Goal: Information Seeking & Learning: Find specific fact

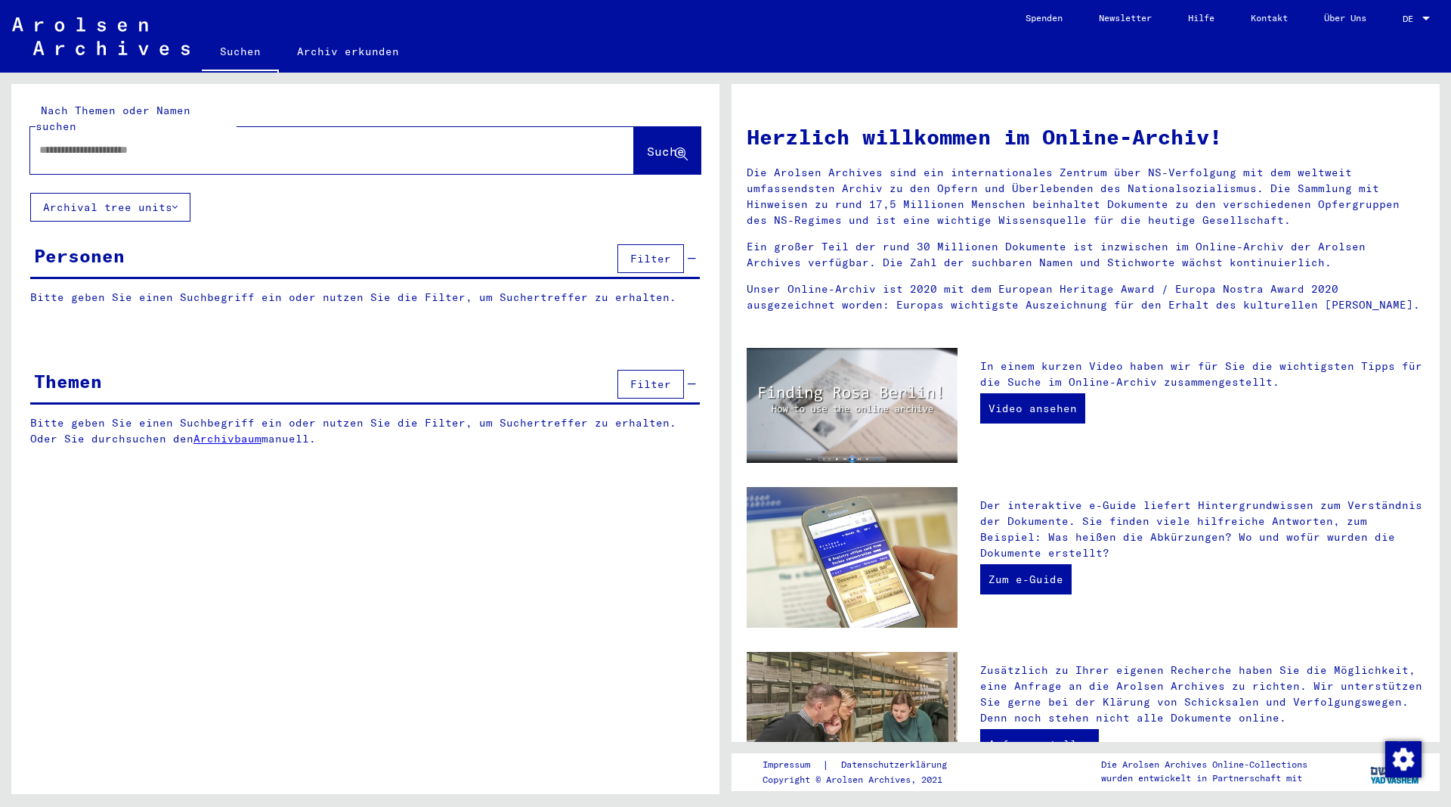
click at [200, 133] on div at bounding box center [309, 150] width 559 height 34
click at [196, 142] on input "text" at bounding box center [314, 150] width 550 height 16
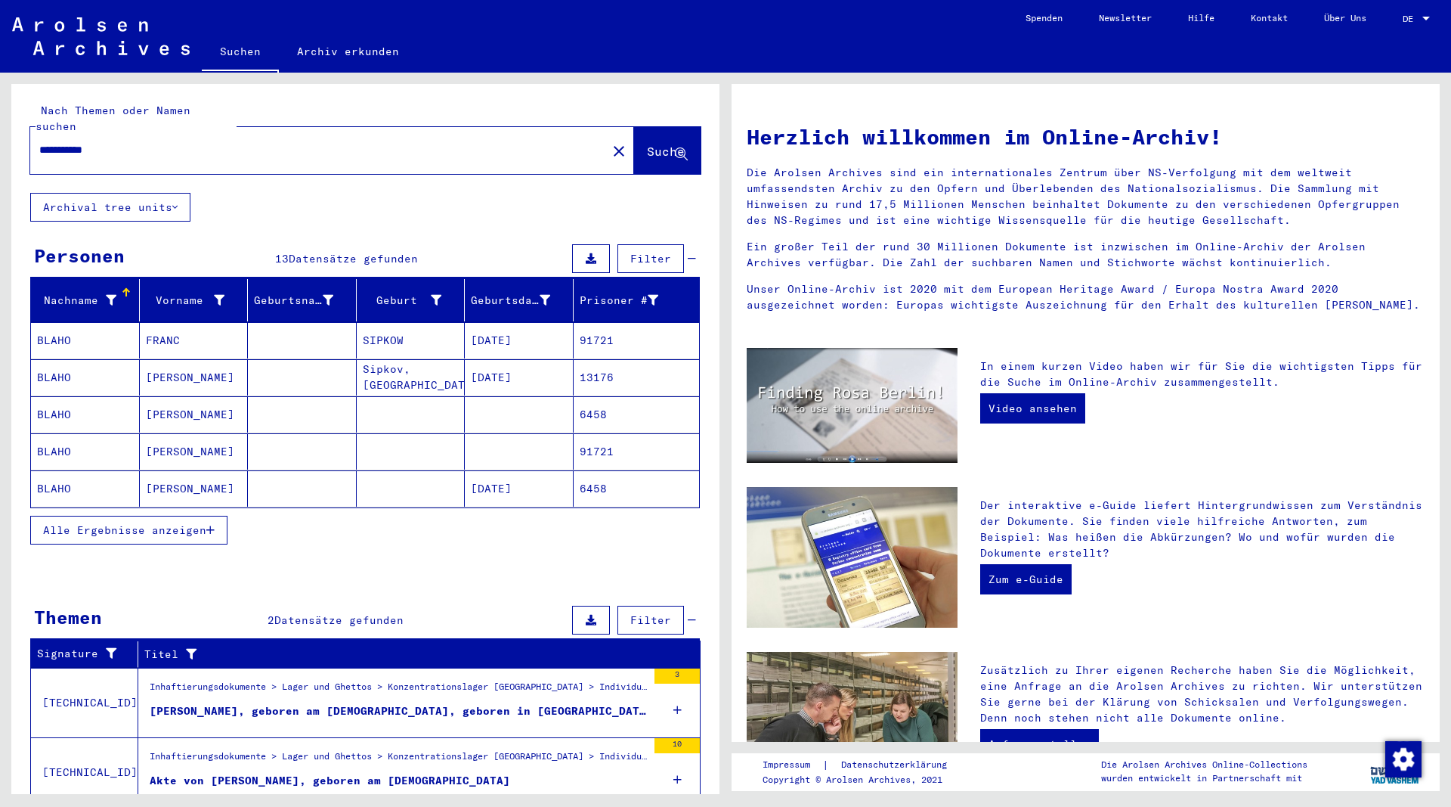
scroll to position [42, 0]
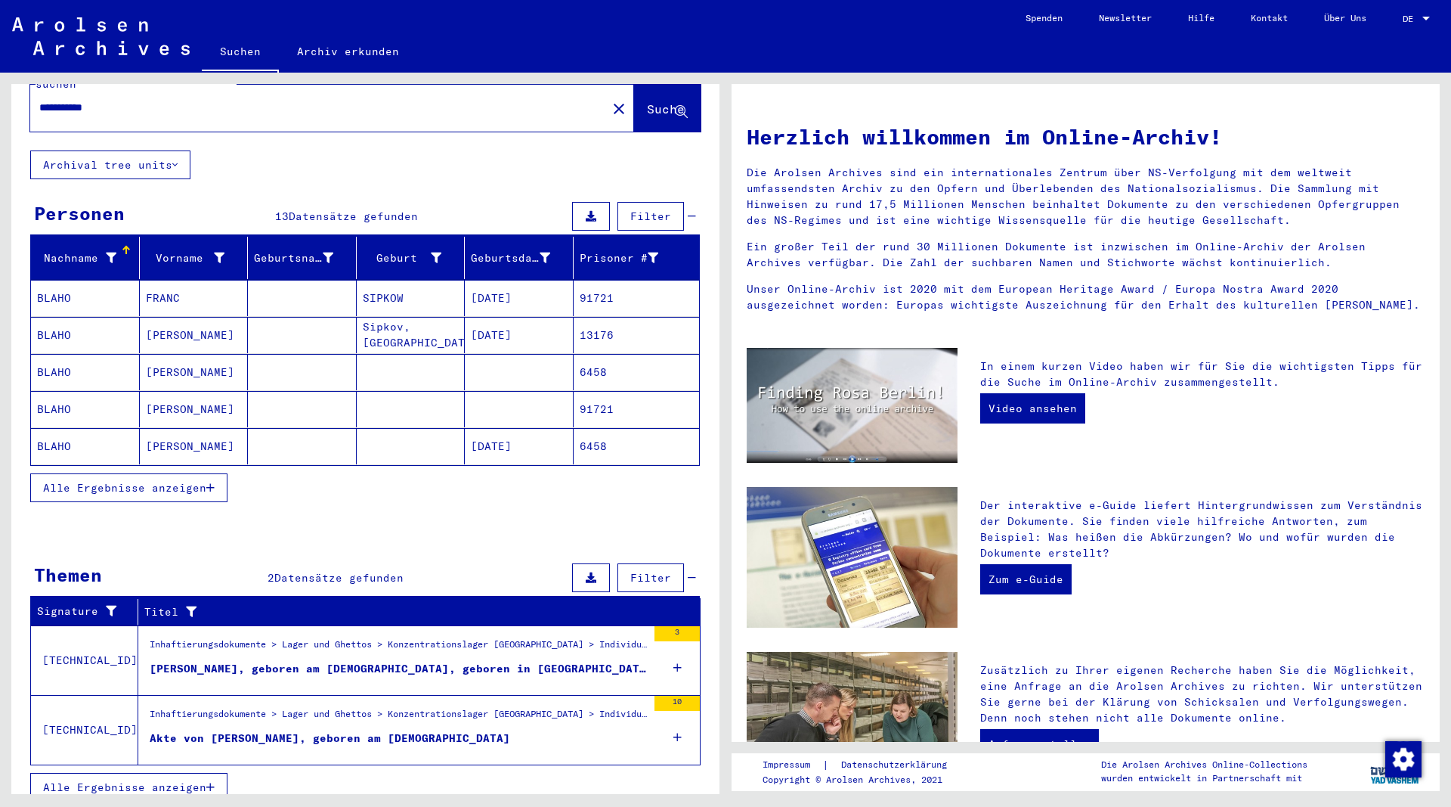
click at [299, 661] on div "[PERSON_NAME], geboren am [DEMOGRAPHIC_DATA], geboren in [GEOGRAPHIC_DATA], [DE…" at bounding box center [398, 669] width 497 height 16
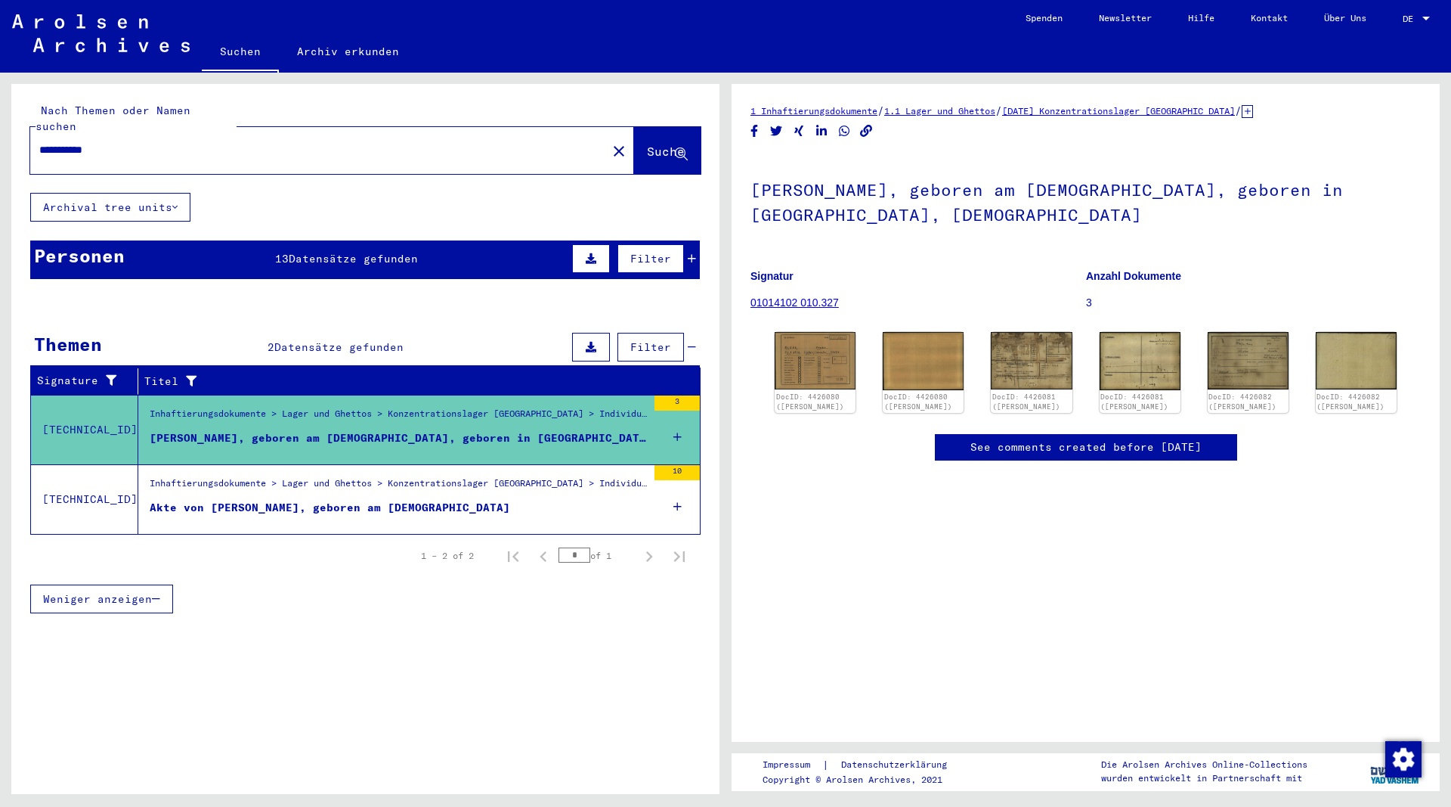
click at [300, 500] on div "Akte von [PERSON_NAME], geboren am [DEMOGRAPHIC_DATA]" at bounding box center [330, 508] width 361 height 16
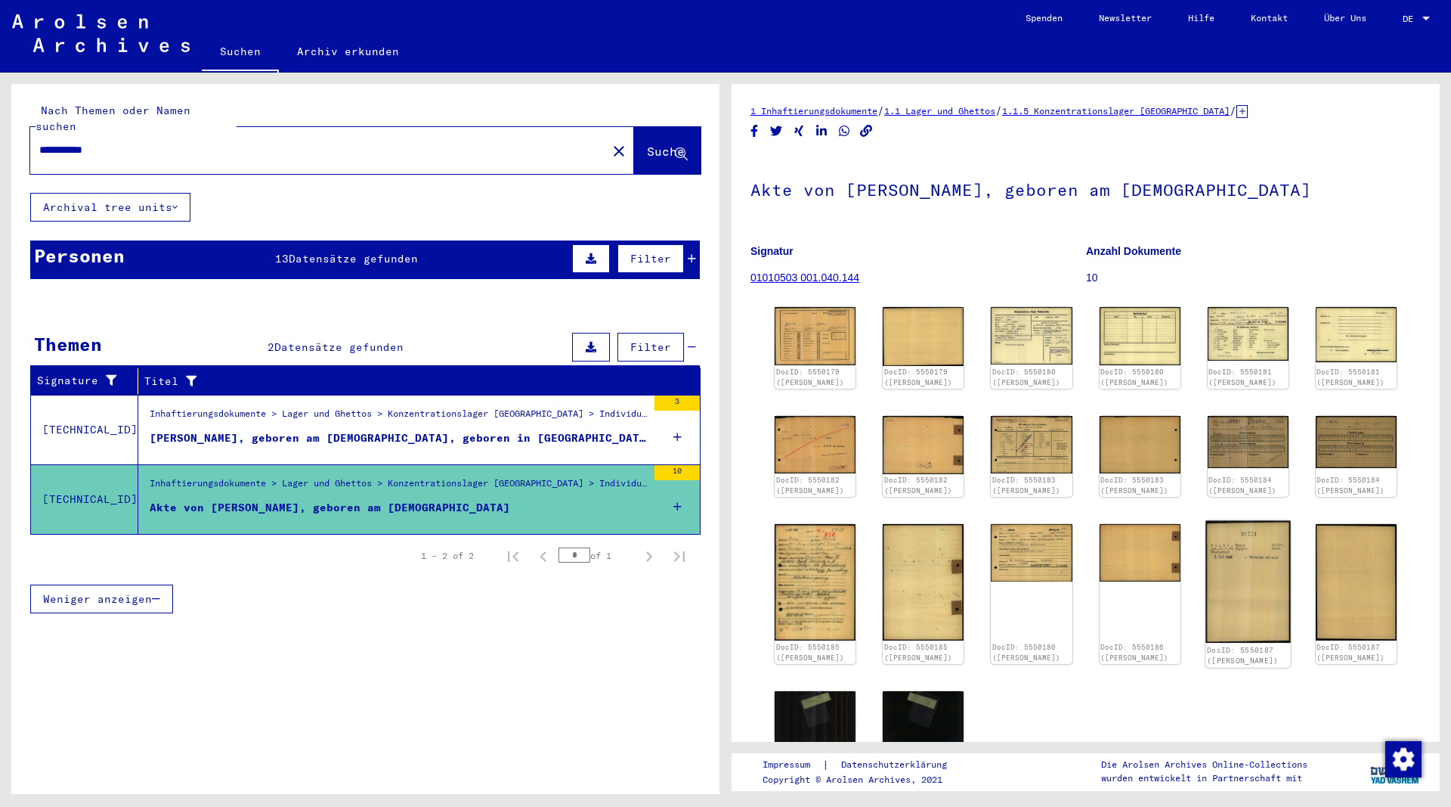
click at [1247, 564] on img at bounding box center [1248, 581] width 85 height 122
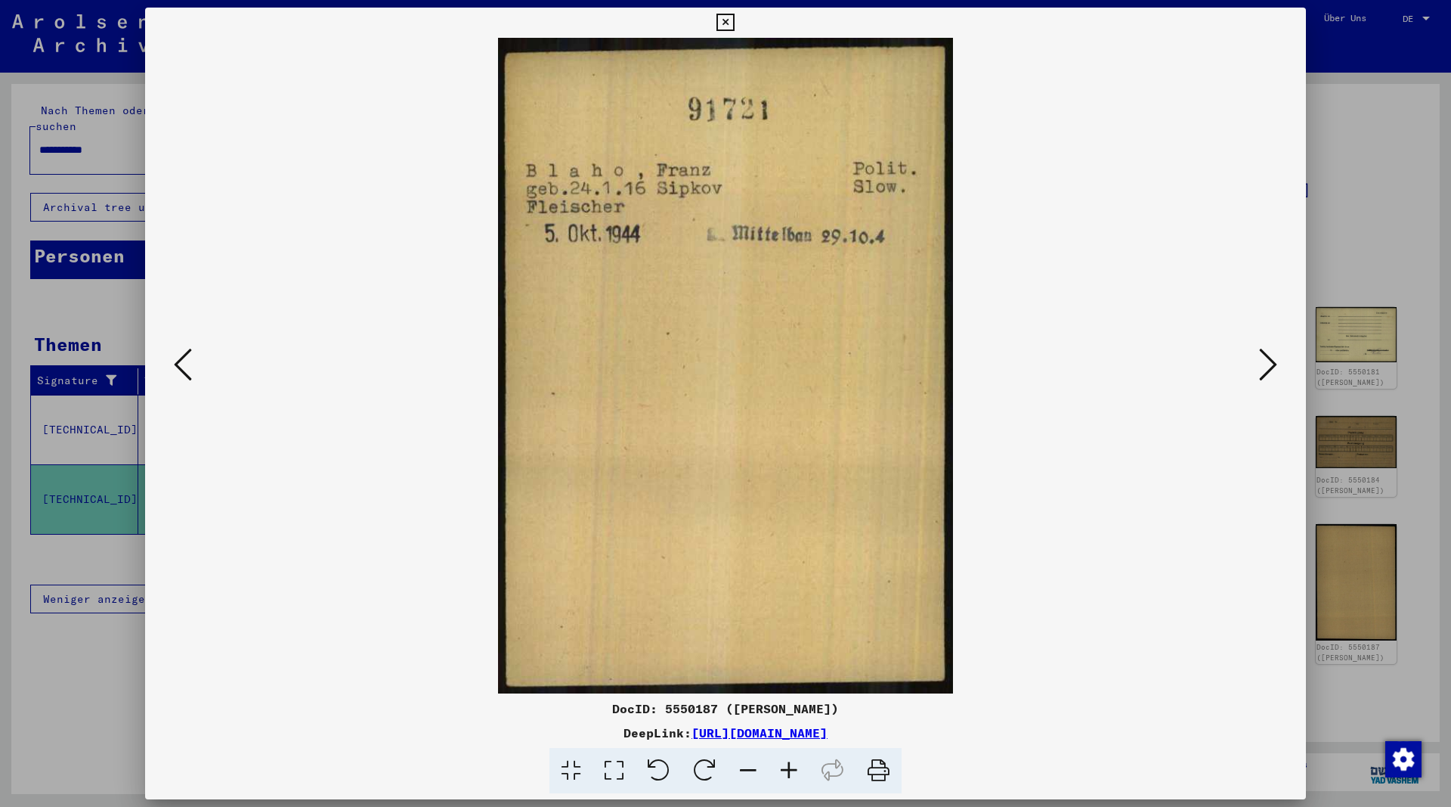
click at [734, 20] on icon at bounding box center [725, 23] width 17 height 18
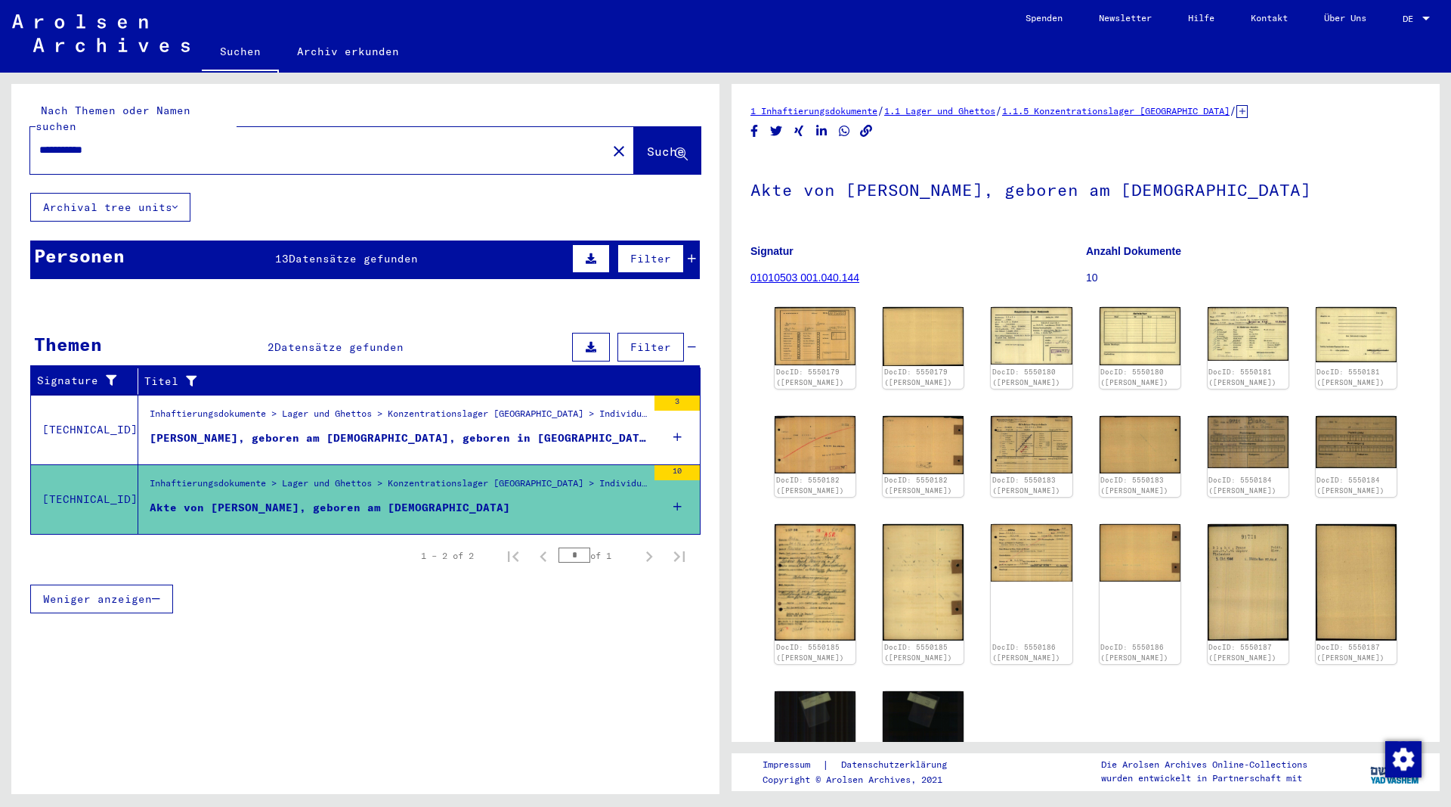
drag, startPoint x: 73, startPoint y: 132, endPoint x: -29, endPoint y: 143, distance: 102.7
click at [39, 143] on input "**********" at bounding box center [318, 150] width 559 height 16
type input "**********"
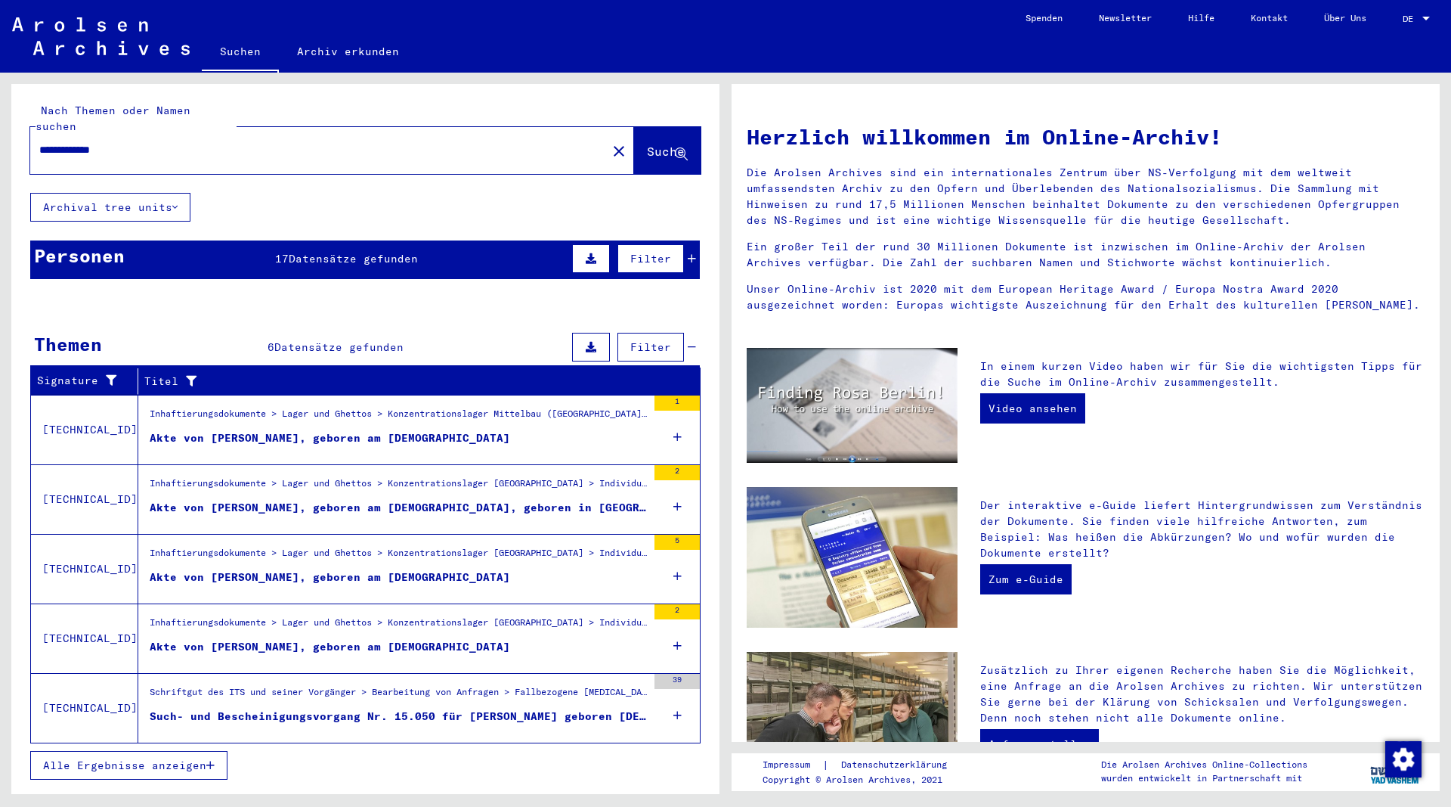
click at [361, 252] on span "Datensätze gefunden" at bounding box center [353, 259] width 129 height 14
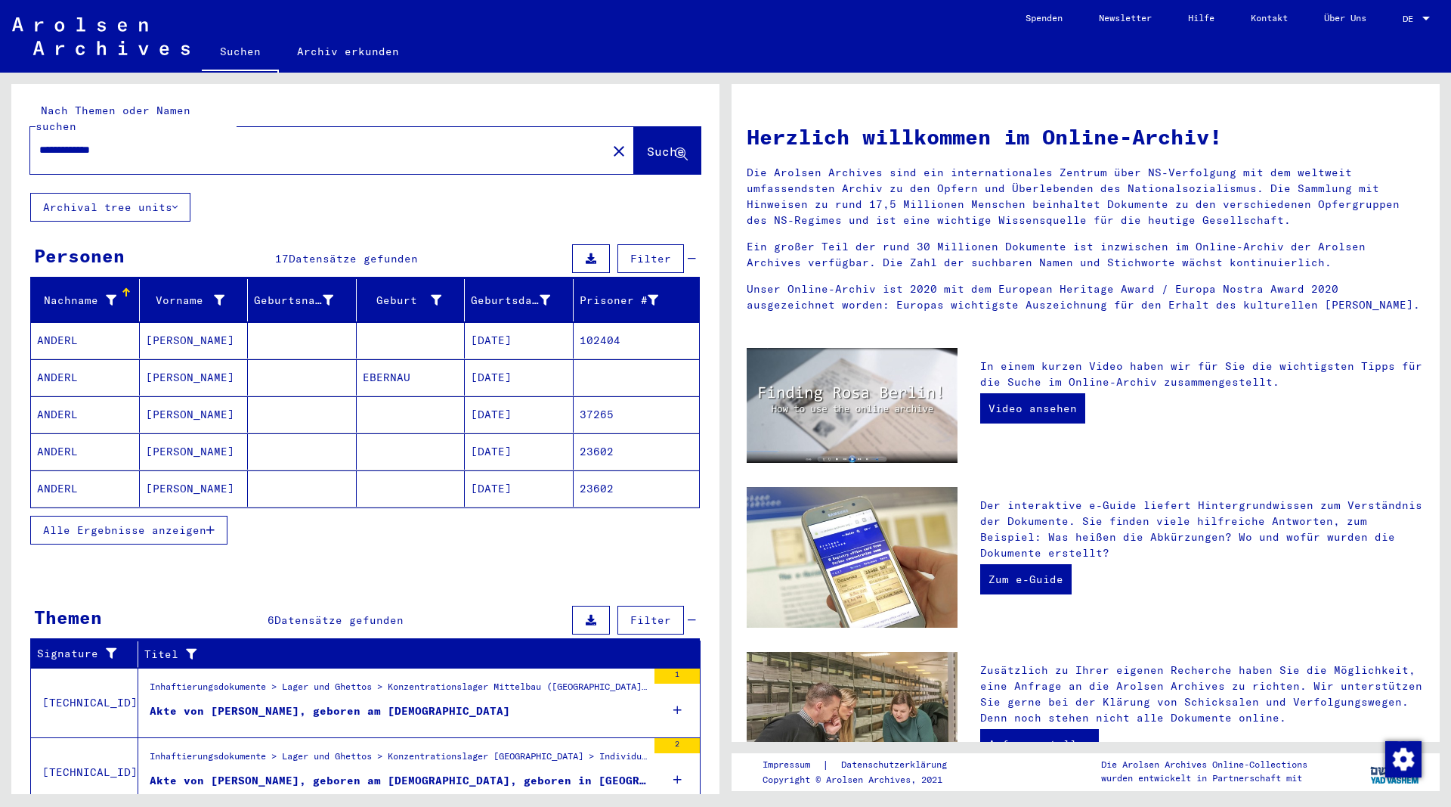
click at [215, 525] on icon "button" at bounding box center [210, 530] width 8 height 11
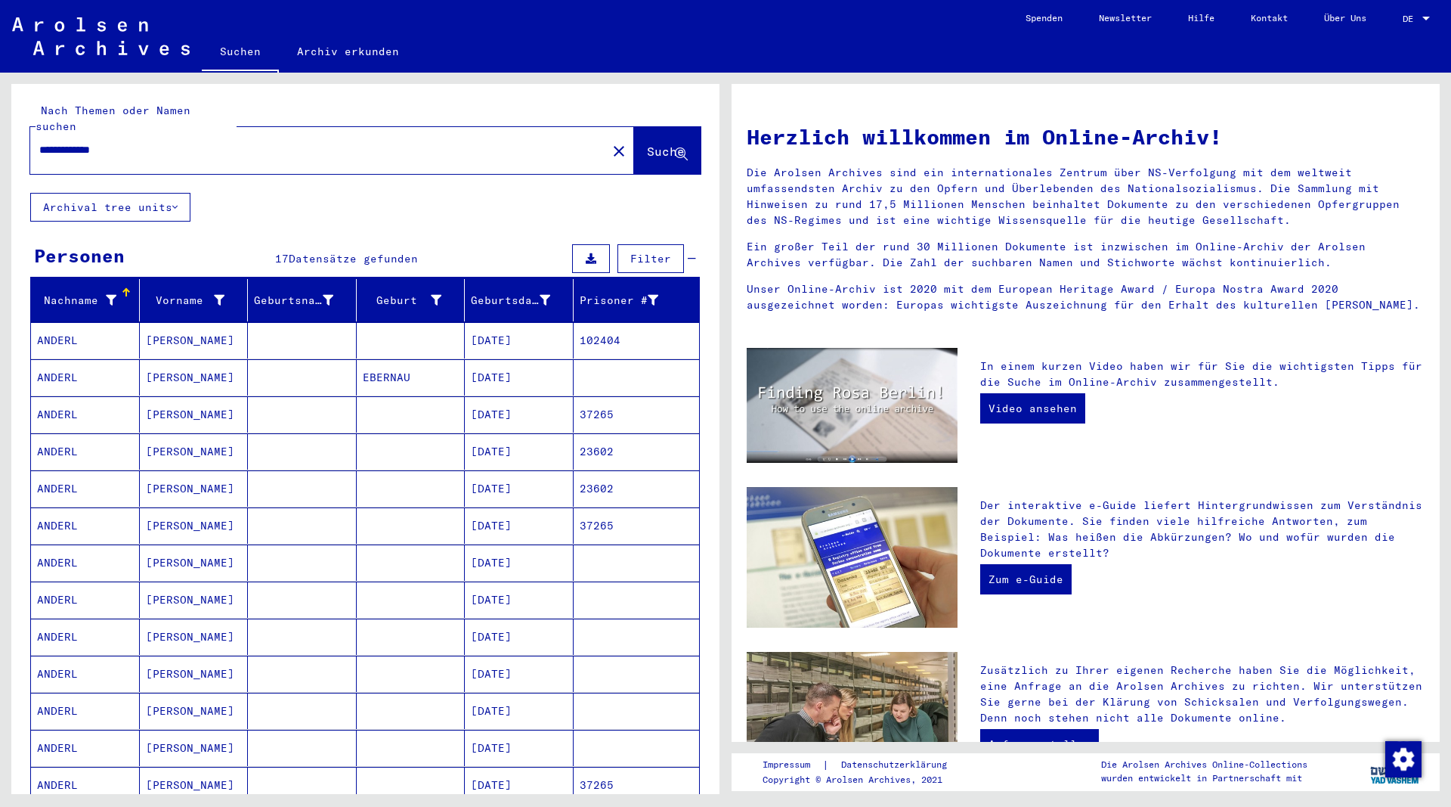
click at [166, 328] on mat-cell "[PERSON_NAME]" at bounding box center [194, 340] width 109 height 36
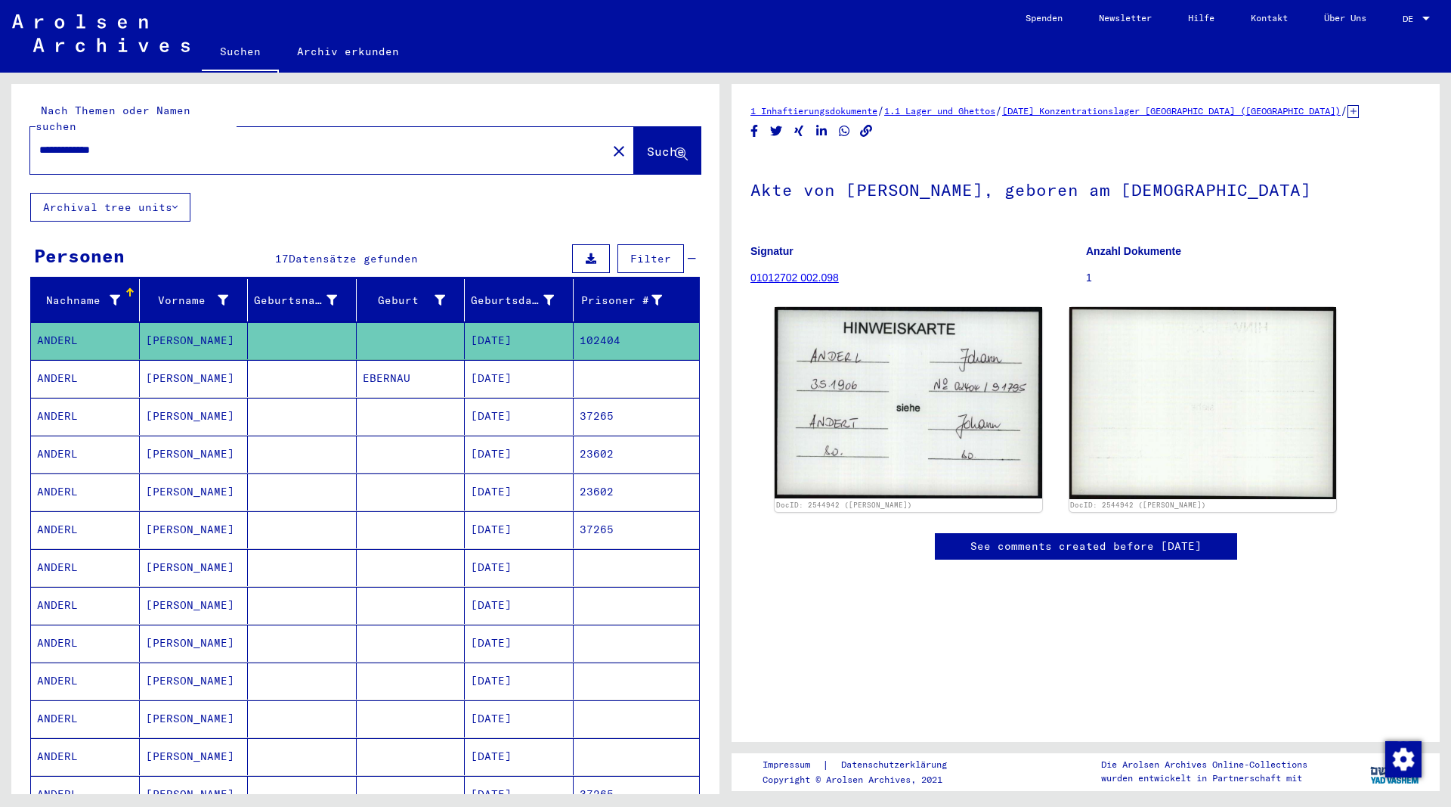
click at [176, 361] on mat-cell "[PERSON_NAME]" at bounding box center [194, 378] width 109 height 37
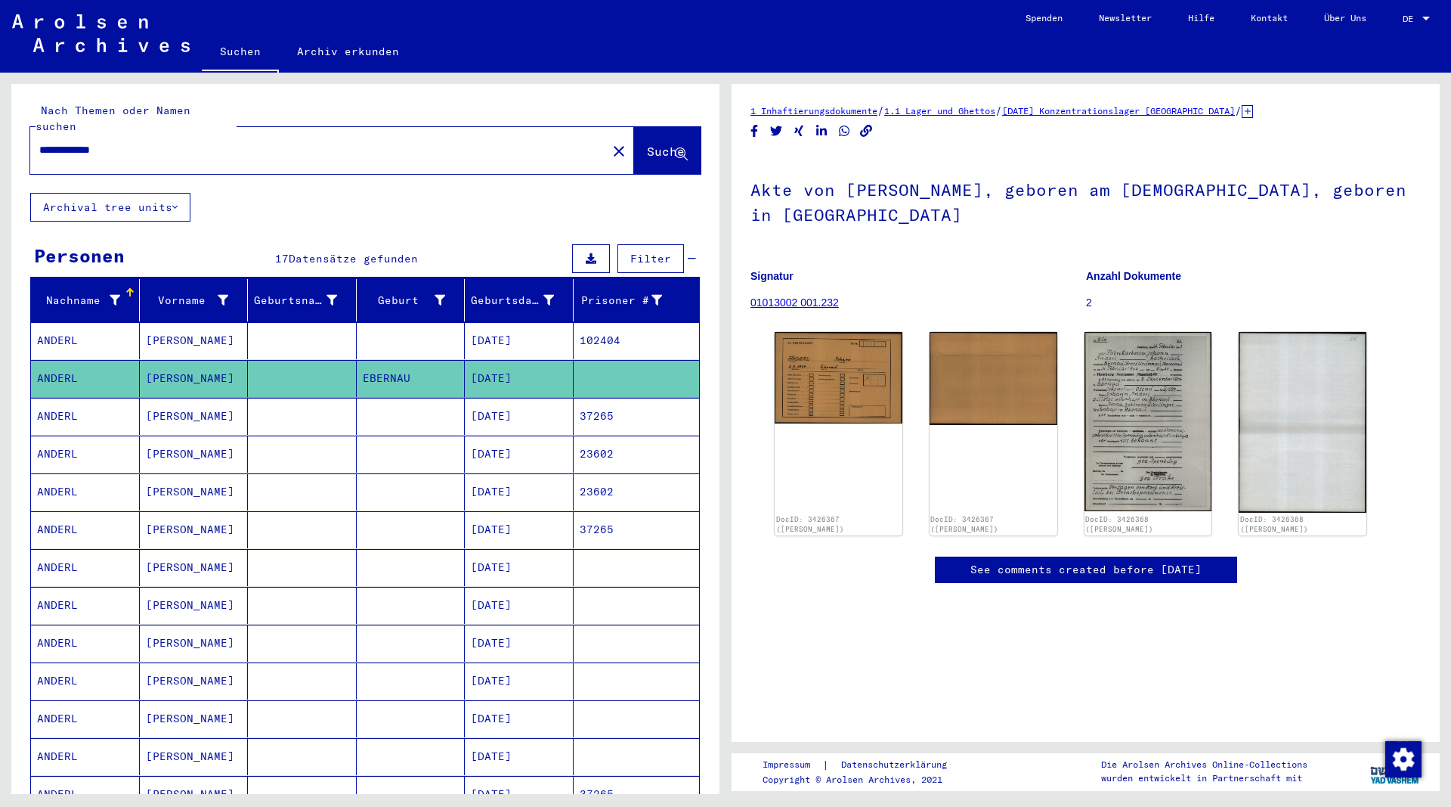
click at [178, 437] on mat-cell "[PERSON_NAME]" at bounding box center [194, 453] width 109 height 37
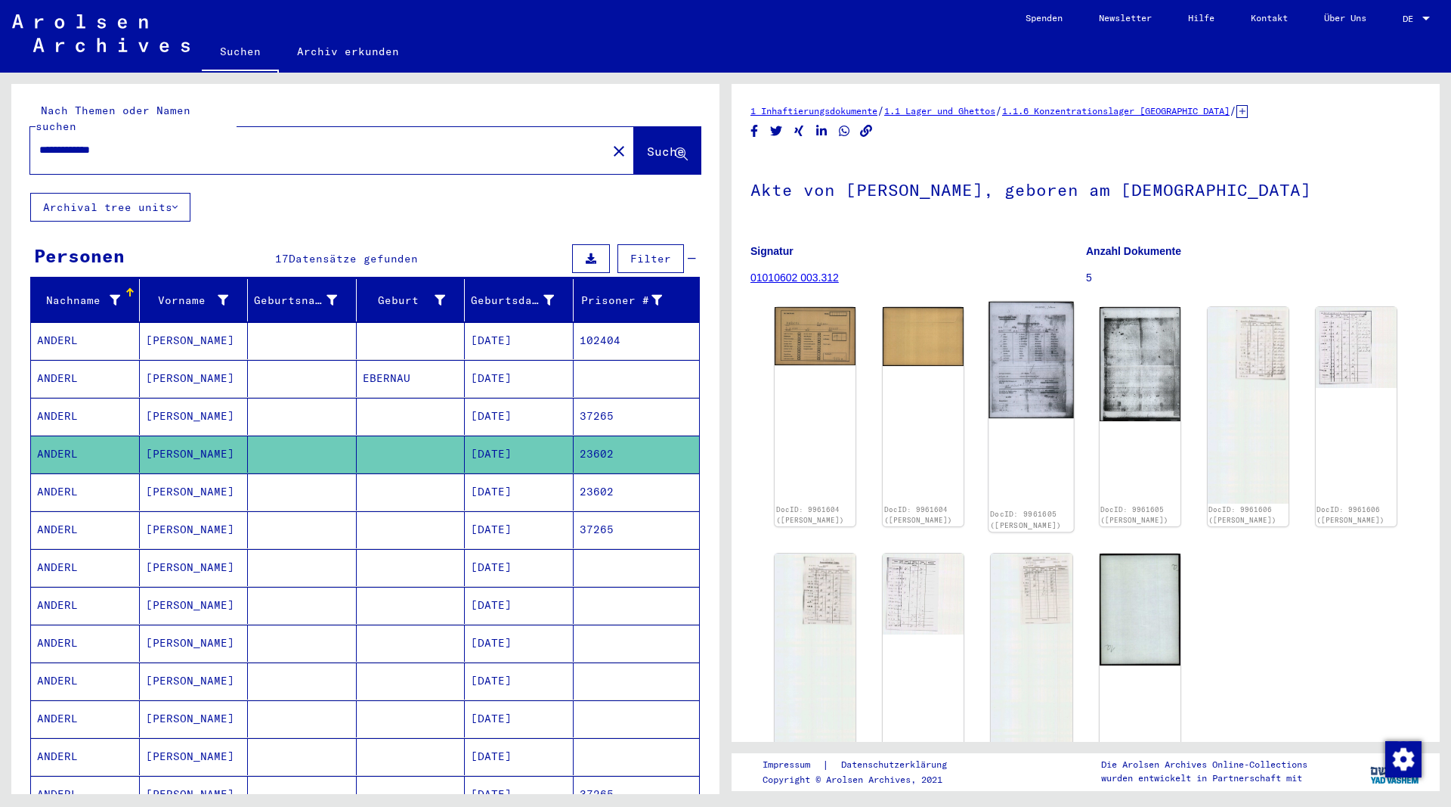
click at [1023, 383] on img at bounding box center [1032, 360] width 85 height 117
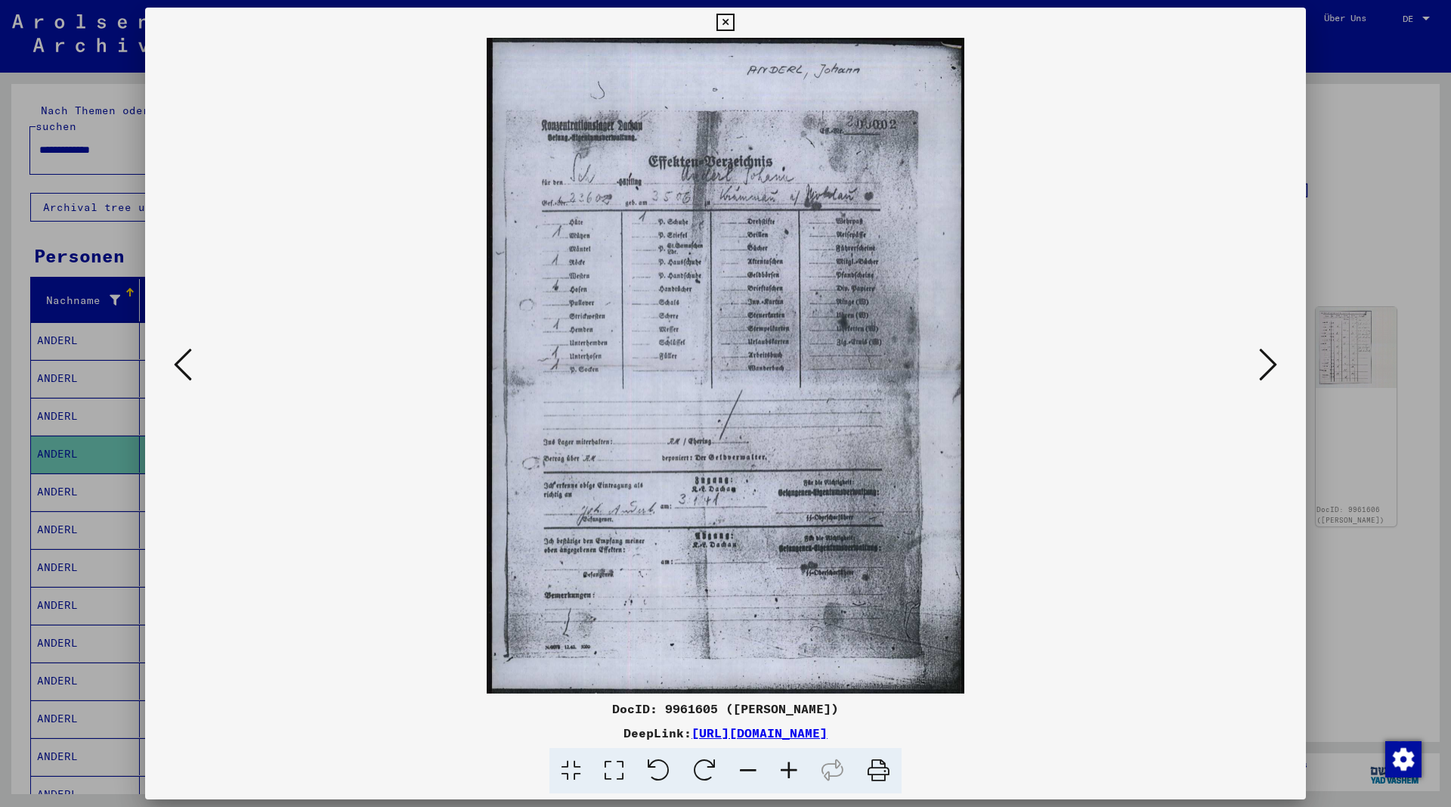
click at [734, 22] on icon at bounding box center [725, 23] width 17 height 18
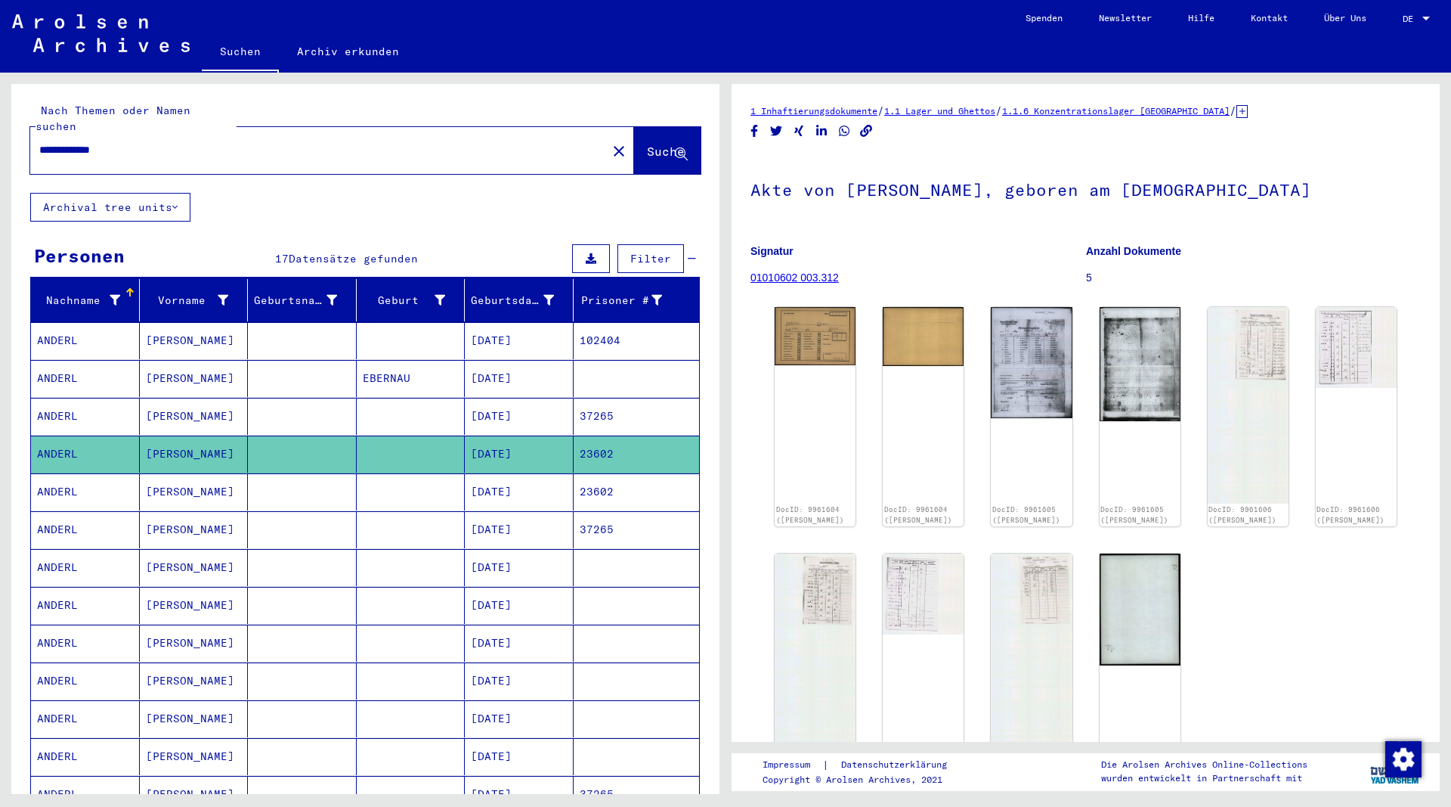
click at [826, 274] on link "01010602 003.312" at bounding box center [795, 277] width 88 height 12
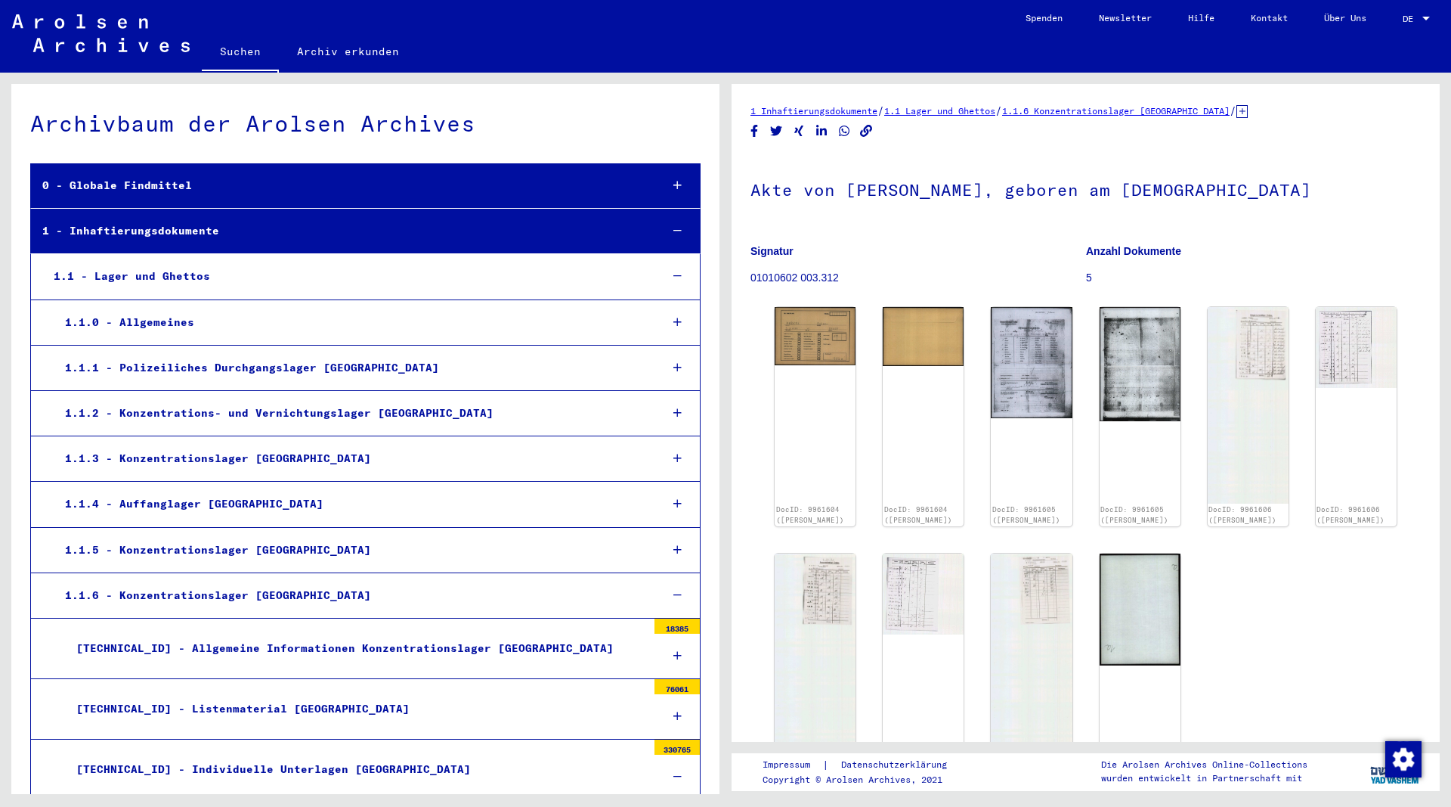
click at [394, 648] on div "[TECHNICAL_ID] - Allgemeine Informationen Konzentrationslager [GEOGRAPHIC_DATA]" at bounding box center [356, 647] width 582 height 29
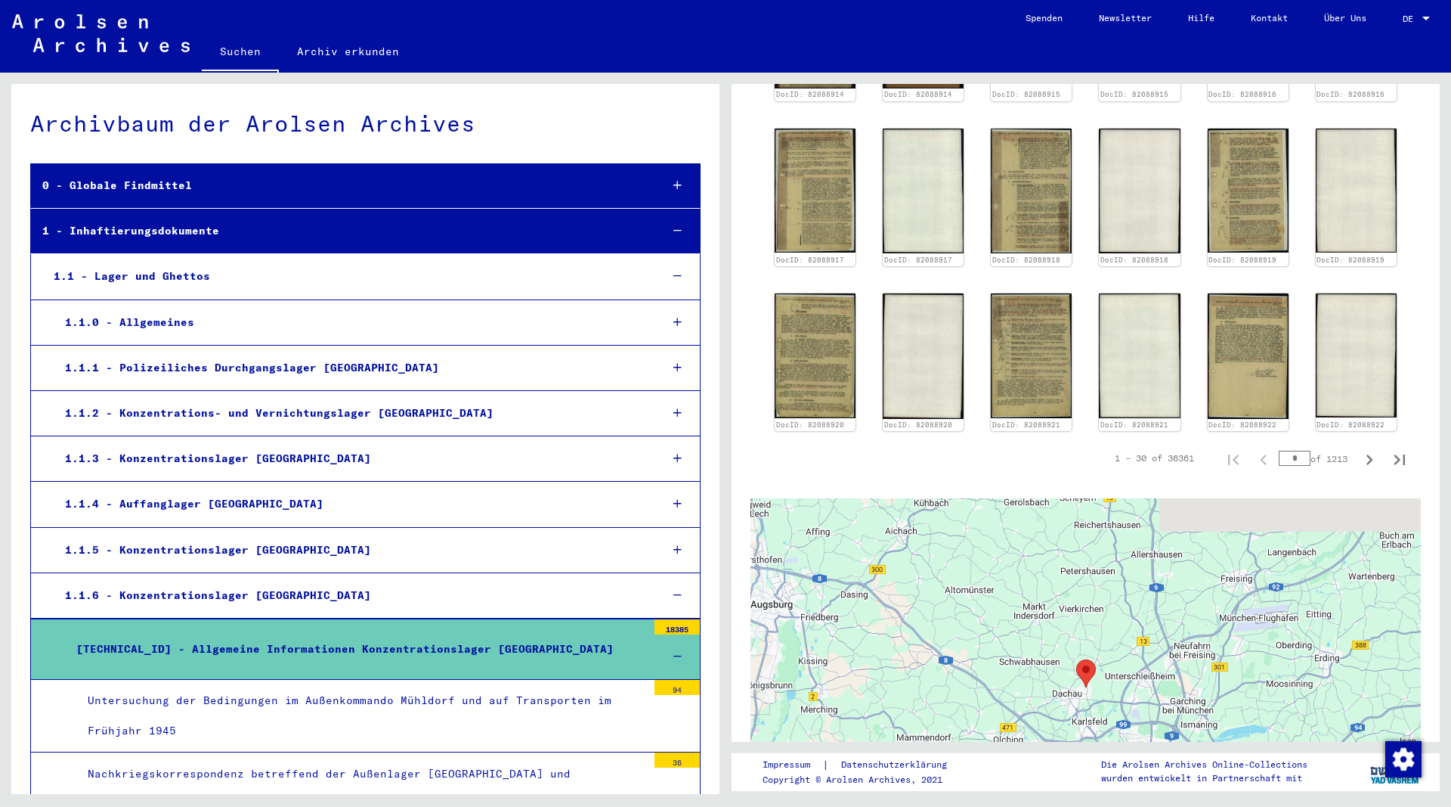
scroll to position [980, 0]
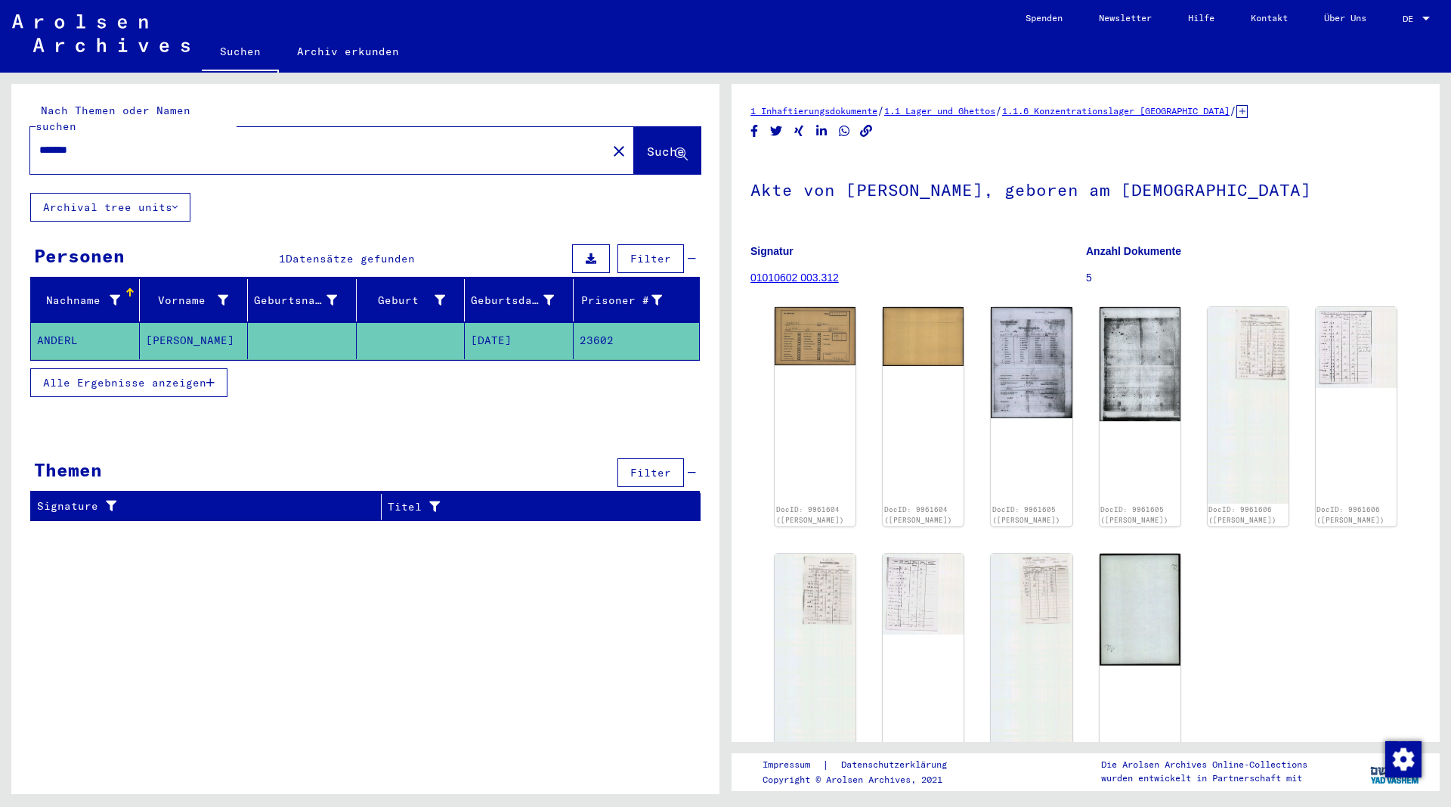
drag, startPoint x: 97, startPoint y: 133, endPoint x: 1, endPoint y: 130, distance: 96.1
click at [39, 142] on input "*******" at bounding box center [318, 150] width 559 height 16
type input "**********"
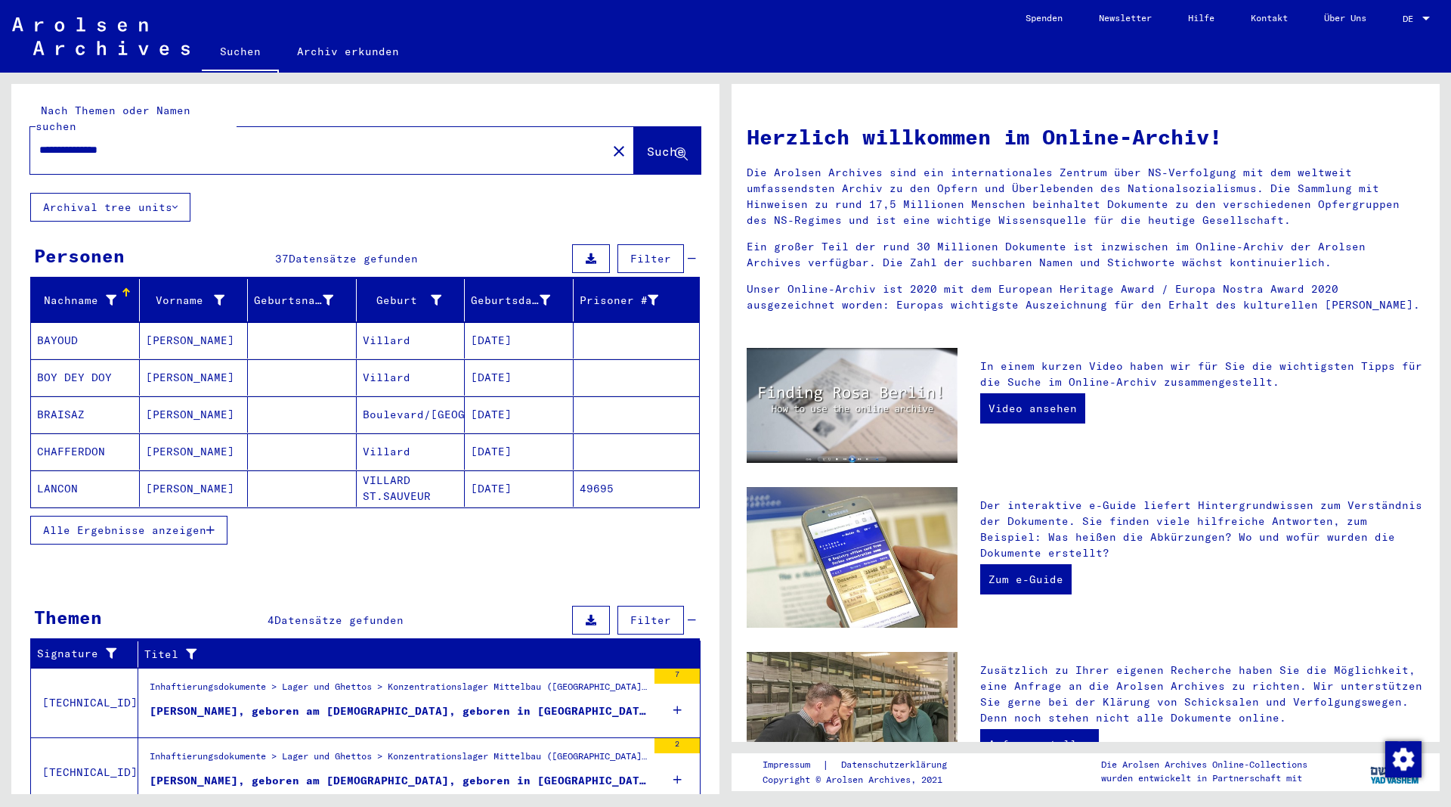
click at [216, 516] on button "Alle Ergebnisse anzeigen" at bounding box center [128, 530] width 197 height 29
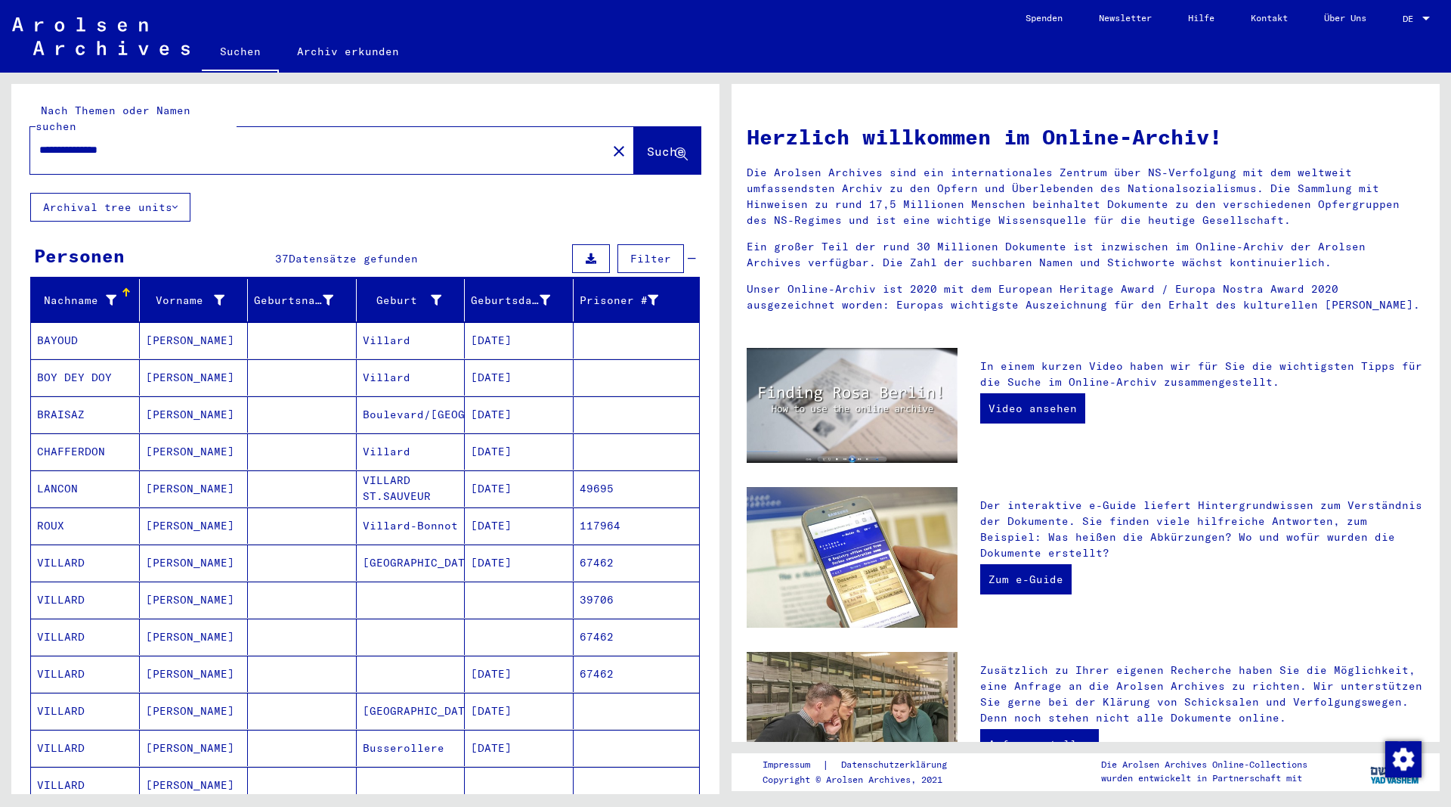
click at [163, 361] on mat-cell "[PERSON_NAME]" at bounding box center [194, 377] width 109 height 36
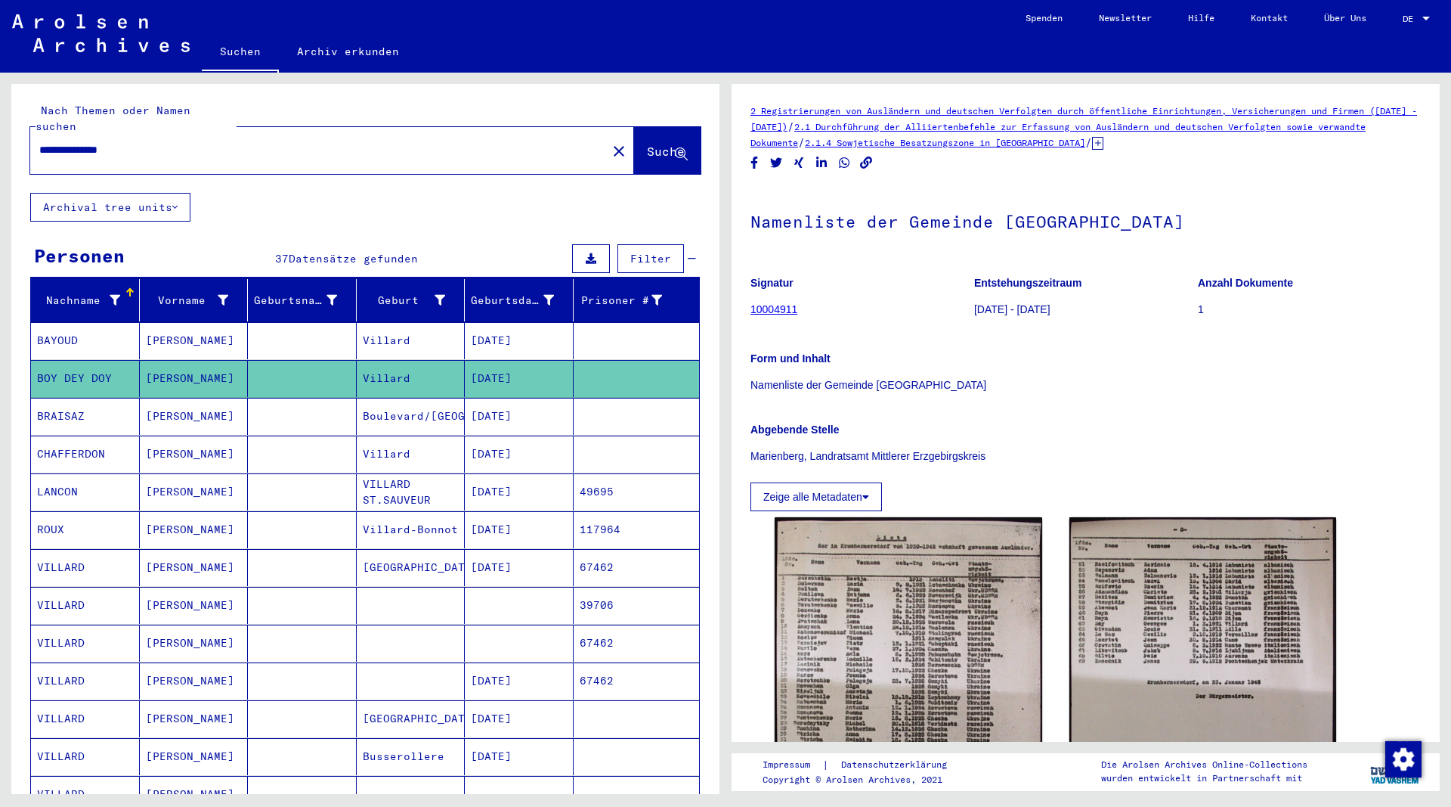
click at [181, 404] on mat-cell "[PERSON_NAME]" at bounding box center [194, 416] width 109 height 37
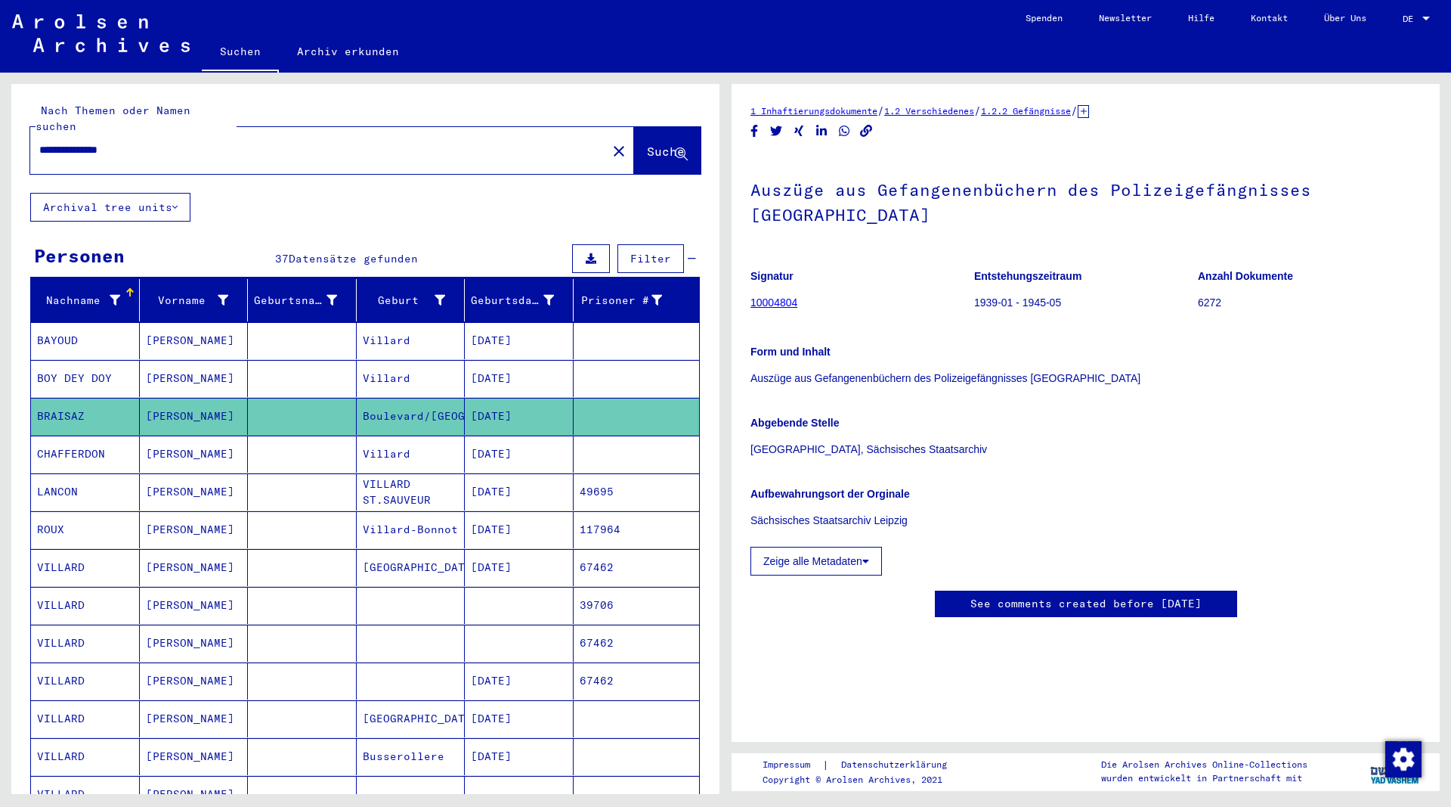
click at [185, 441] on mat-cell "[PERSON_NAME]" at bounding box center [194, 453] width 109 height 37
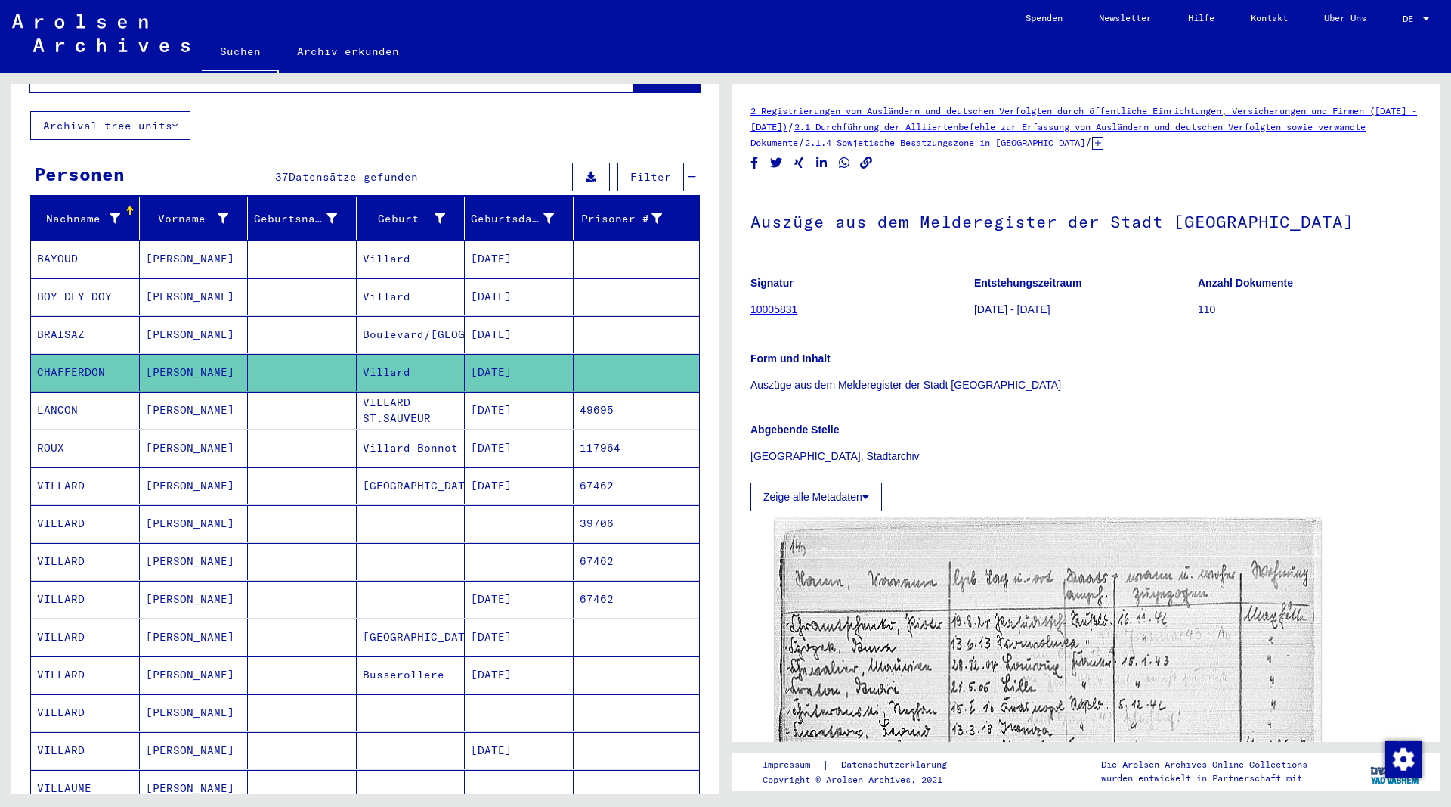
scroll to position [163, 0]
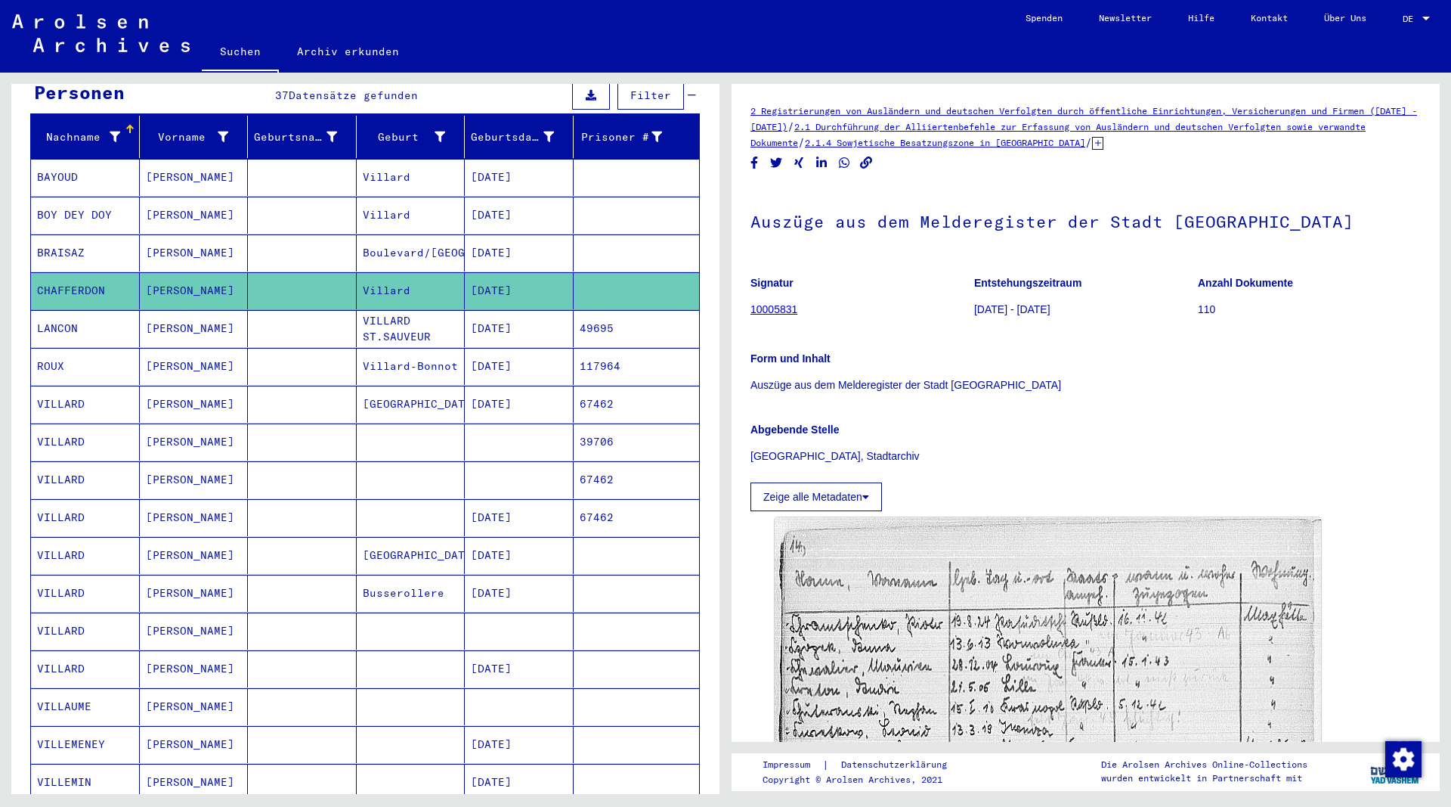
click at [180, 426] on mat-cell "[PERSON_NAME]" at bounding box center [194, 441] width 109 height 37
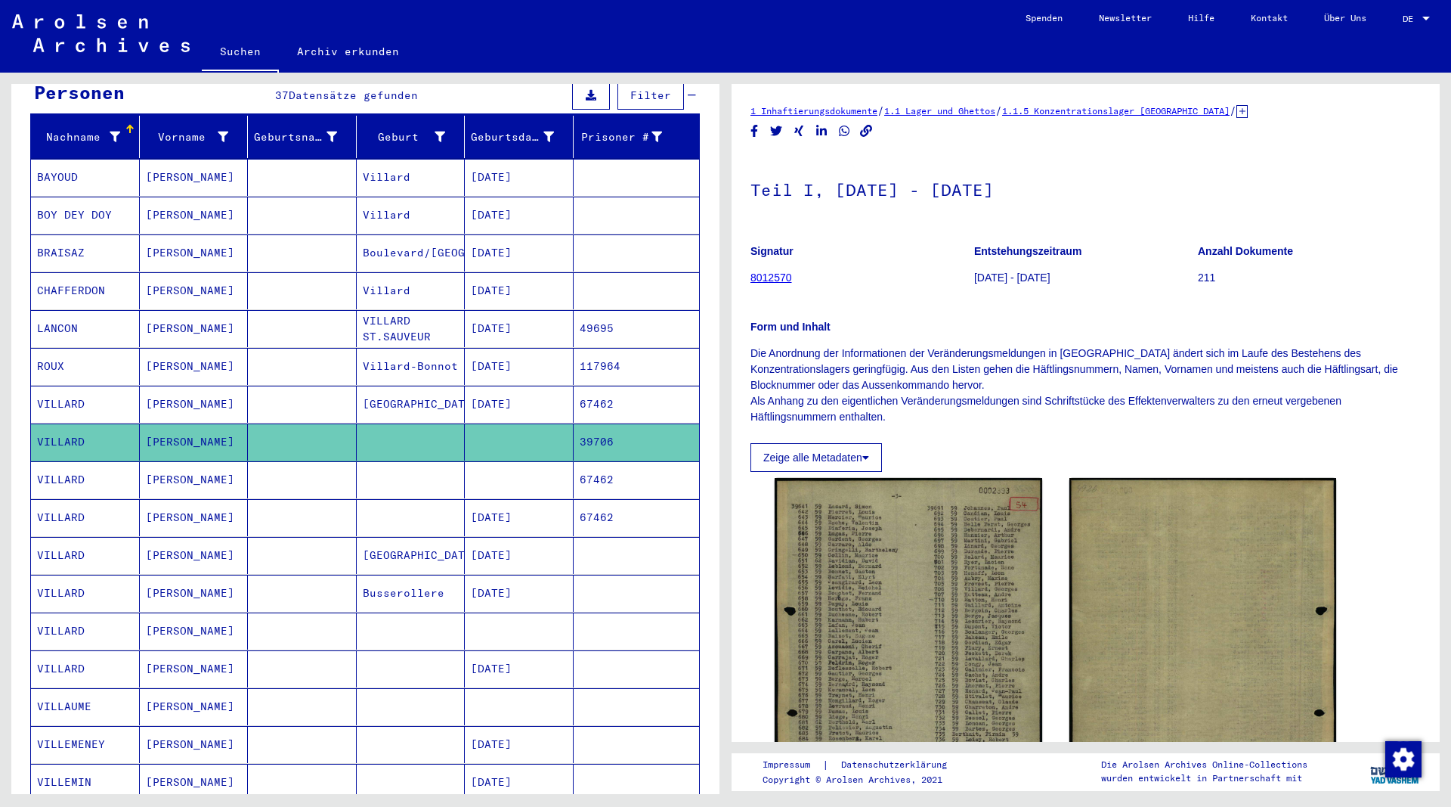
click at [184, 461] on mat-cell "[PERSON_NAME]" at bounding box center [194, 479] width 109 height 37
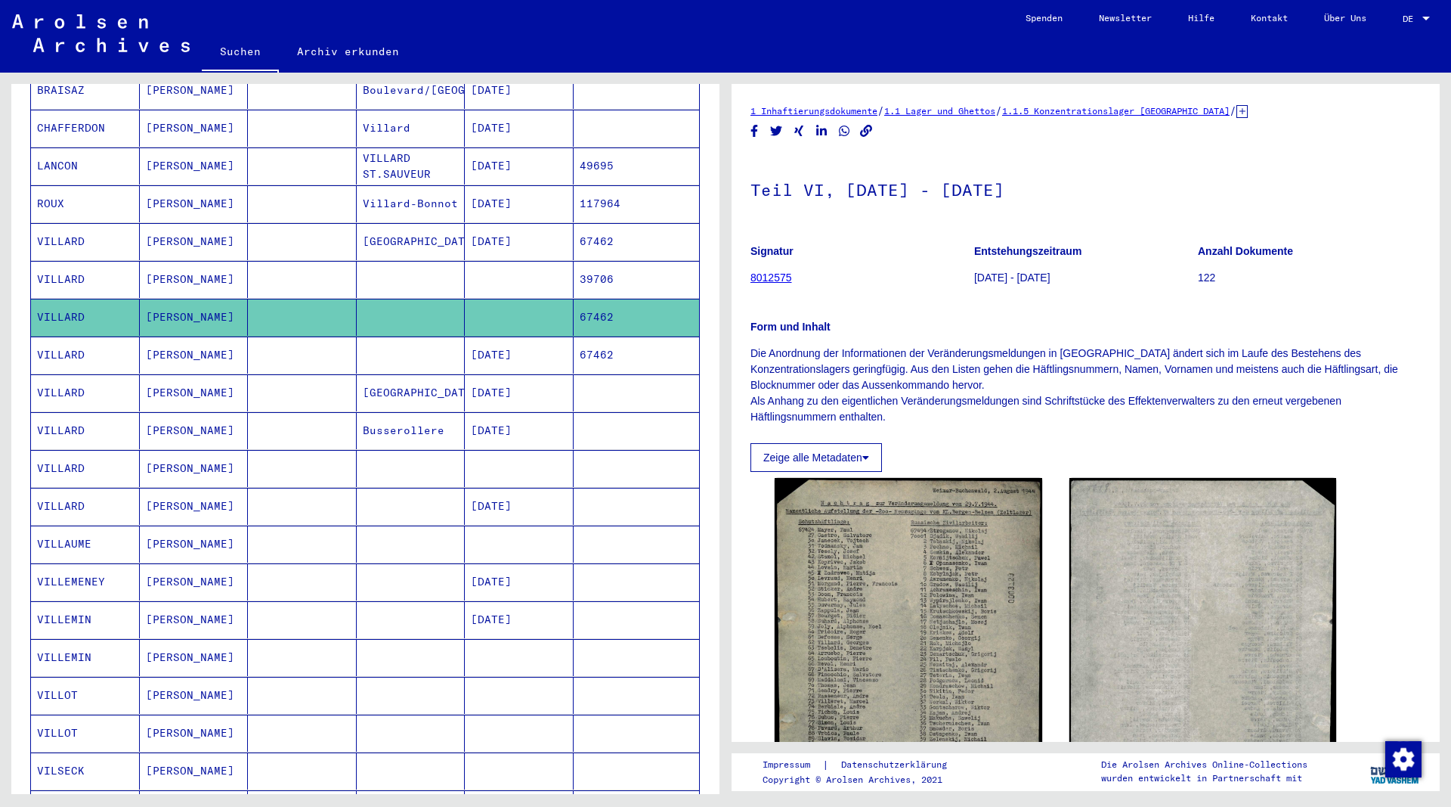
scroll to position [327, 0]
click at [174, 345] on mat-cell "[PERSON_NAME]" at bounding box center [194, 354] width 109 height 37
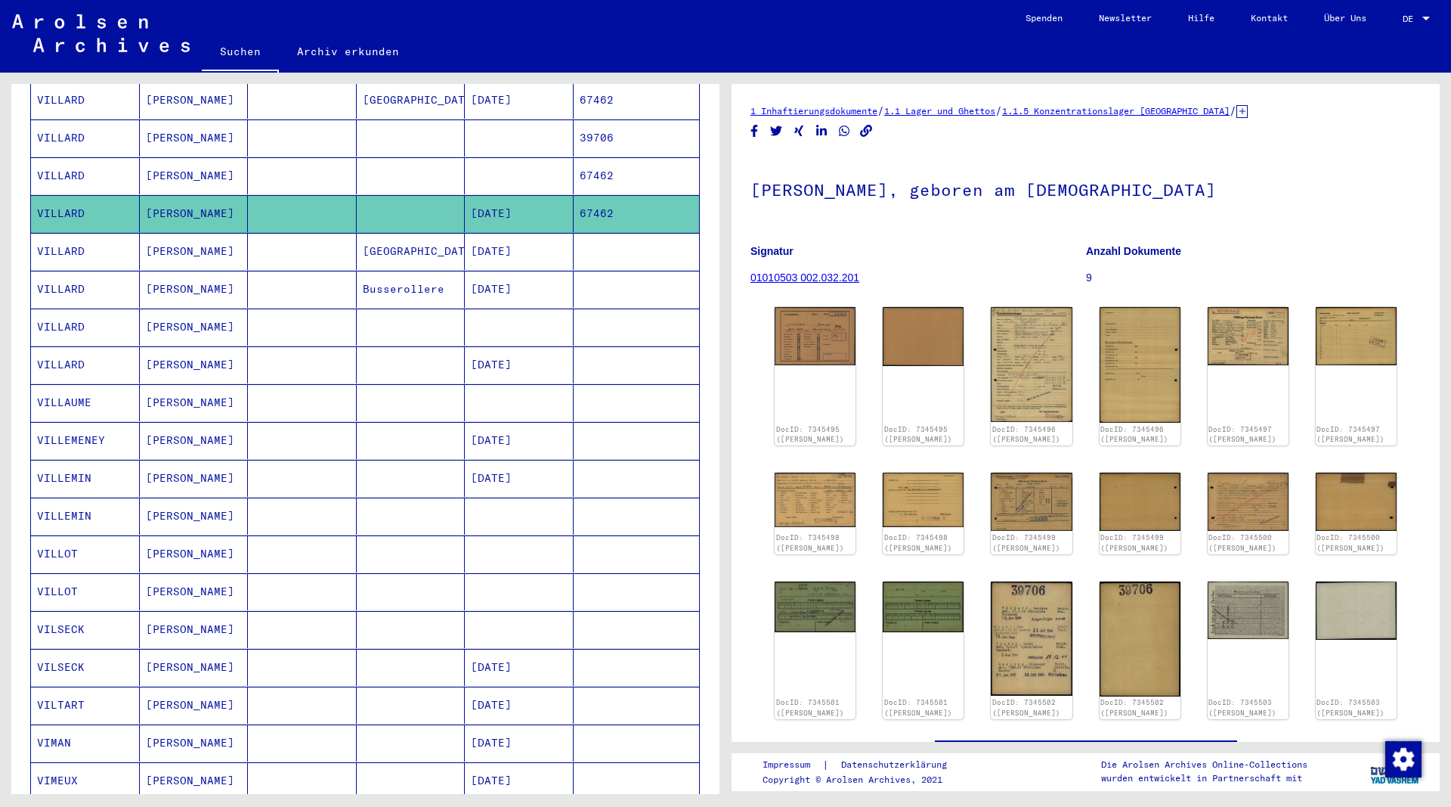
scroll to position [490, 0]
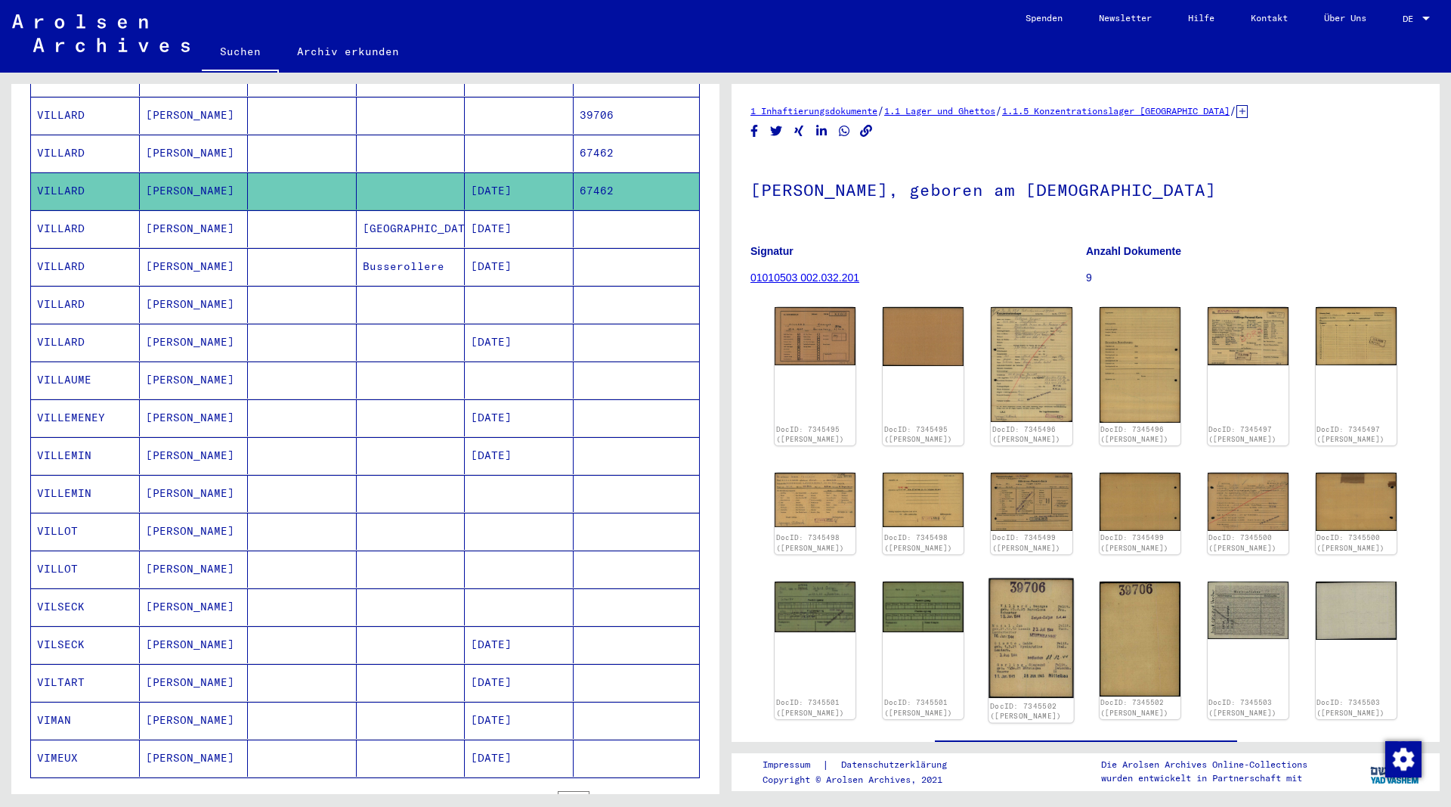
click at [1064, 646] on img at bounding box center [1032, 638] width 85 height 120
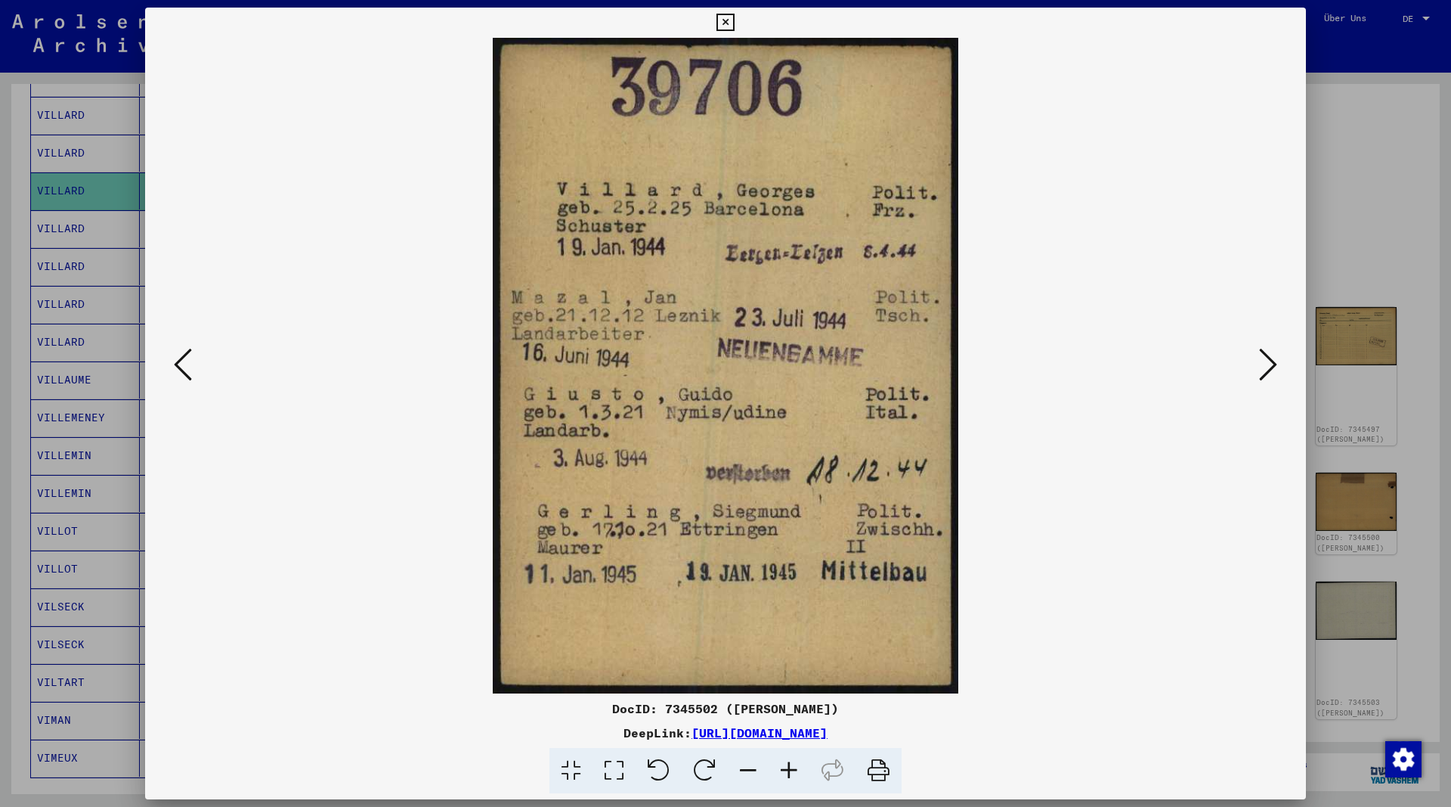
click at [734, 24] on icon at bounding box center [725, 23] width 17 height 18
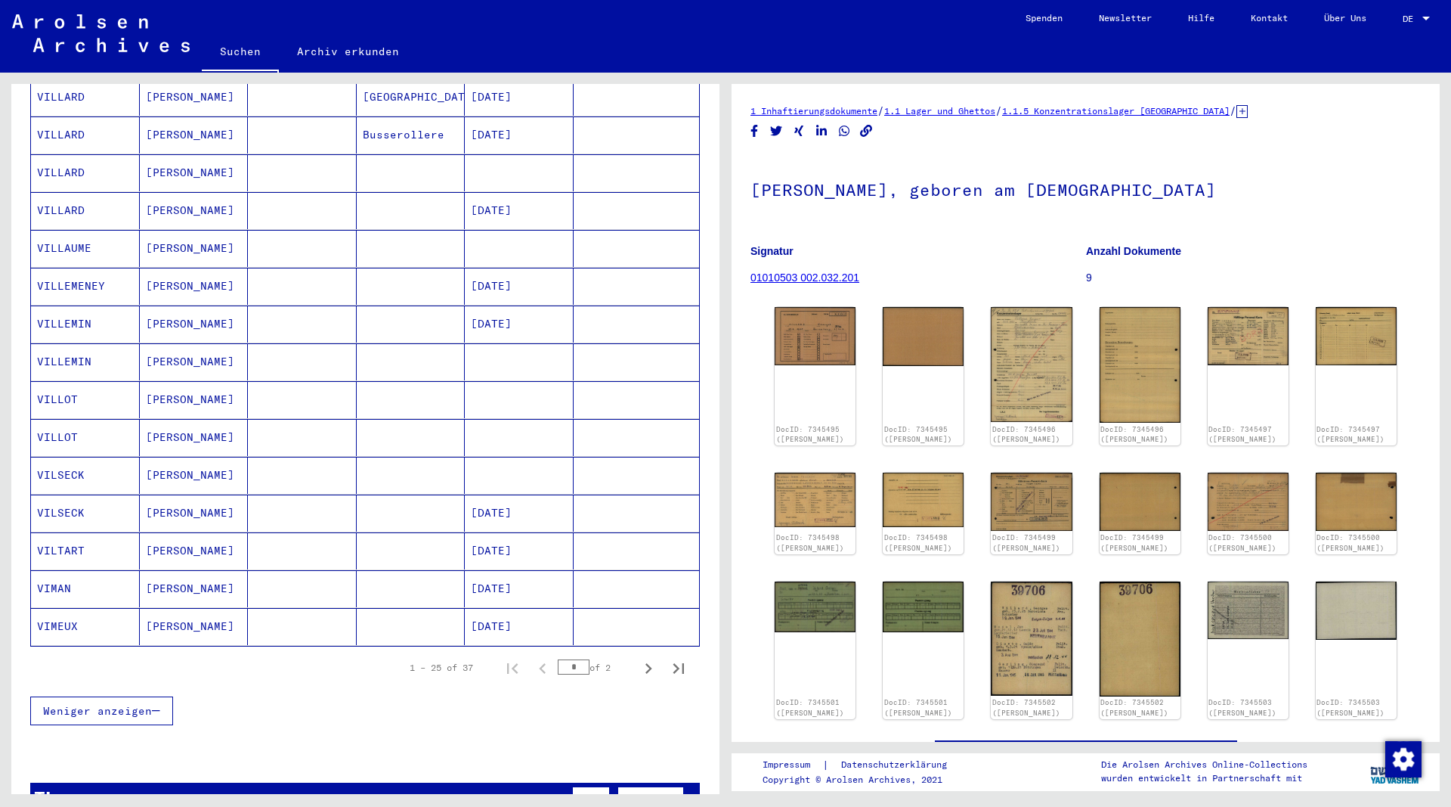
scroll to position [653, 0]
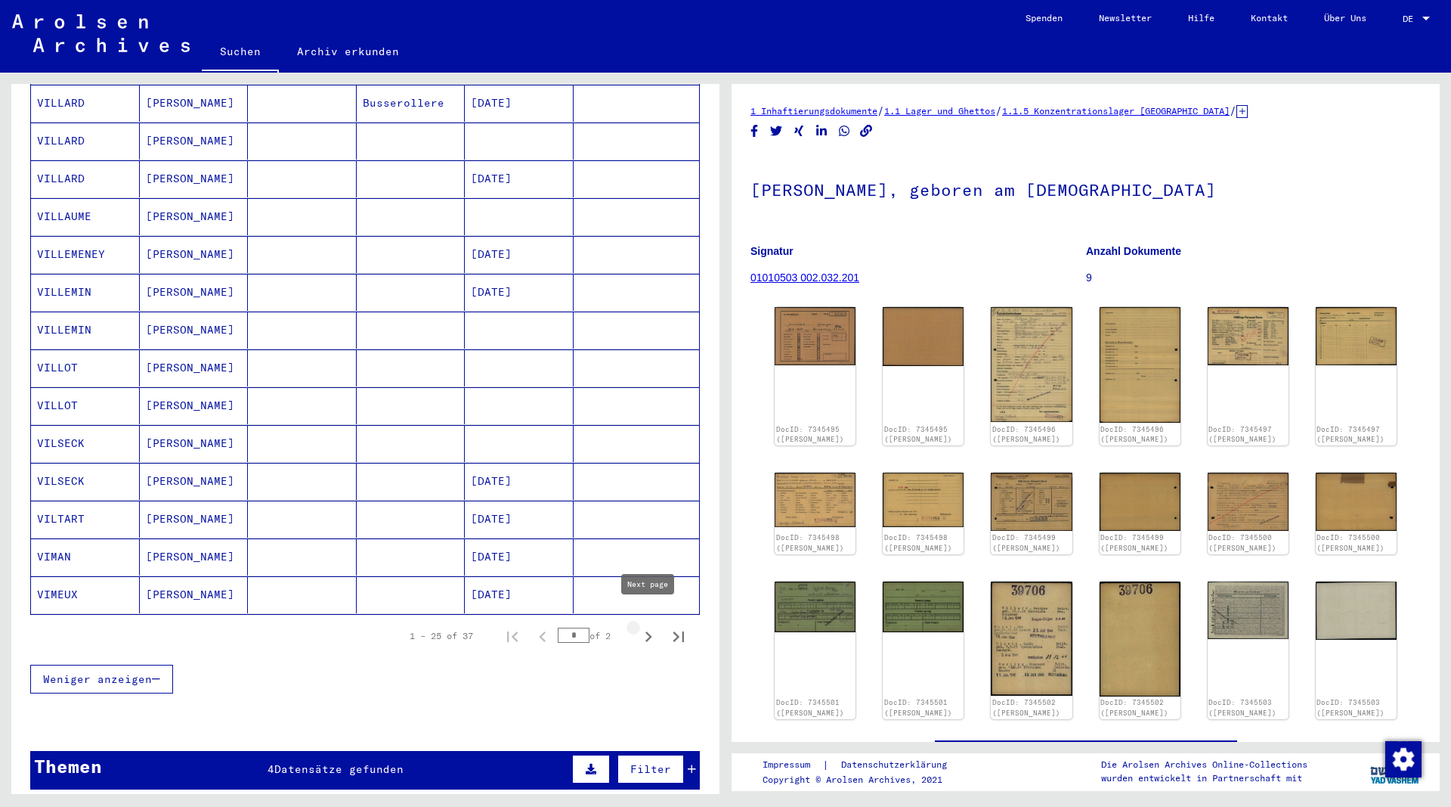
click at [649, 631] on icon "Next page" at bounding box center [649, 636] width 7 height 11
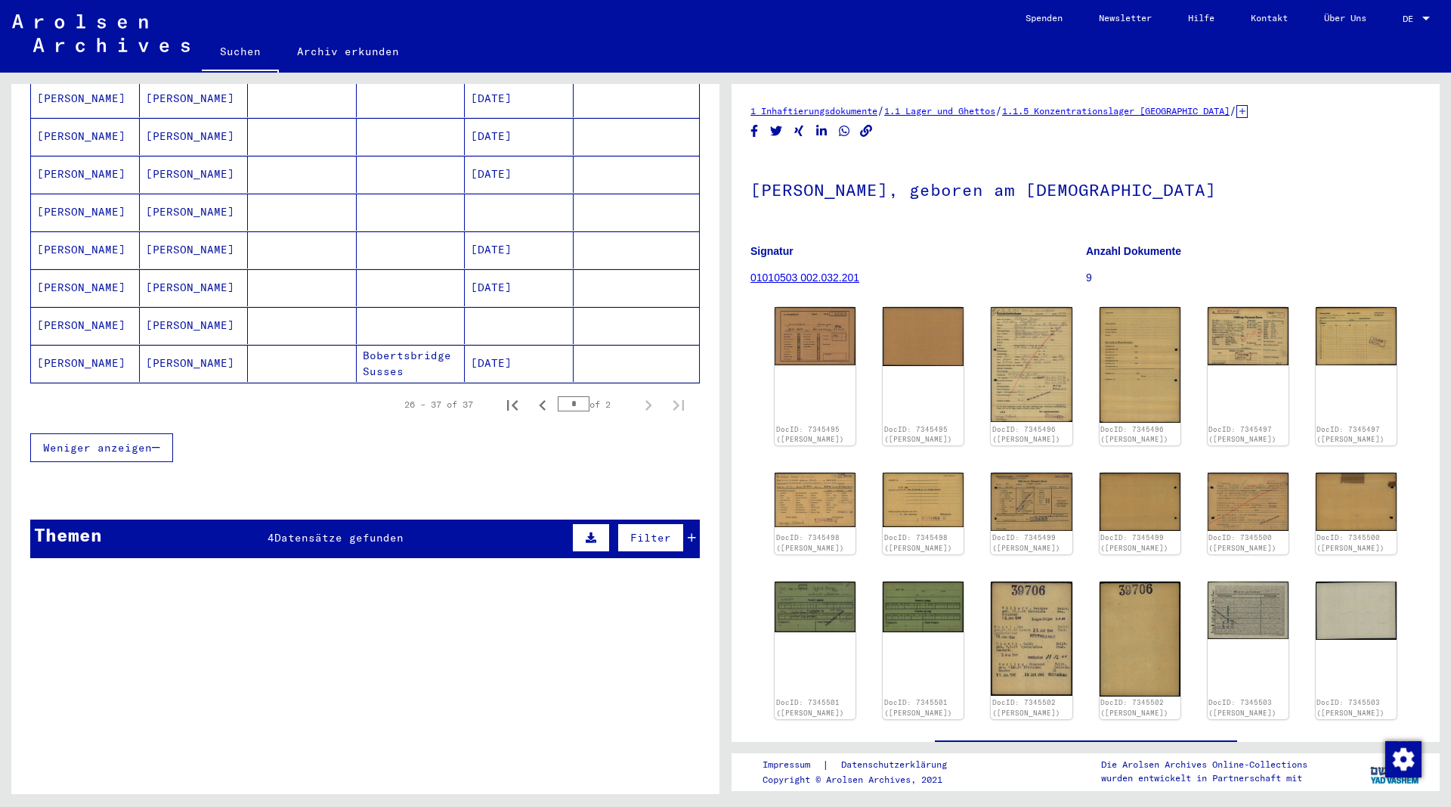
scroll to position [317, 0]
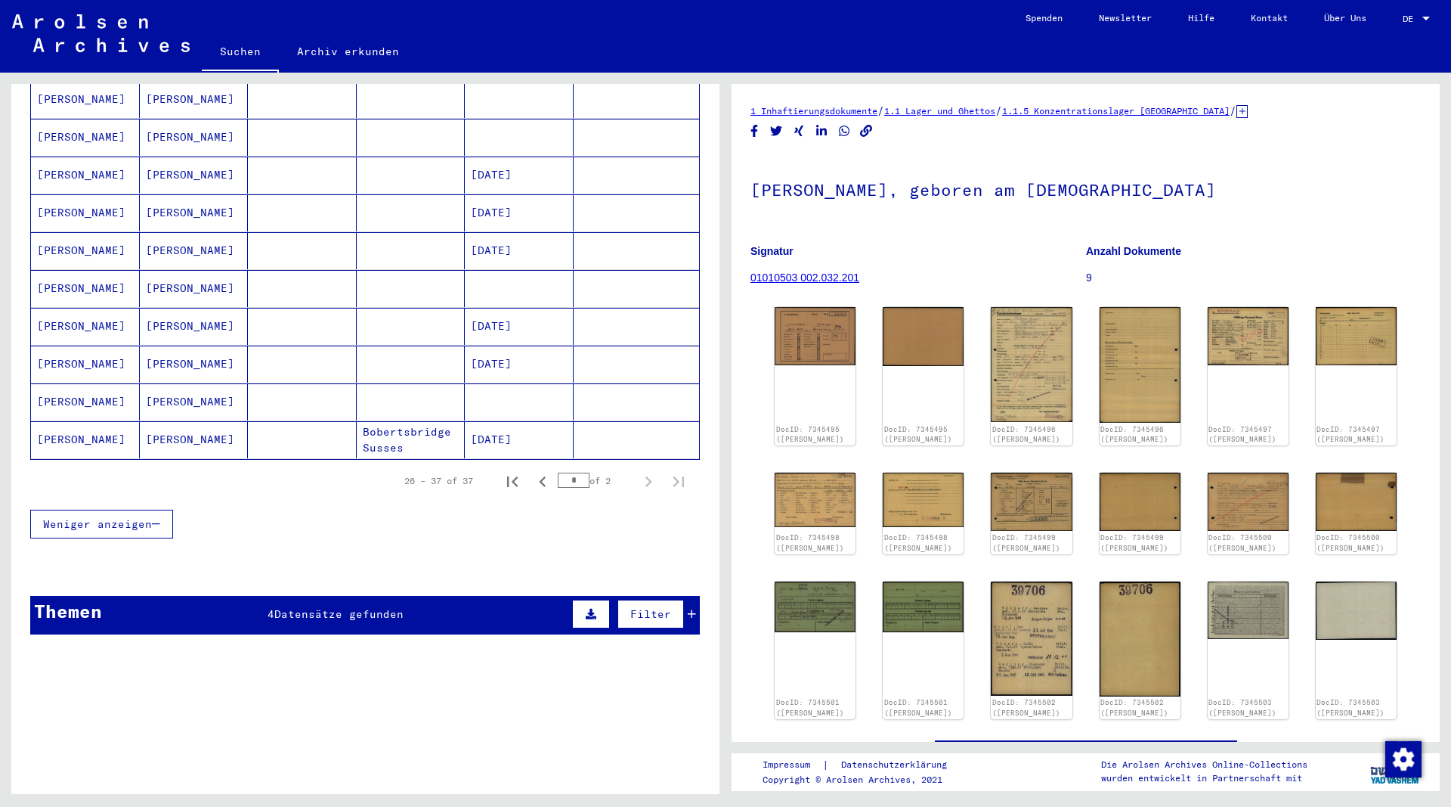
click at [166, 421] on mat-cell "[PERSON_NAME]" at bounding box center [194, 439] width 109 height 37
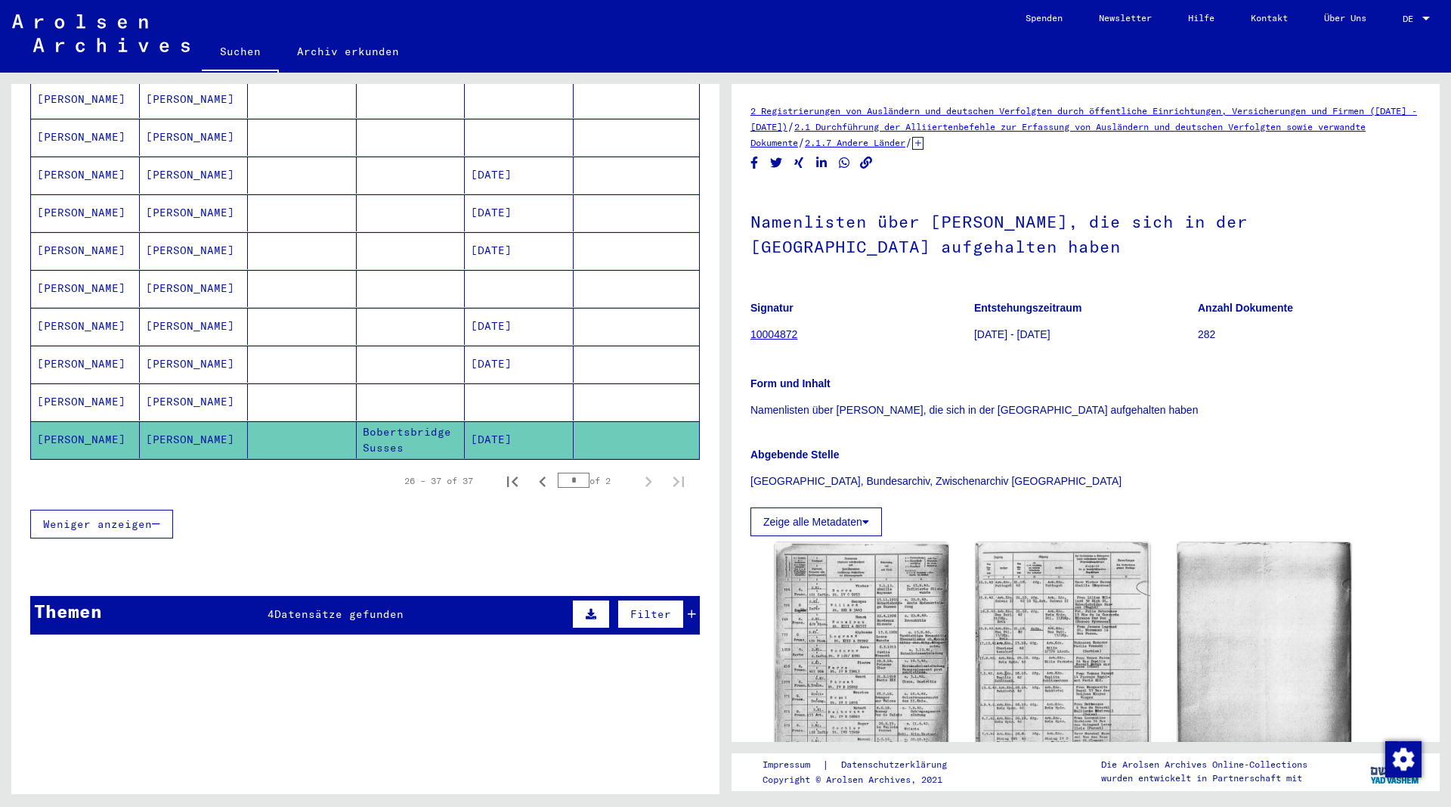
click at [182, 383] on mat-cell "[PERSON_NAME]" at bounding box center [194, 401] width 109 height 37
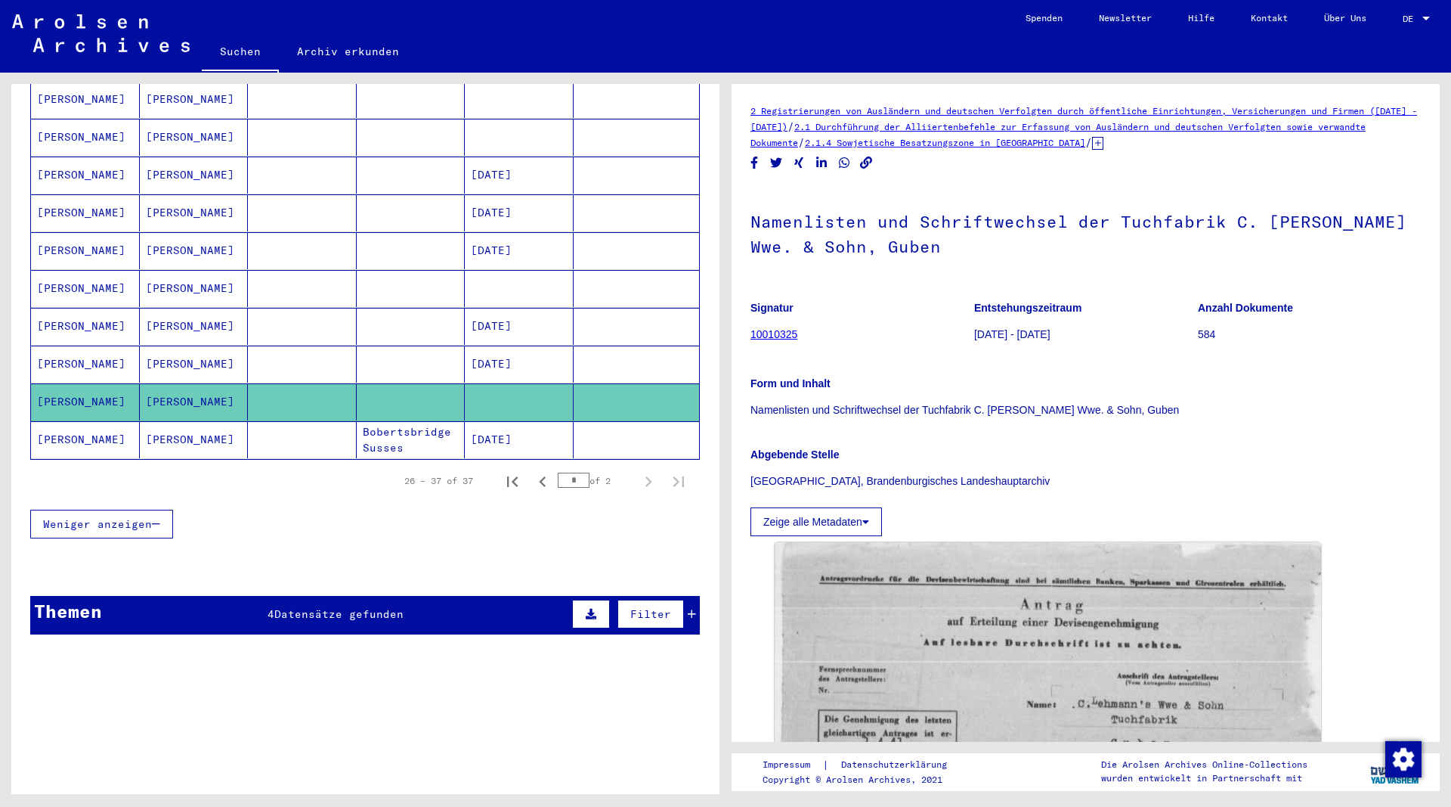
click at [181, 350] on mat-cell "[PERSON_NAME]" at bounding box center [194, 363] width 109 height 37
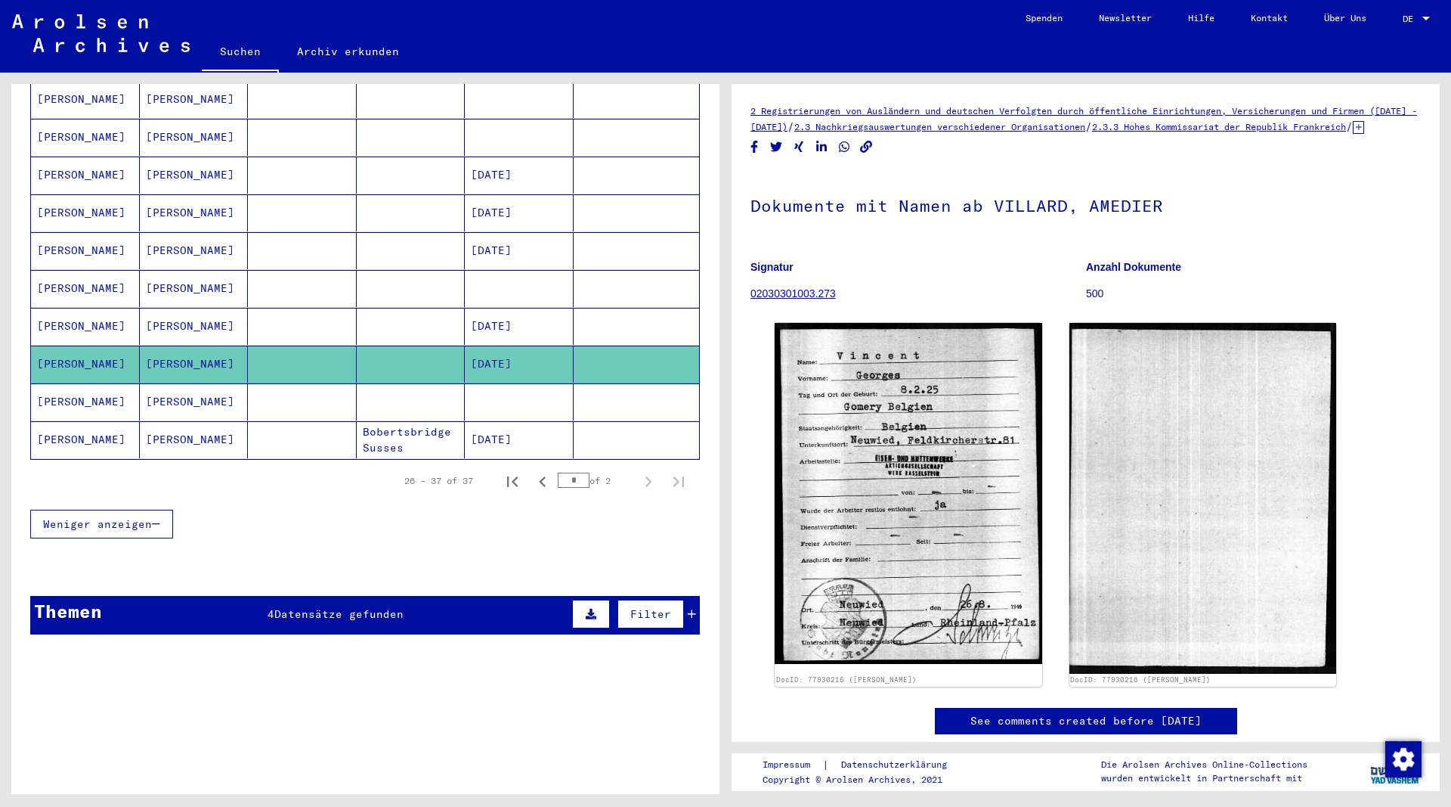
click at [172, 309] on mat-cell "[PERSON_NAME]" at bounding box center [194, 326] width 109 height 37
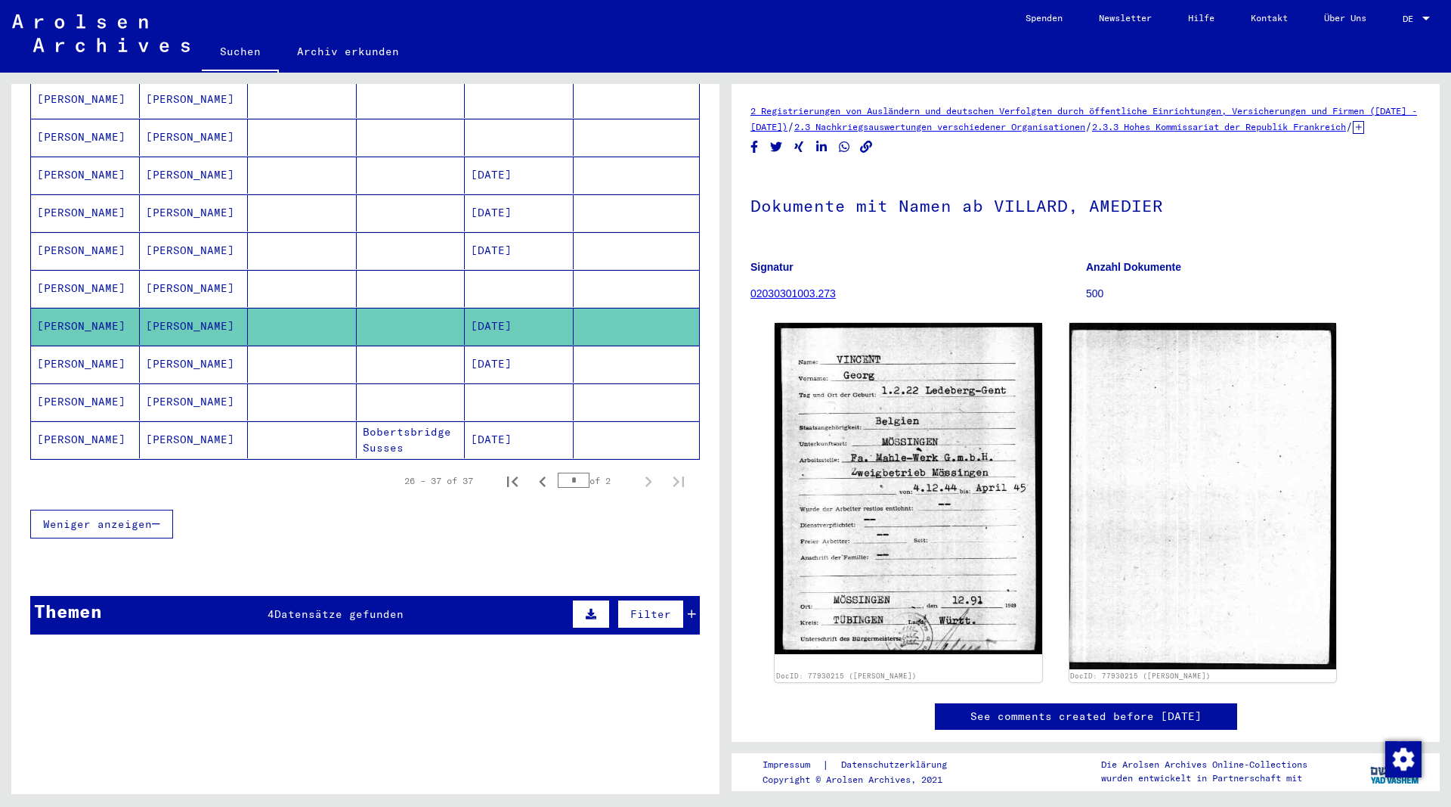
click at [171, 274] on mat-cell "[PERSON_NAME]" at bounding box center [194, 288] width 109 height 37
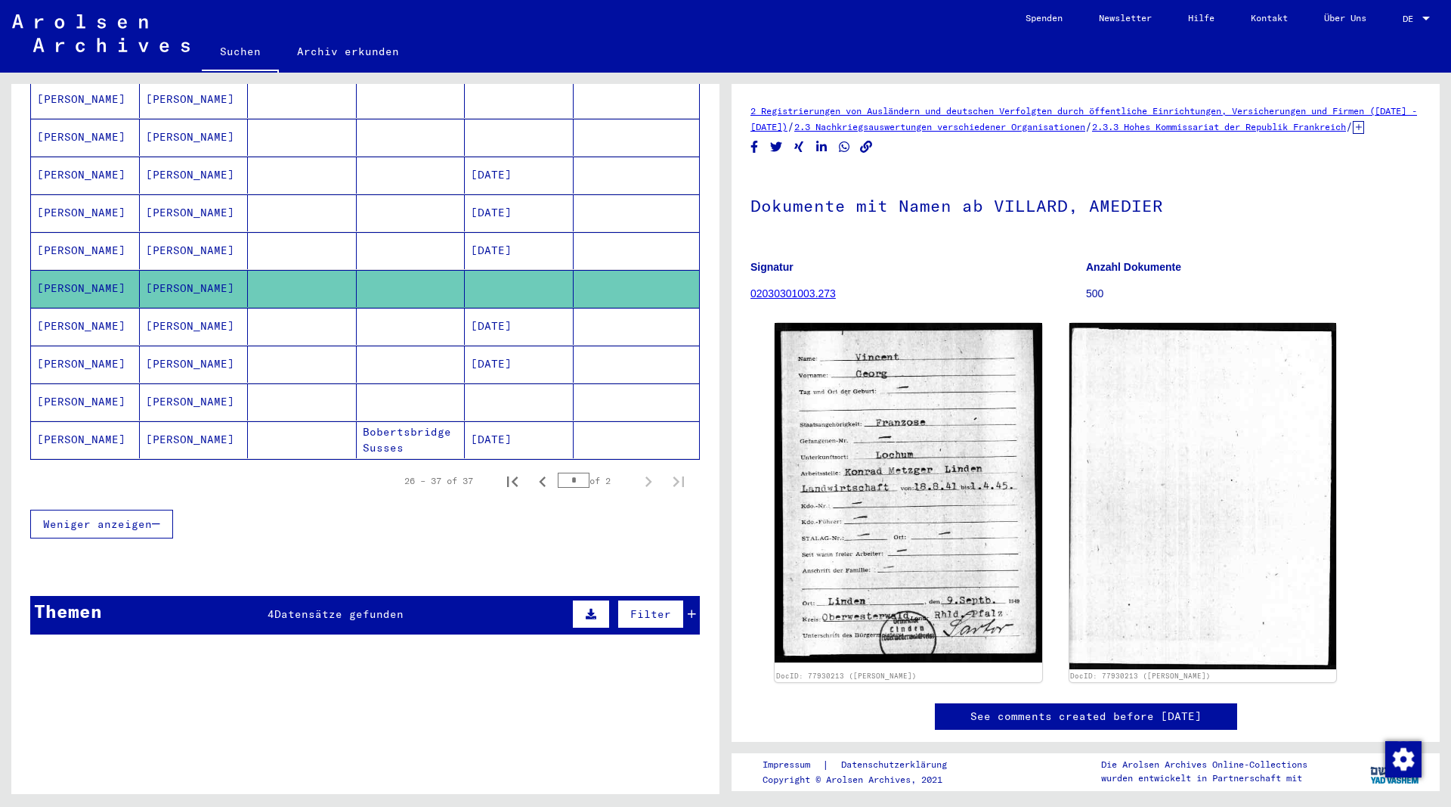
click at [173, 234] on mat-cell "[PERSON_NAME]" at bounding box center [194, 250] width 109 height 37
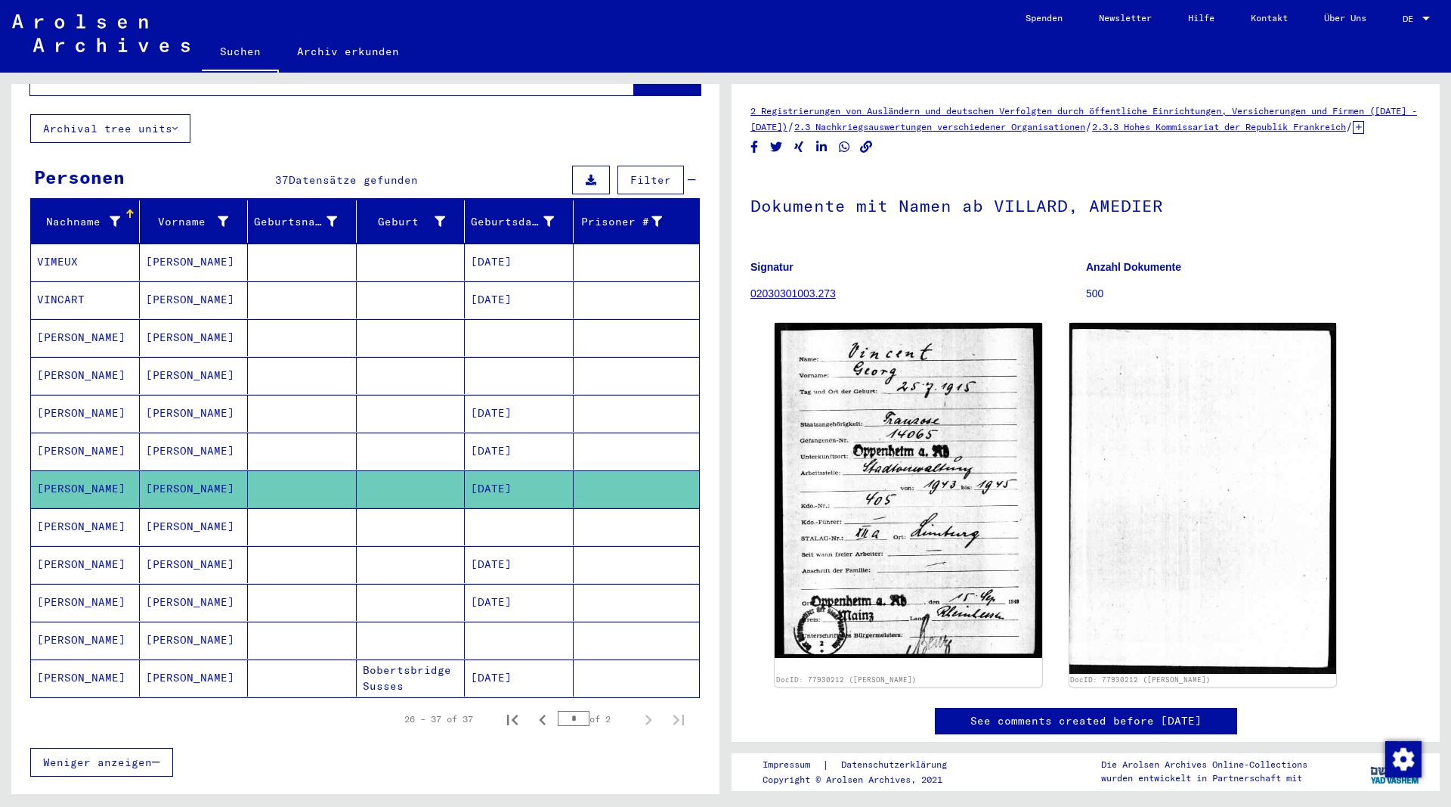
scroll to position [72, 0]
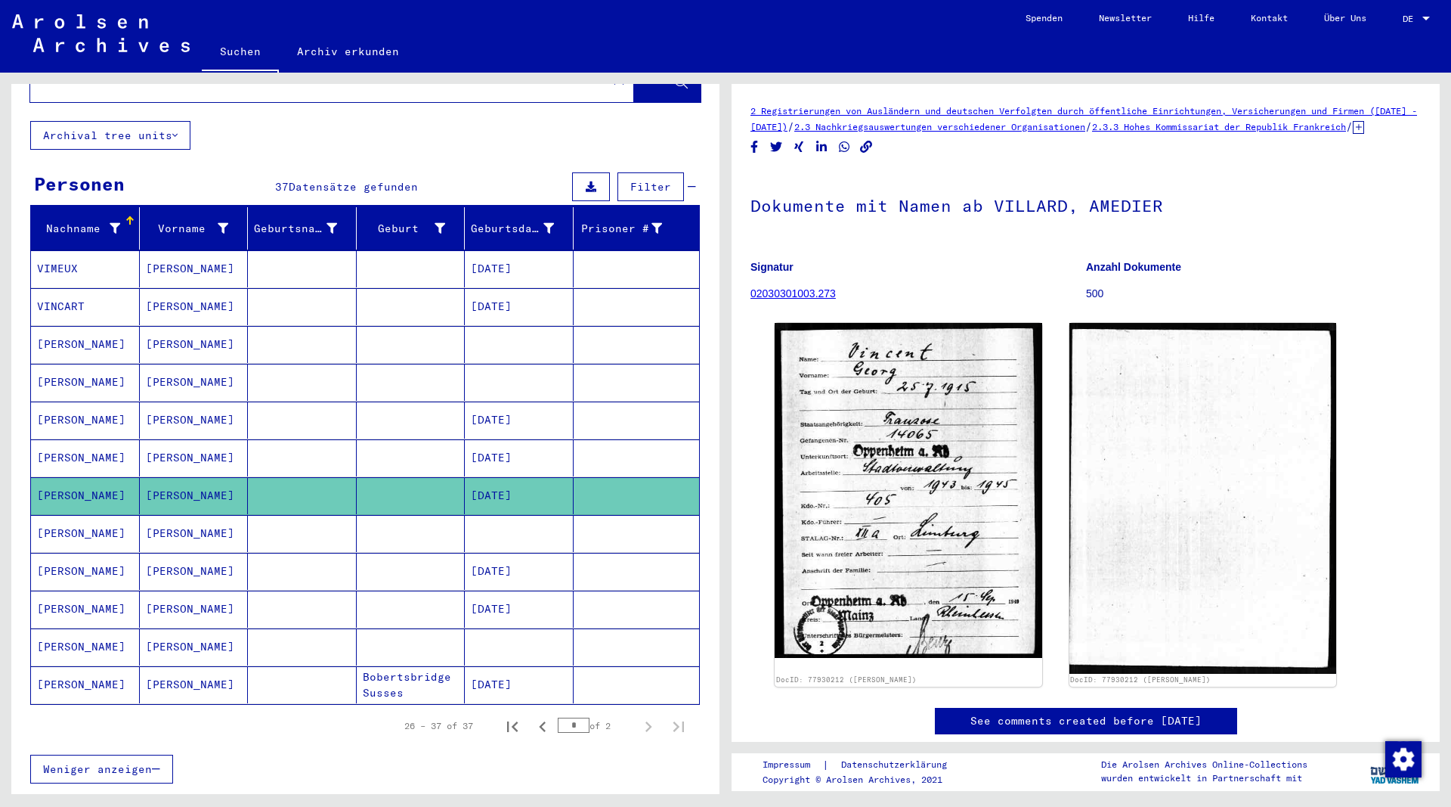
click at [175, 441] on mat-cell "[PERSON_NAME]" at bounding box center [194, 457] width 109 height 37
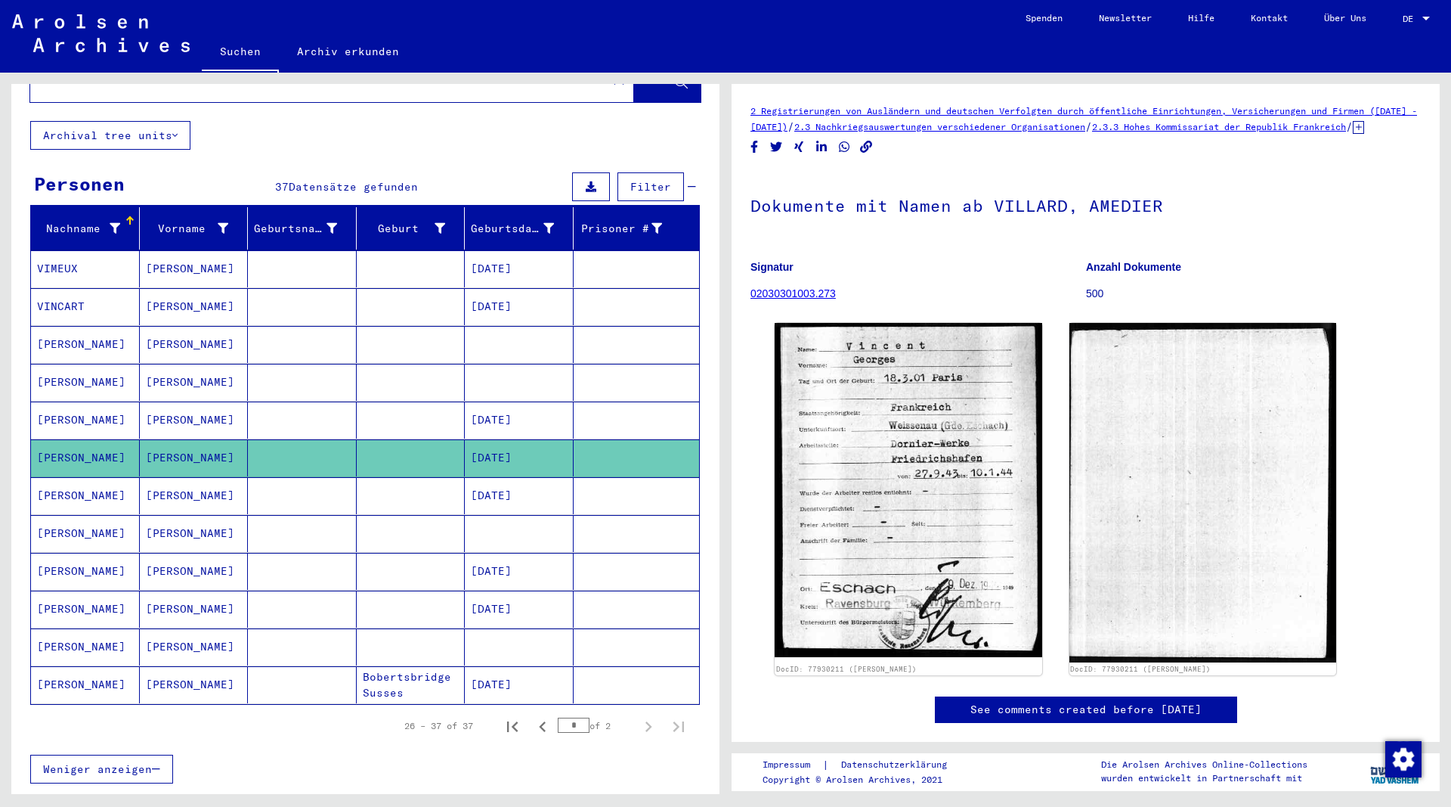
click at [180, 401] on mat-cell "[PERSON_NAME]" at bounding box center [194, 419] width 109 height 37
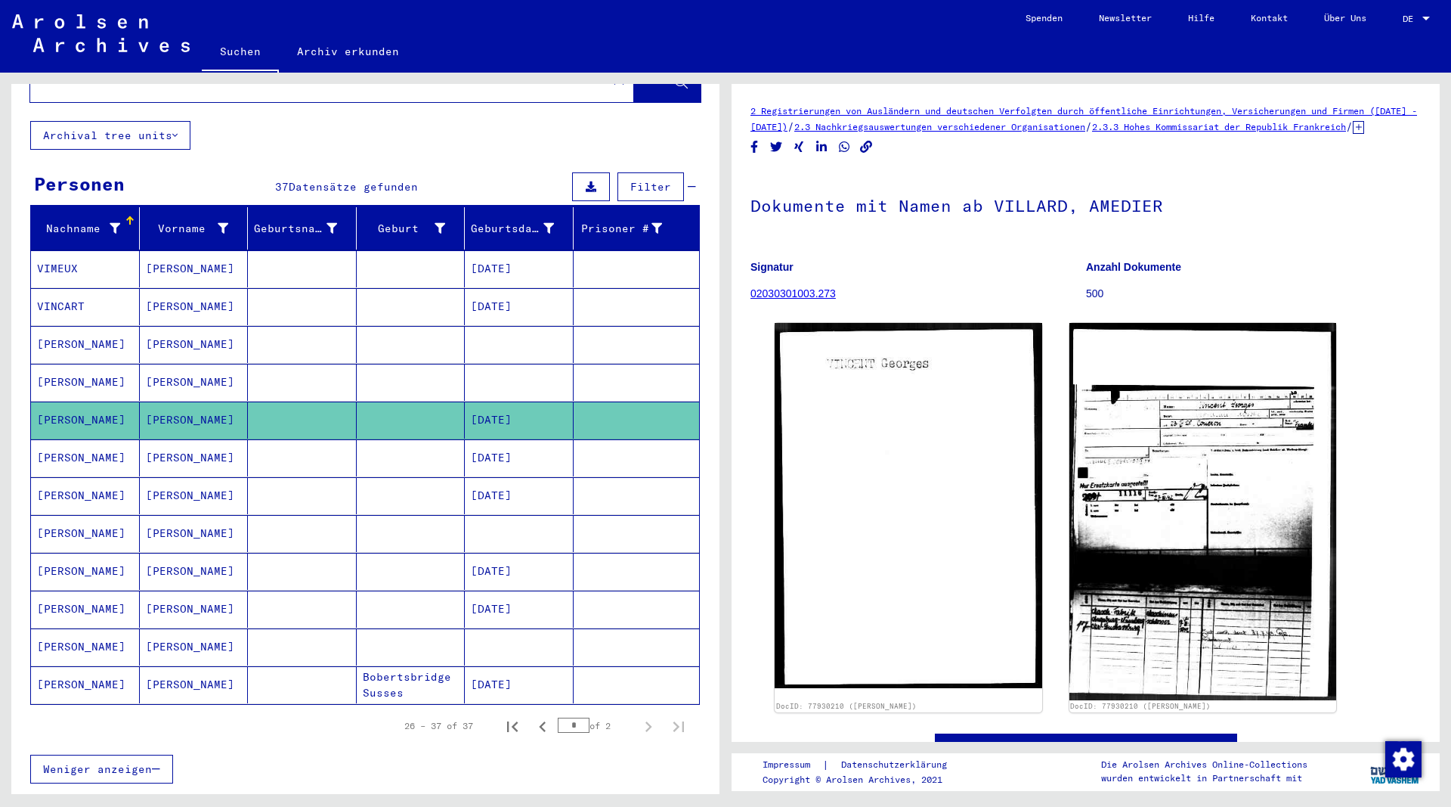
click at [193, 366] on mat-cell "[PERSON_NAME]" at bounding box center [194, 382] width 109 height 37
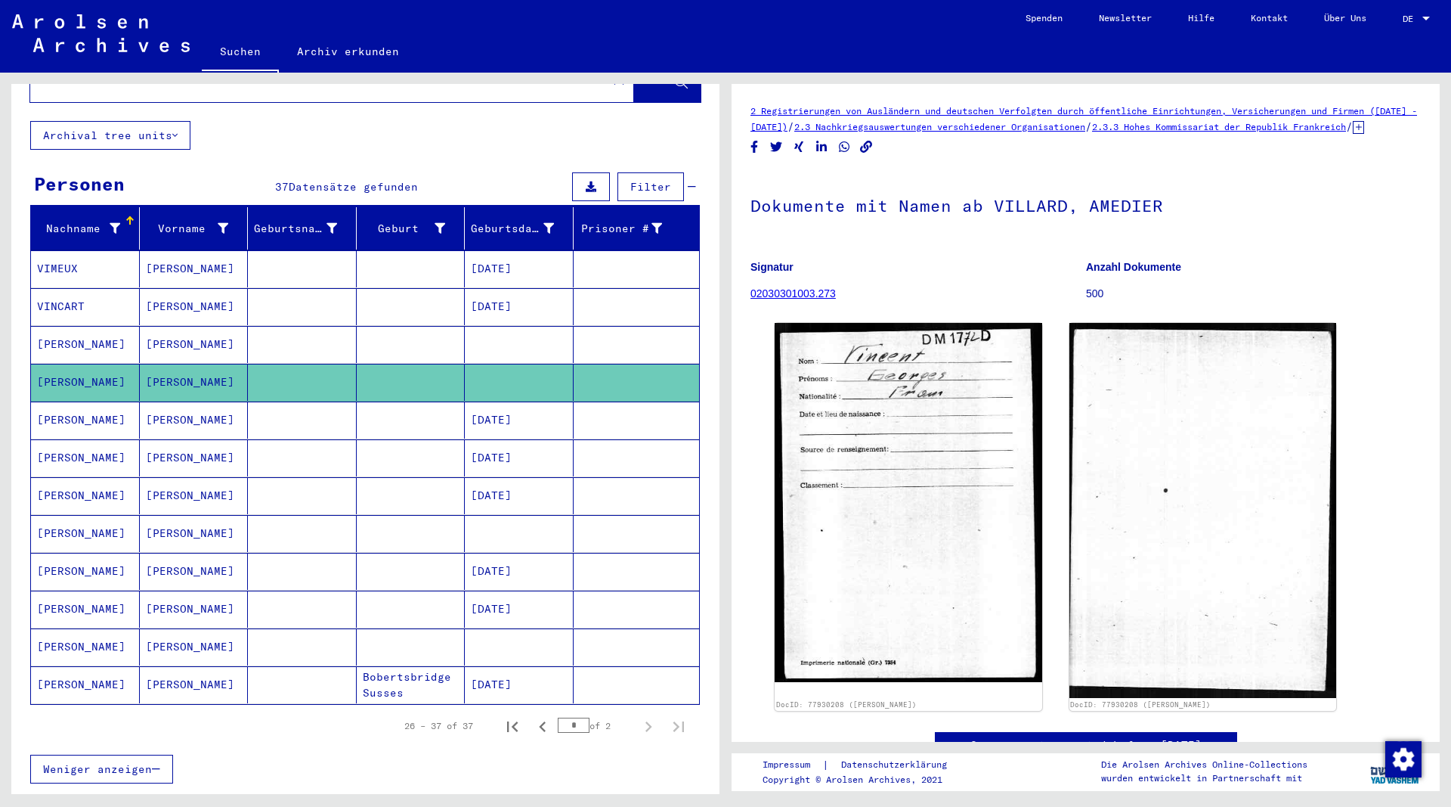
click at [172, 327] on mat-cell "[PERSON_NAME]" at bounding box center [194, 344] width 109 height 37
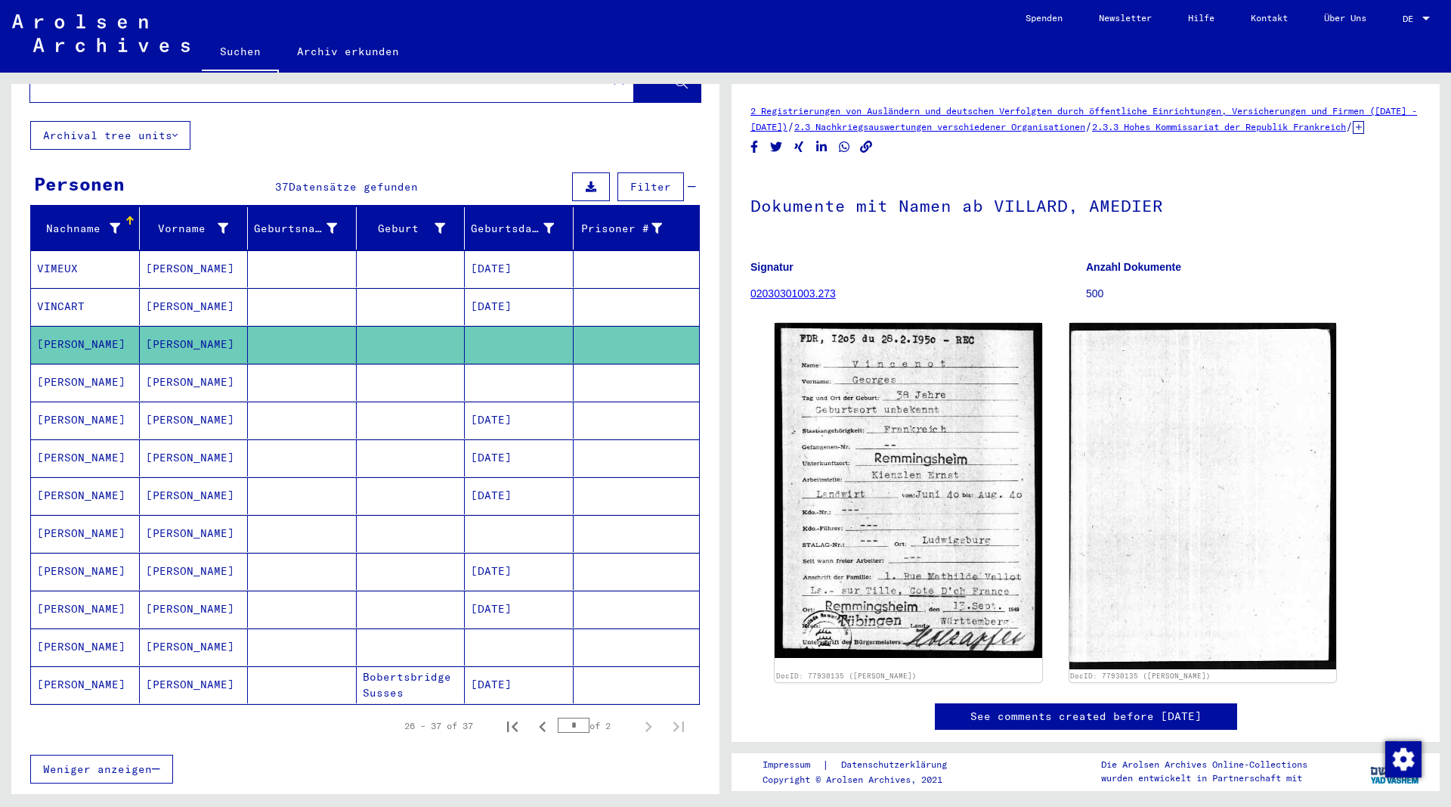
click at [174, 289] on mat-cell "[PERSON_NAME]" at bounding box center [194, 306] width 109 height 37
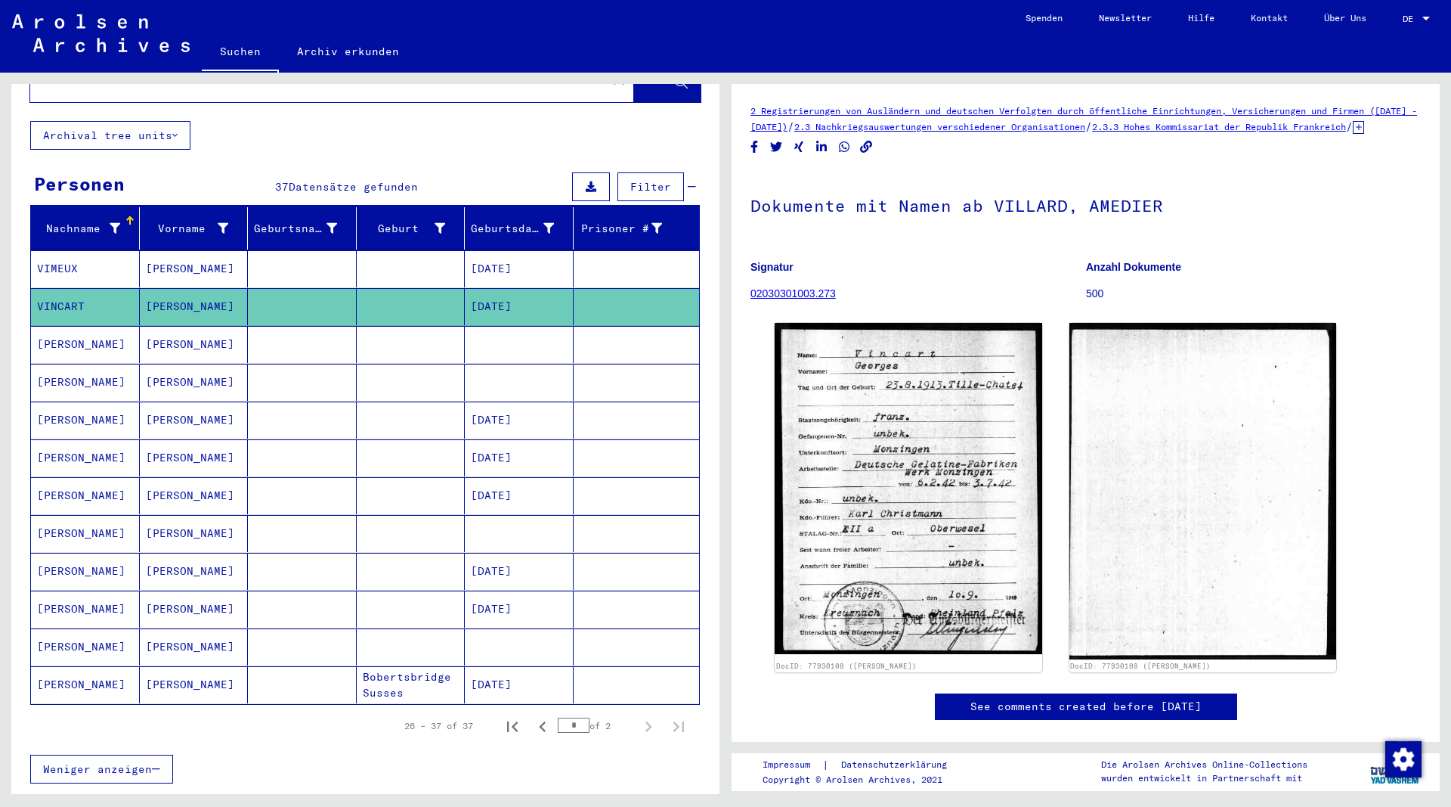
click at [161, 251] on mat-cell "[PERSON_NAME]" at bounding box center [194, 268] width 109 height 37
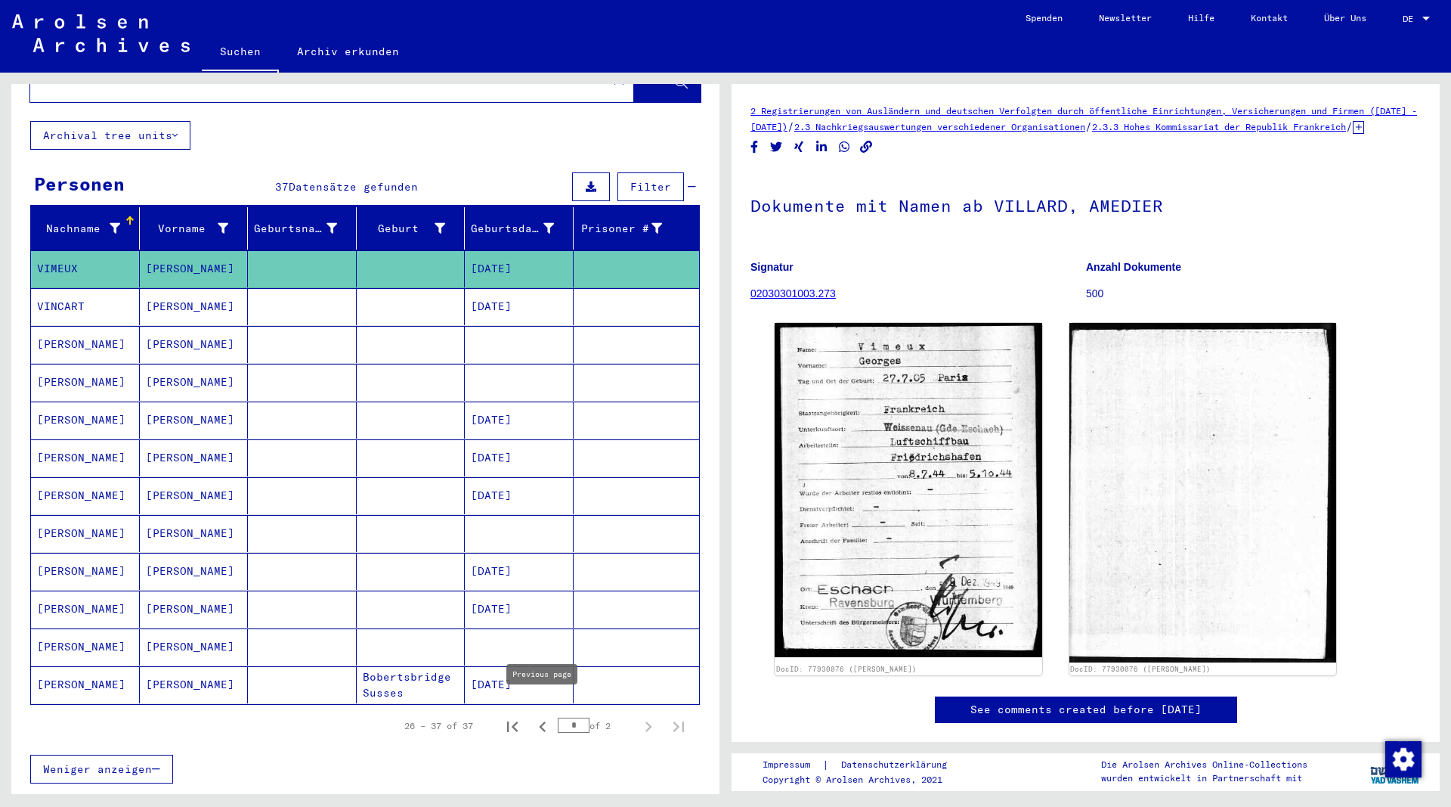
click at [543, 721] on icon "Previous page" at bounding box center [542, 726] width 7 height 11
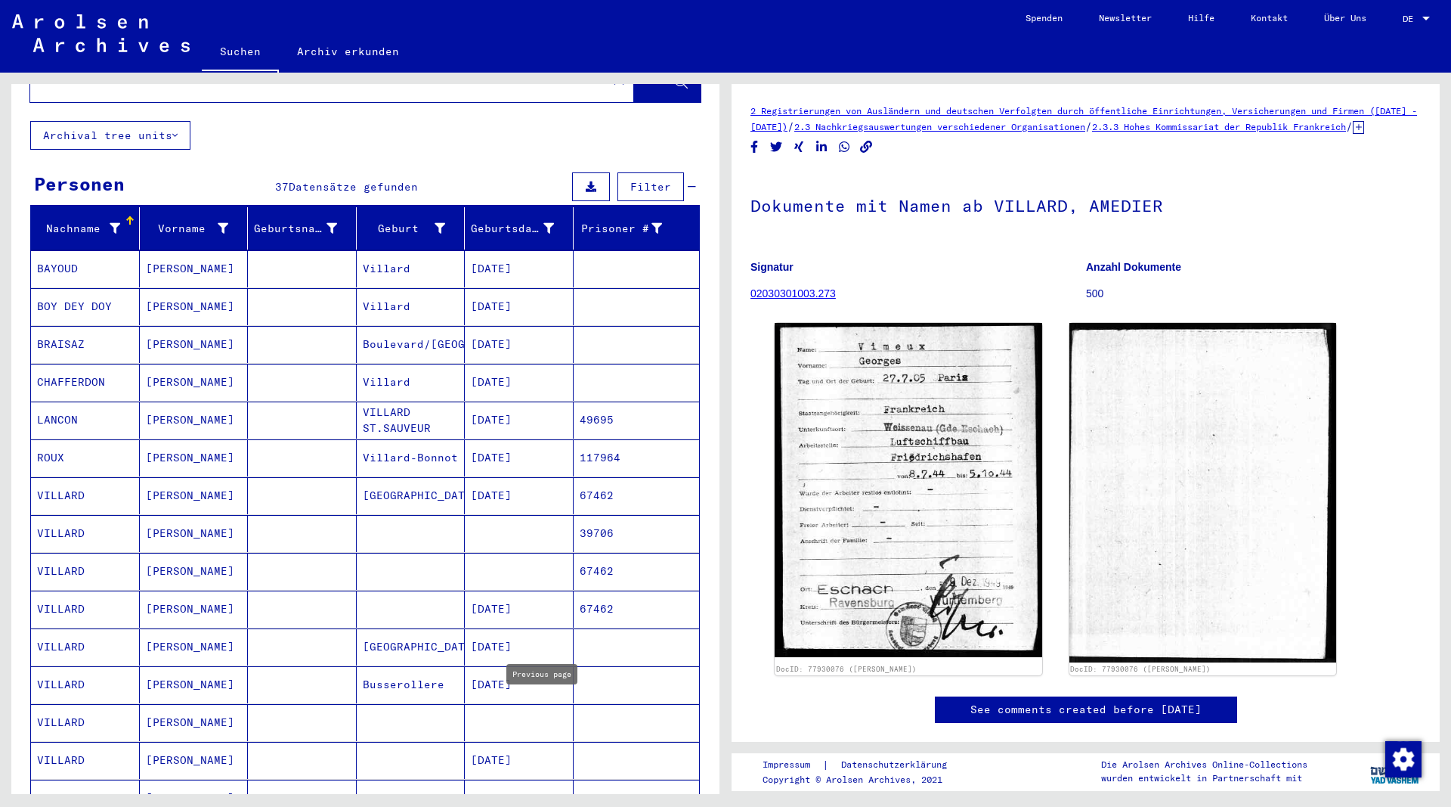
type input "*"
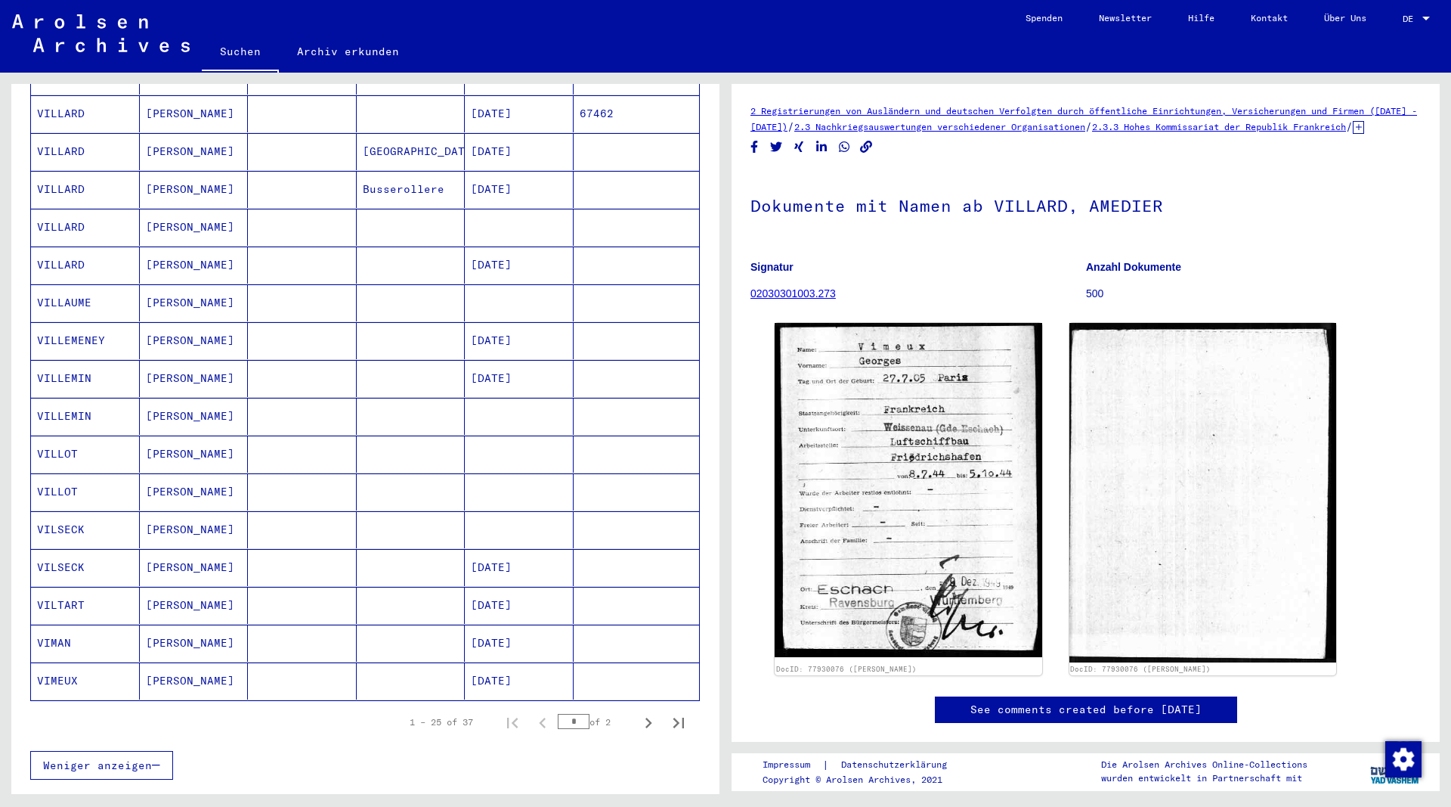
scroll to position [643, 0]
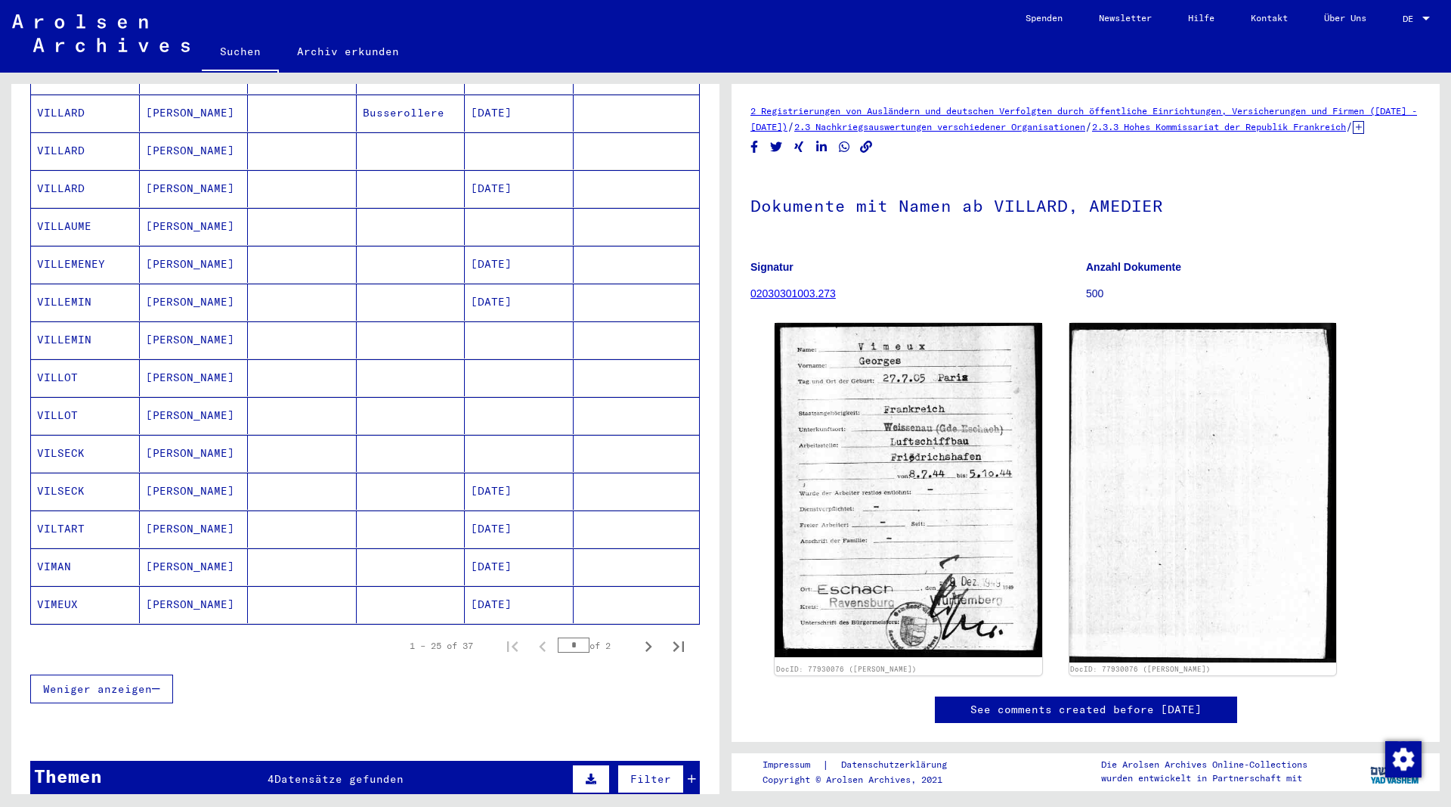
click at [181, 586] on mat-cell "[PERSON_NAME]" at bounding box center [194, 604] width 109 height 37
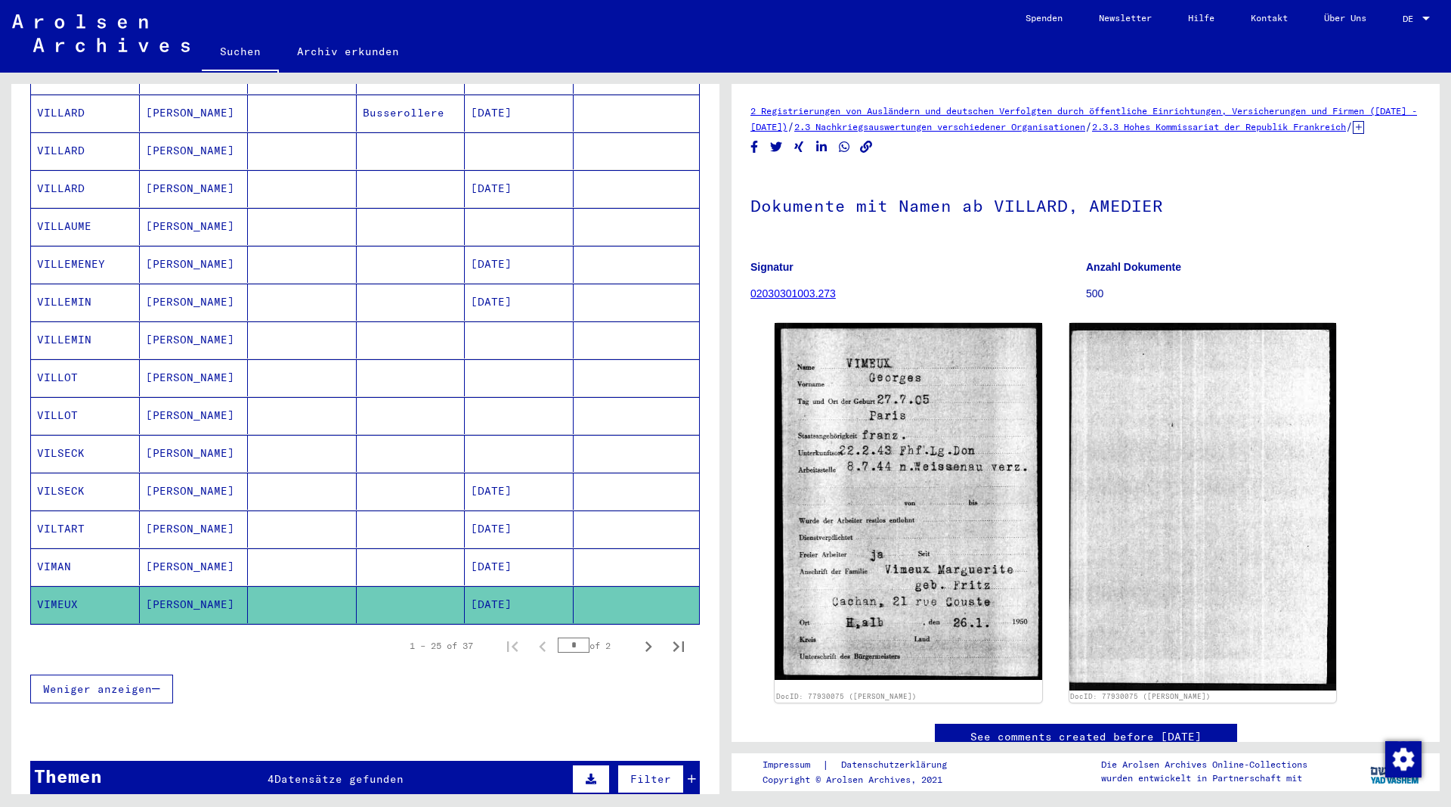
click at [191, 548] on mat-cell "[PERSON_NAME]" at bounding box center [194, 566] width 109 height 37
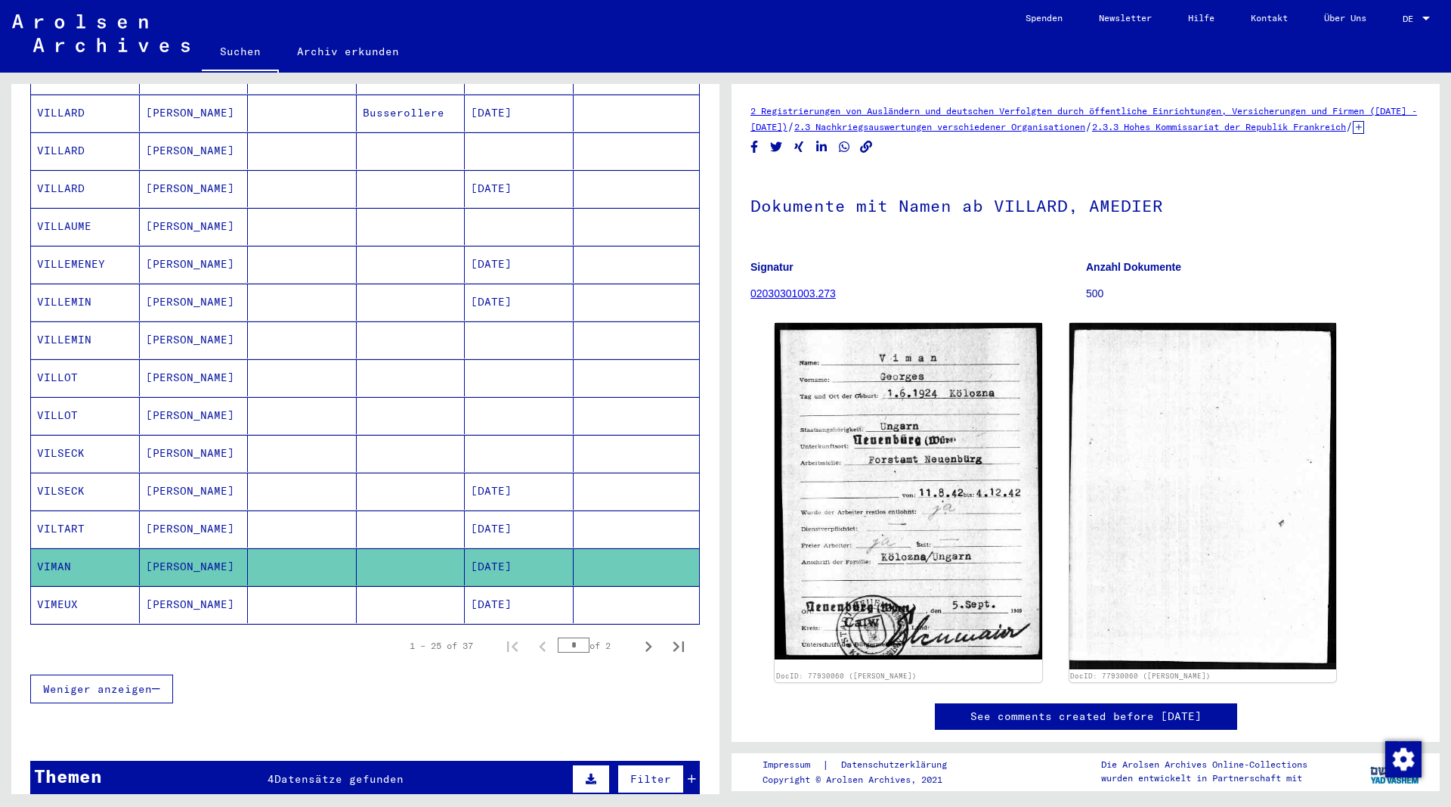
click at [177, 511] on mat-cell "[PERSON_NAME]" at bounding box center [194, 528] width 109 height 37
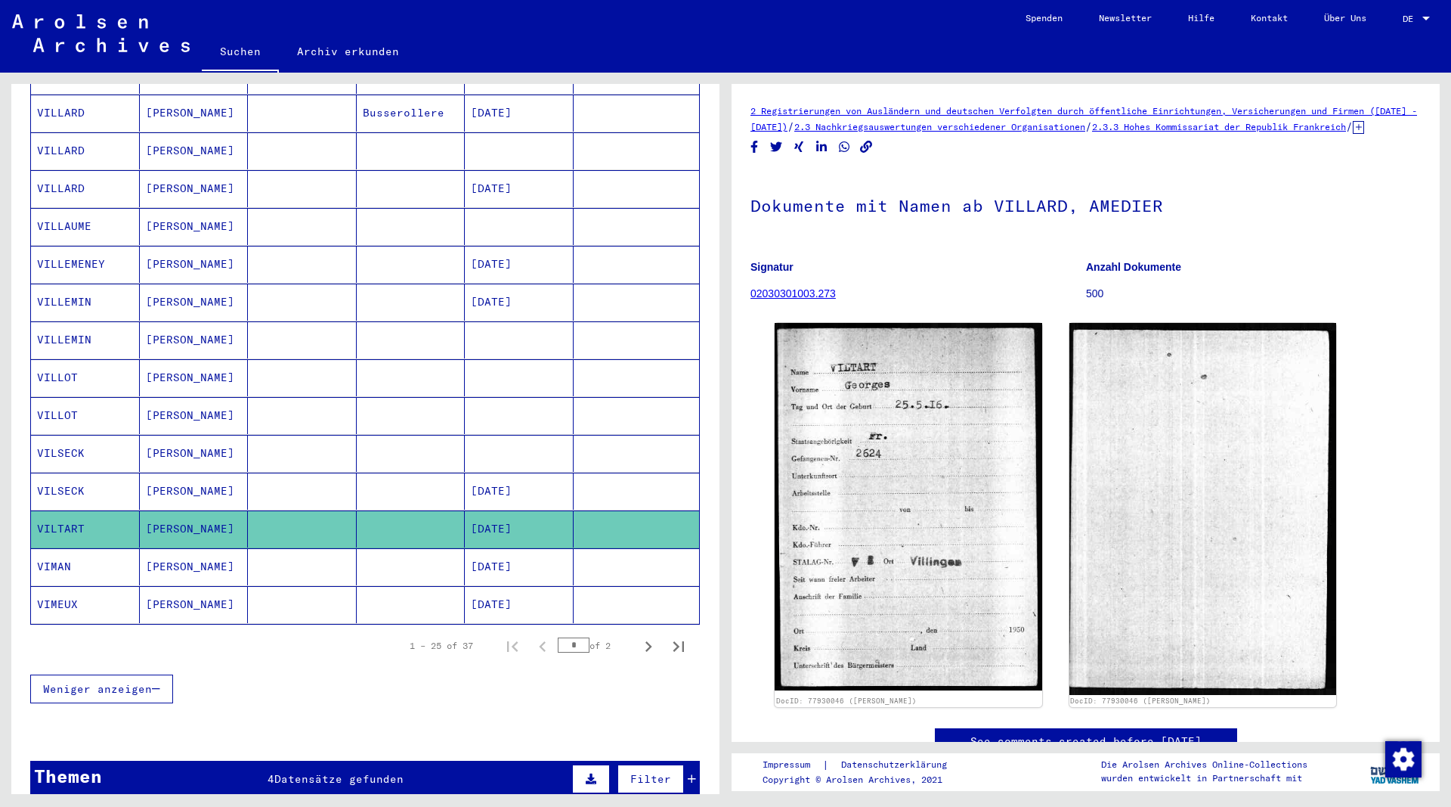
click at [178, 479] on mat-cell "[PERSON_NAME]" at bounding box center [194, 490] width 109 height 37
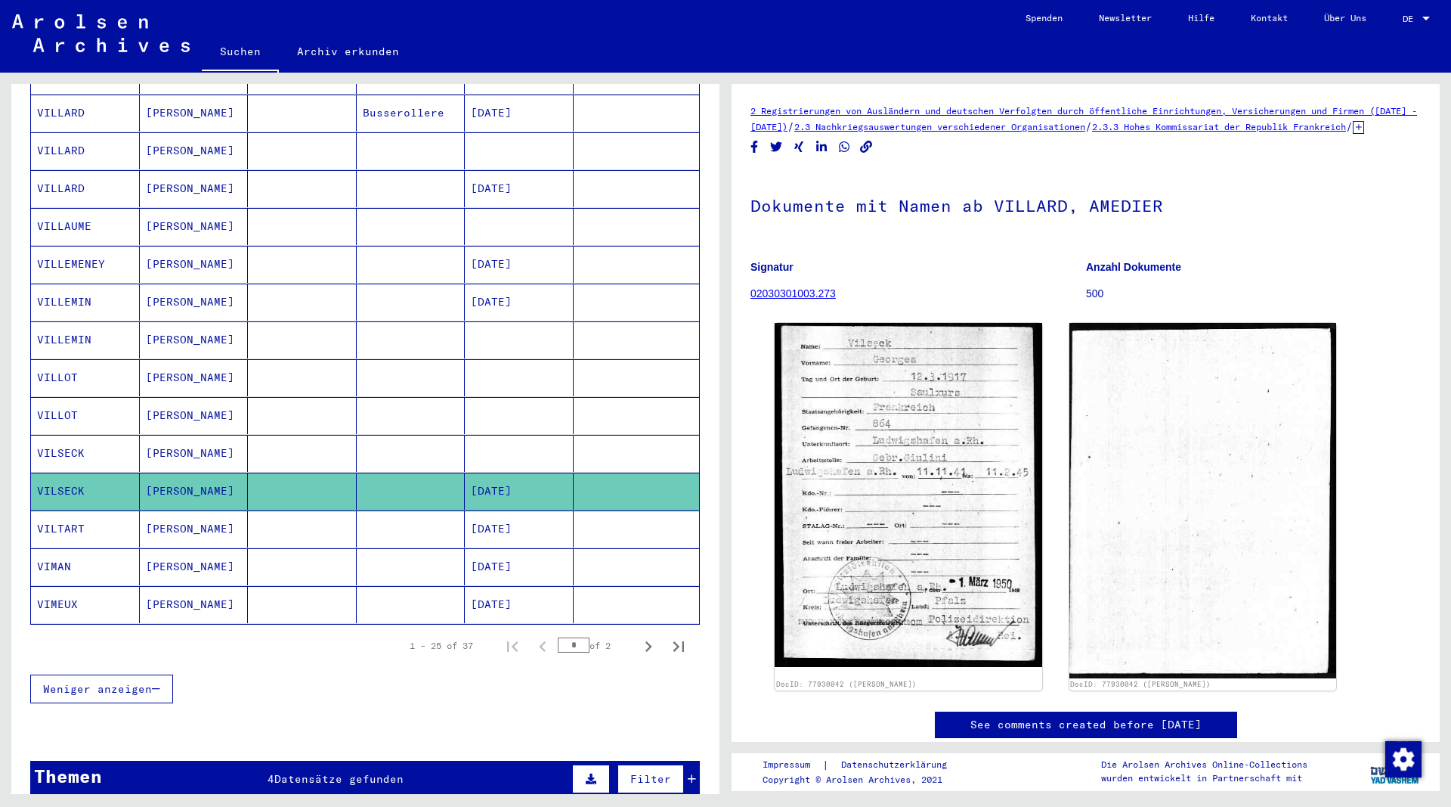
click at [185, 438] on mat-cell "[PERSON_NAME]" at bounding box center [194, 453] width 109 height 37
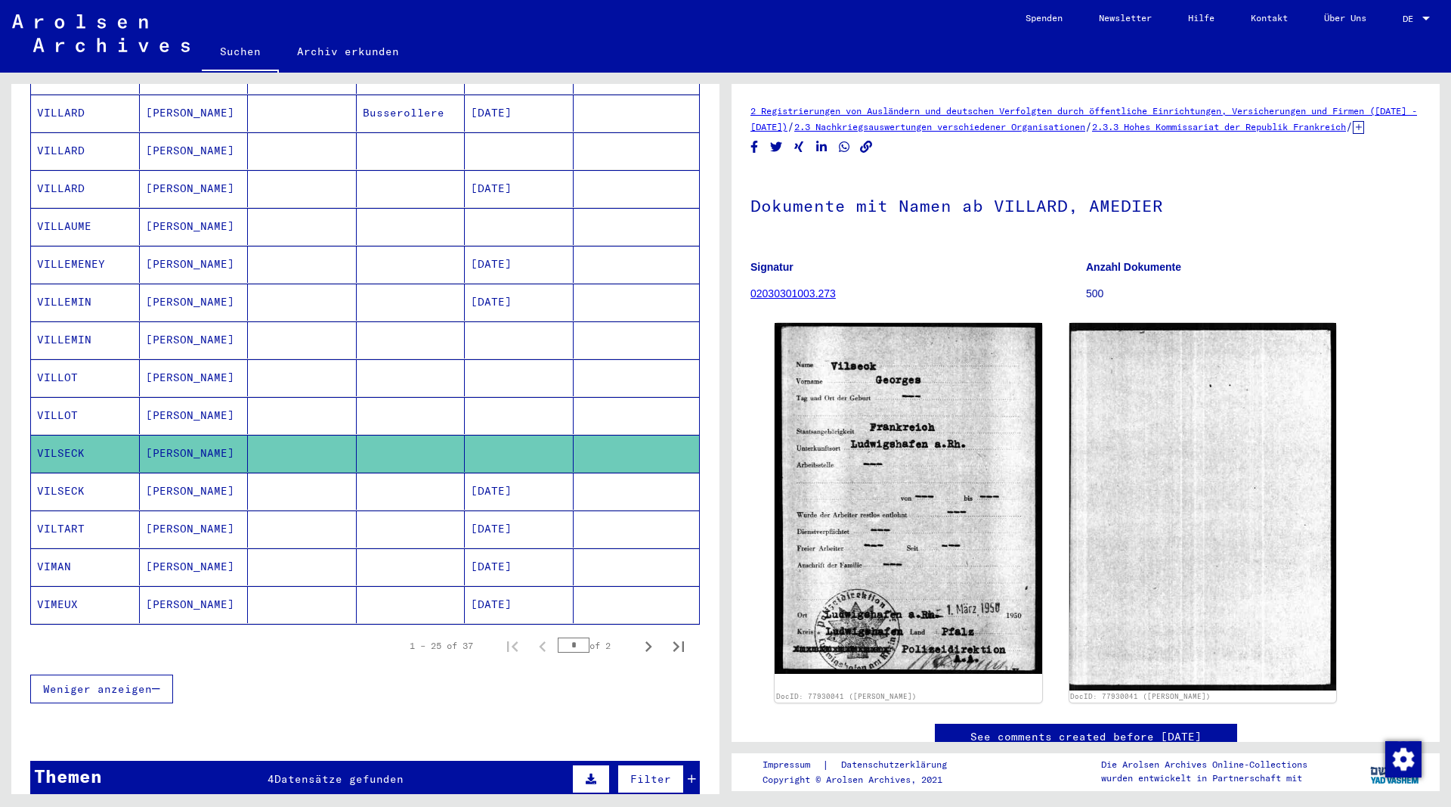
click at [166, 398] on mat-cell "[PERSON_NAME]" at bounding box center [194, 415] width 109 height 37
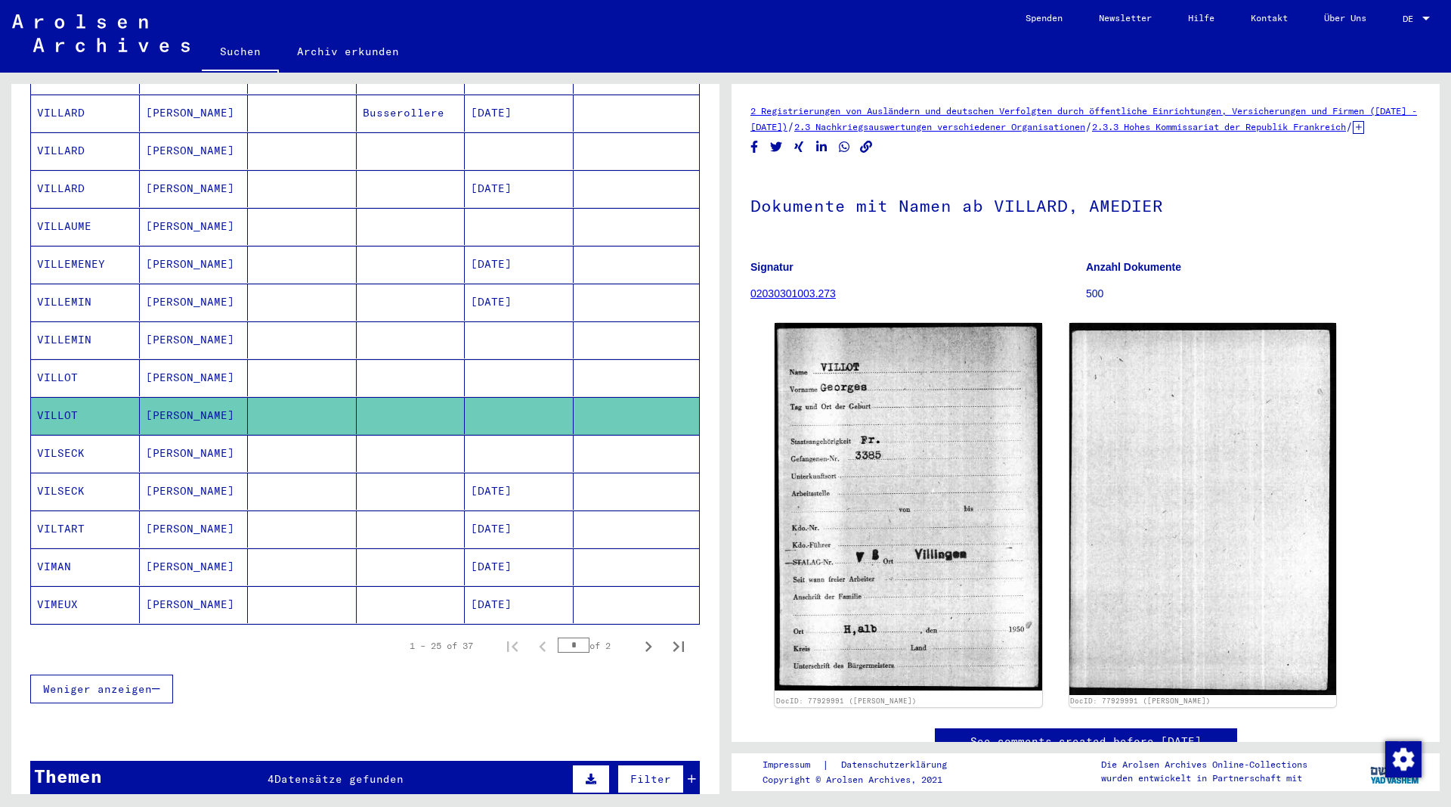
click at [165, 361] on mat-cell "[PERSON_NAME]" at bounding box center [194, 377] width 109 height 37
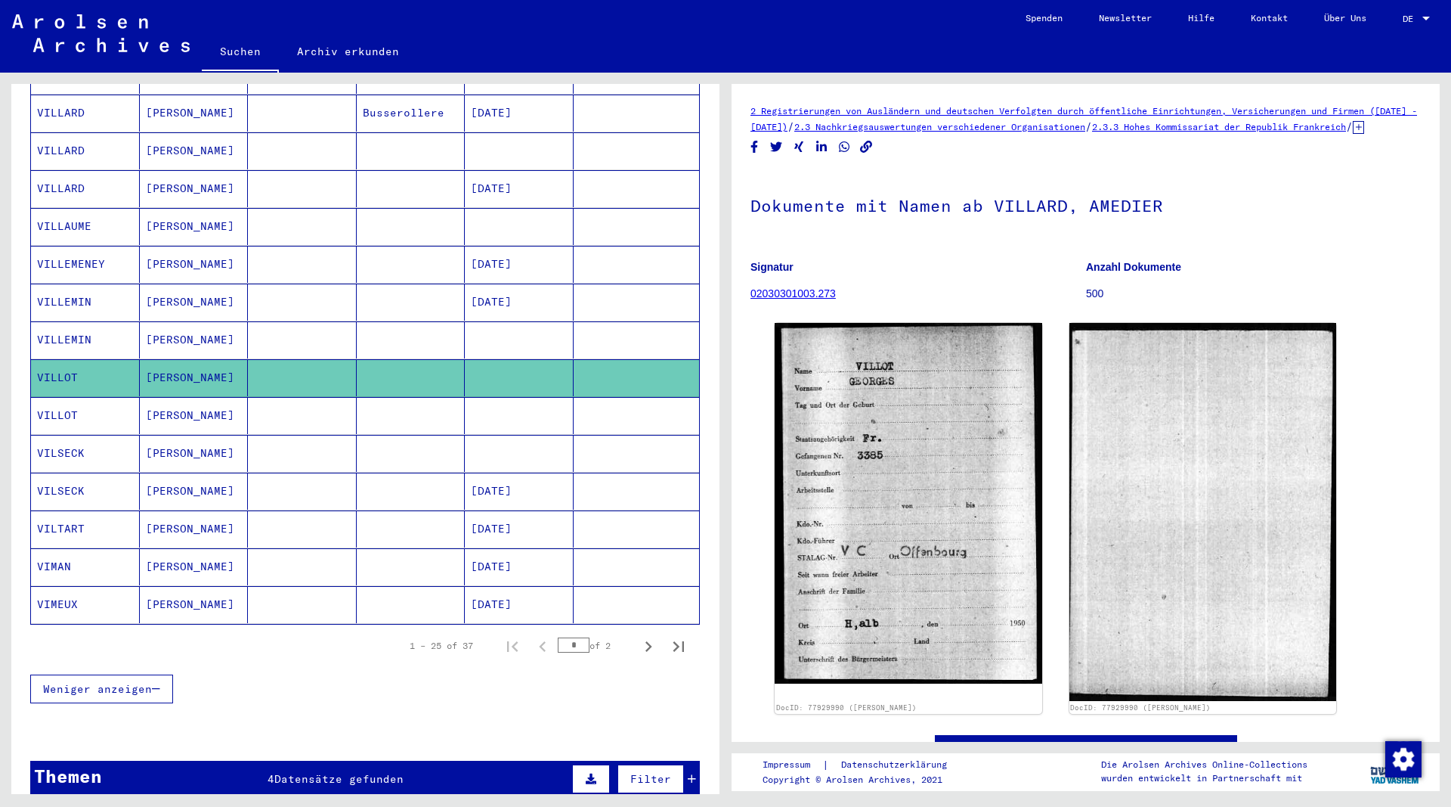
click at [170, 324] on mat-cell "[PERSON_NAME]" at bounding box center [194, 339] width 109 height 37
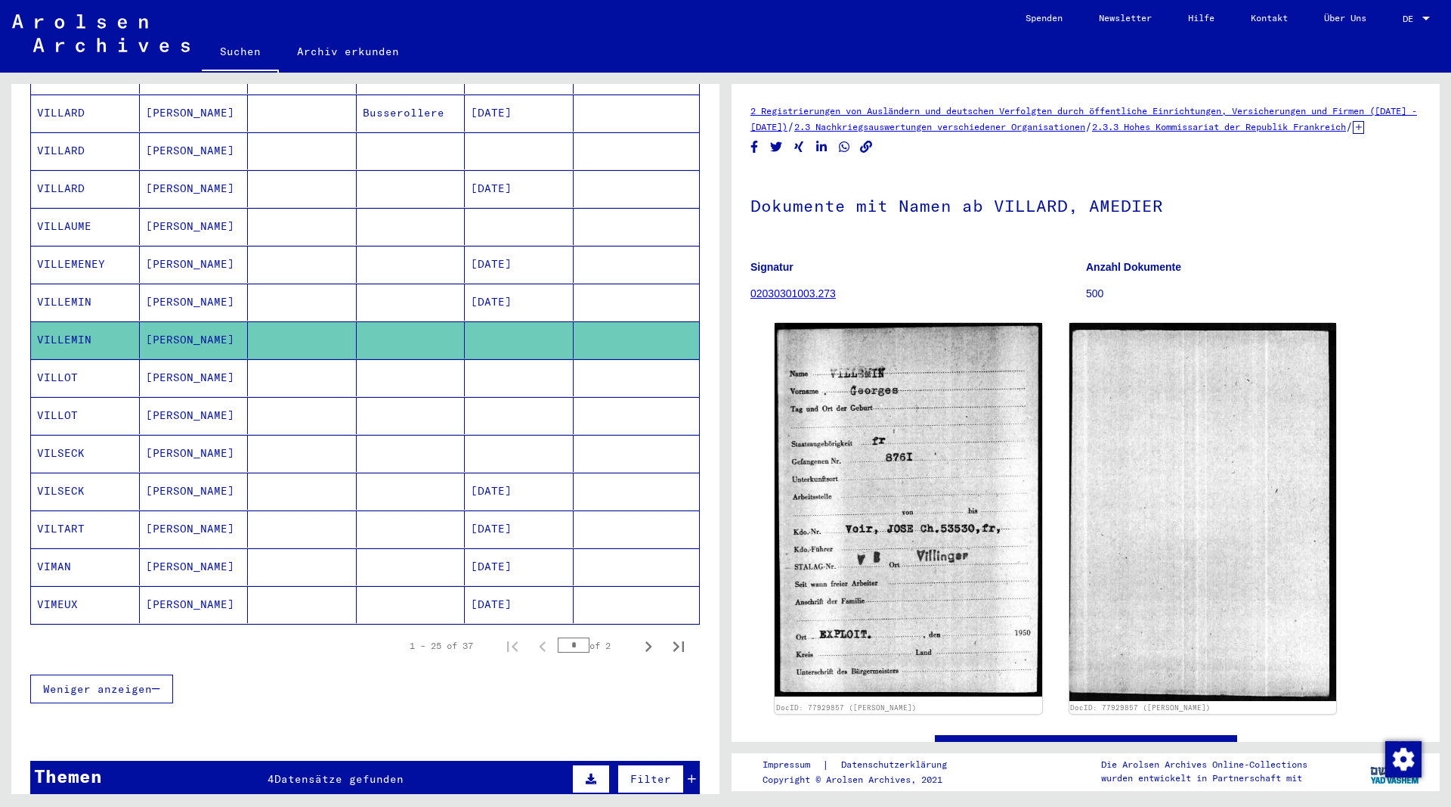
click at [176, 283] on mat-cell "[PERSON_NAME]" at bounding box center [194, 301] width 109 height 37
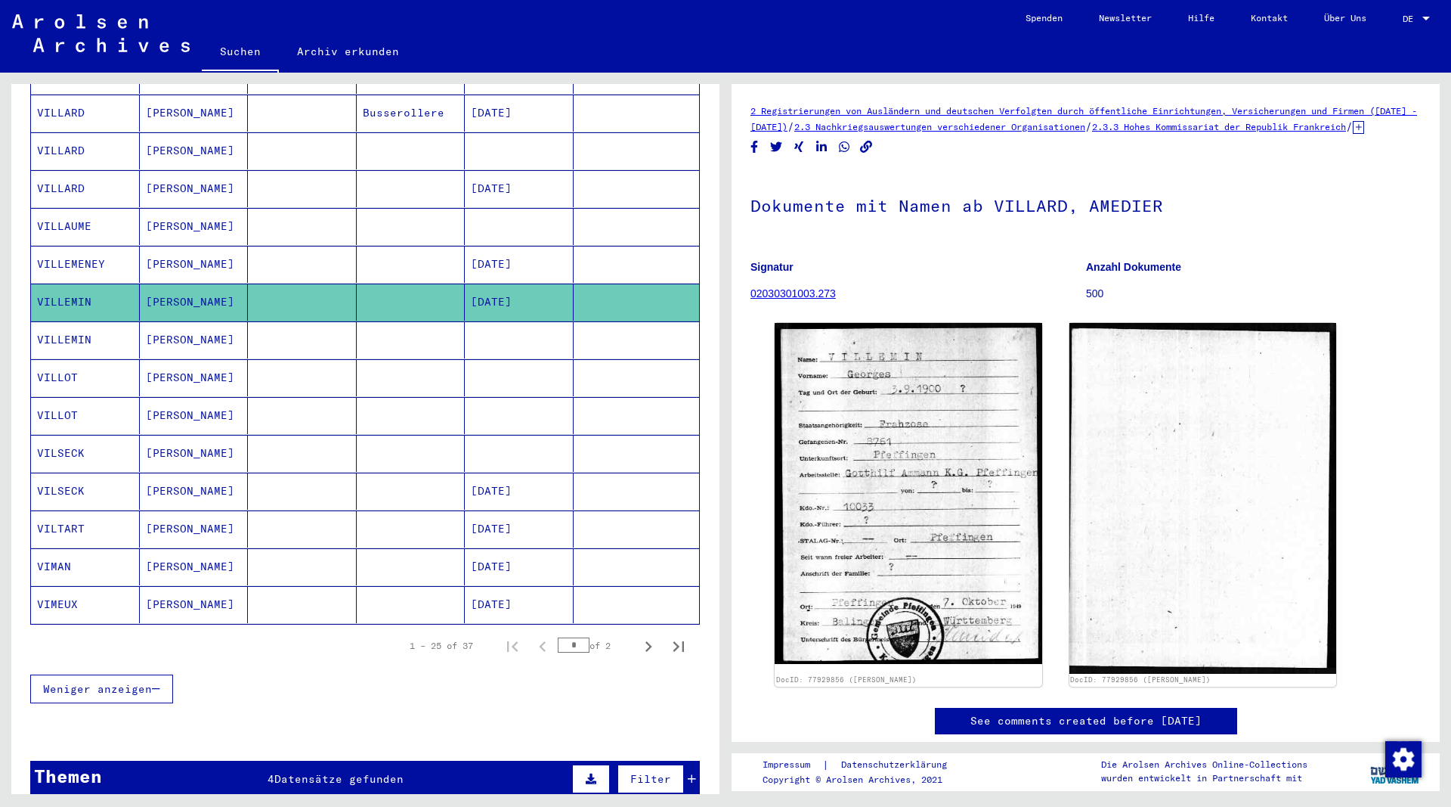
click at [175, 246] on mat-cell "[PERSON_NAME]" at bounding box center [194, 264] width 109 height 37
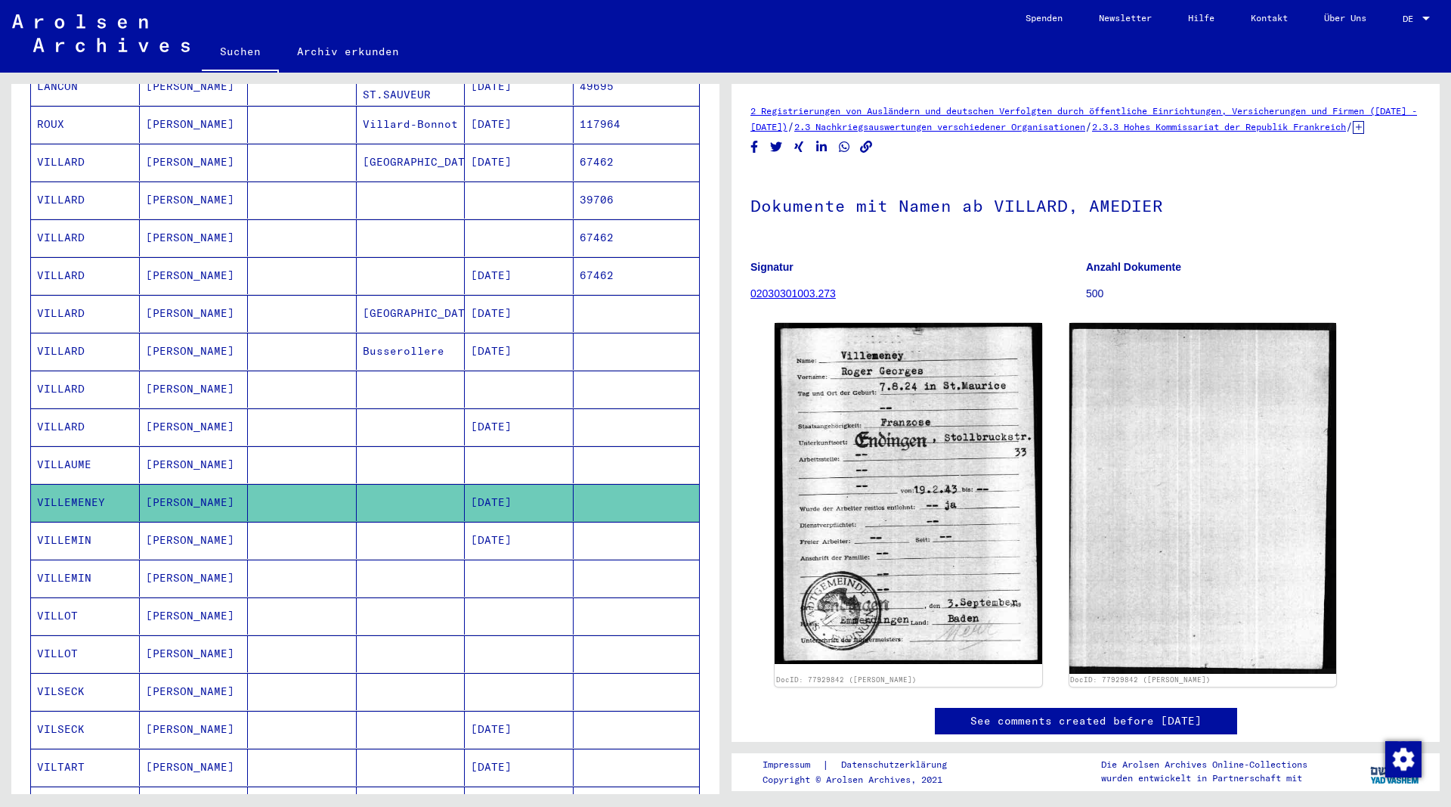
scroll to position [398, 0]
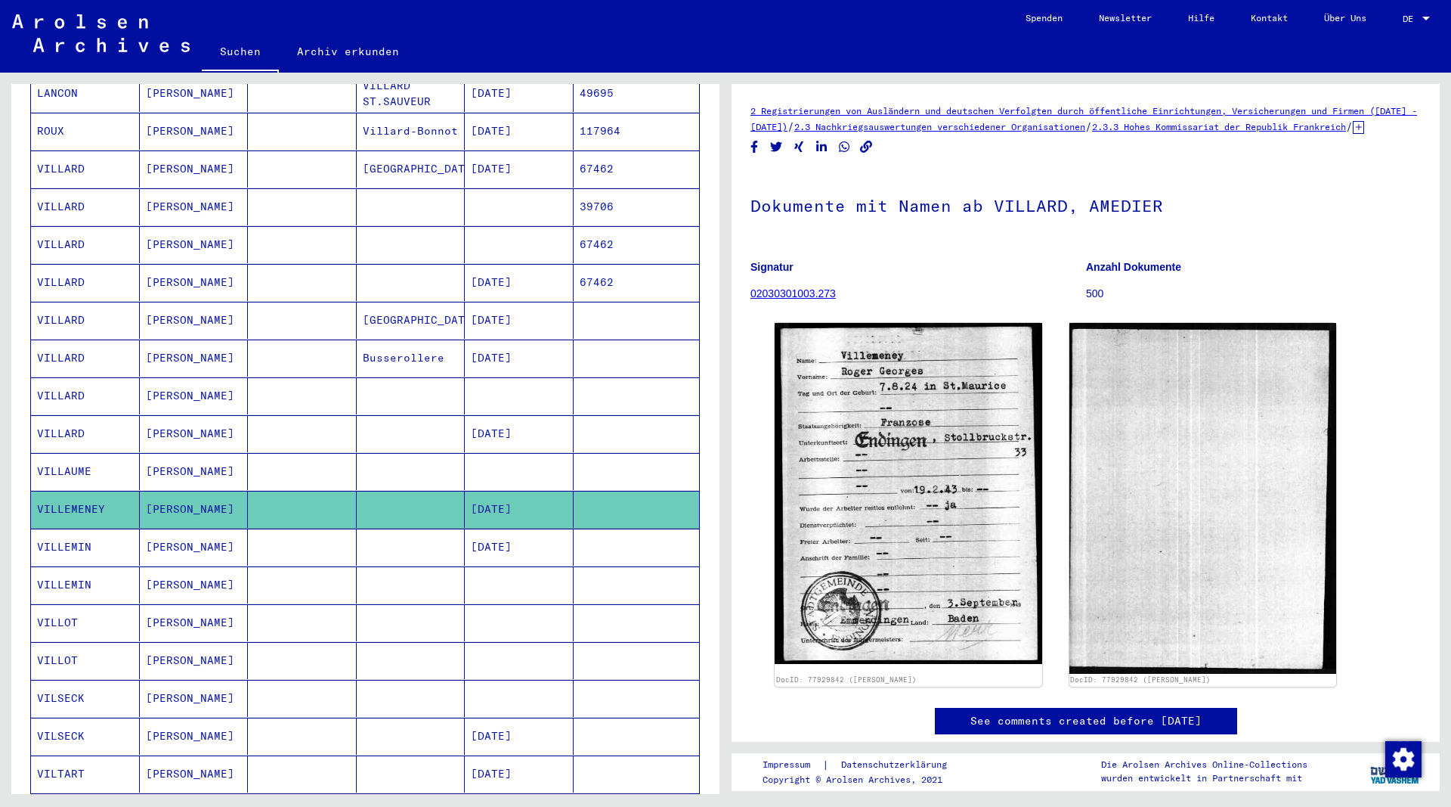
click at [178, 453] on mat-cell "[PERSON_NAME]" at bounding box center [194, 471] width 109 height 37
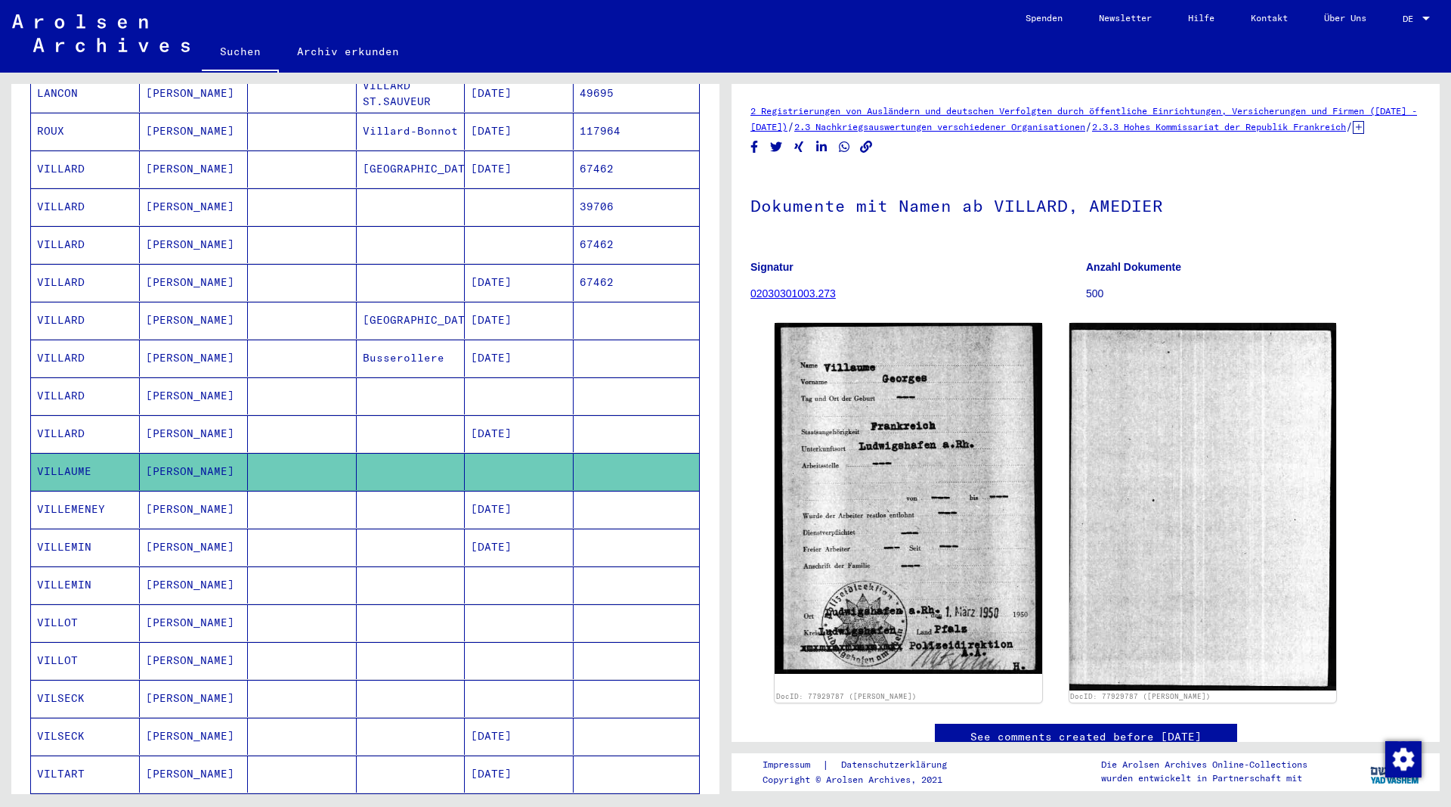
click at [175, 415] on mat-cell "[PERSON_NAME]" at bounding box center [194, 433] width 109 height 37
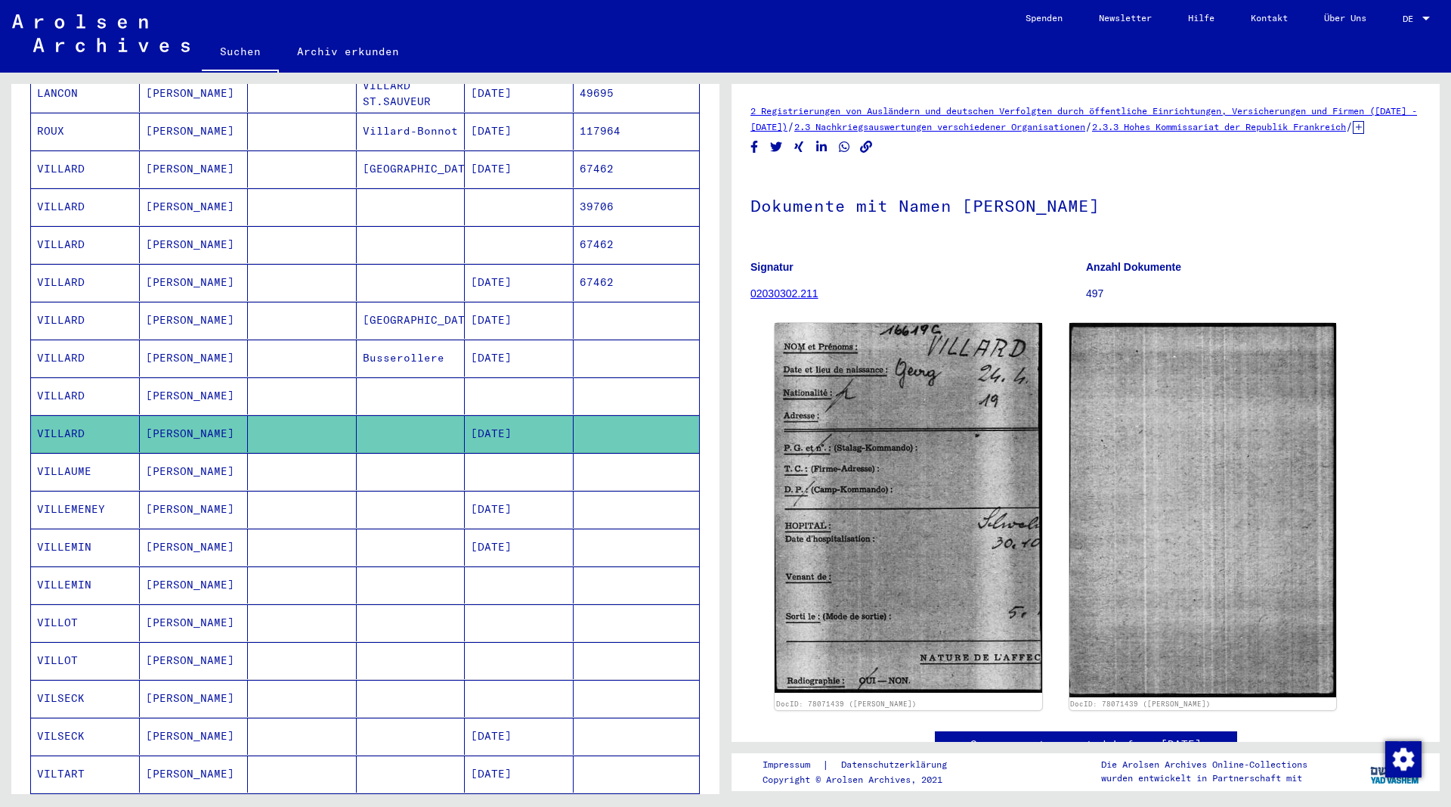
click at [170, 380] on mat-cell "[PERSON_NAME]" at bounding box center [194, 395] width 109 height 37
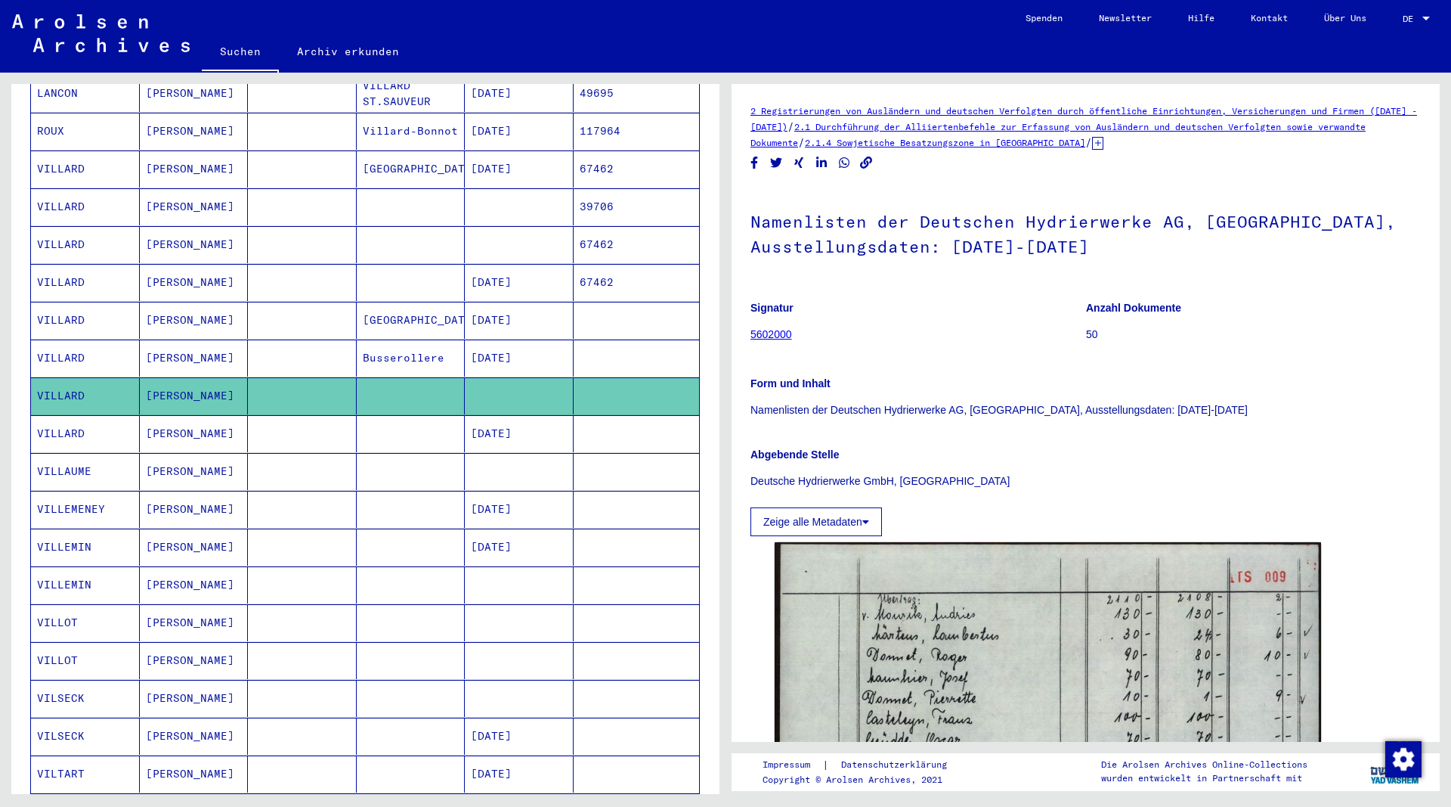
click at [164, 343] on mat-cell "[PERSON_NAME]" at bounding box center [194, 357] width 109 height 37
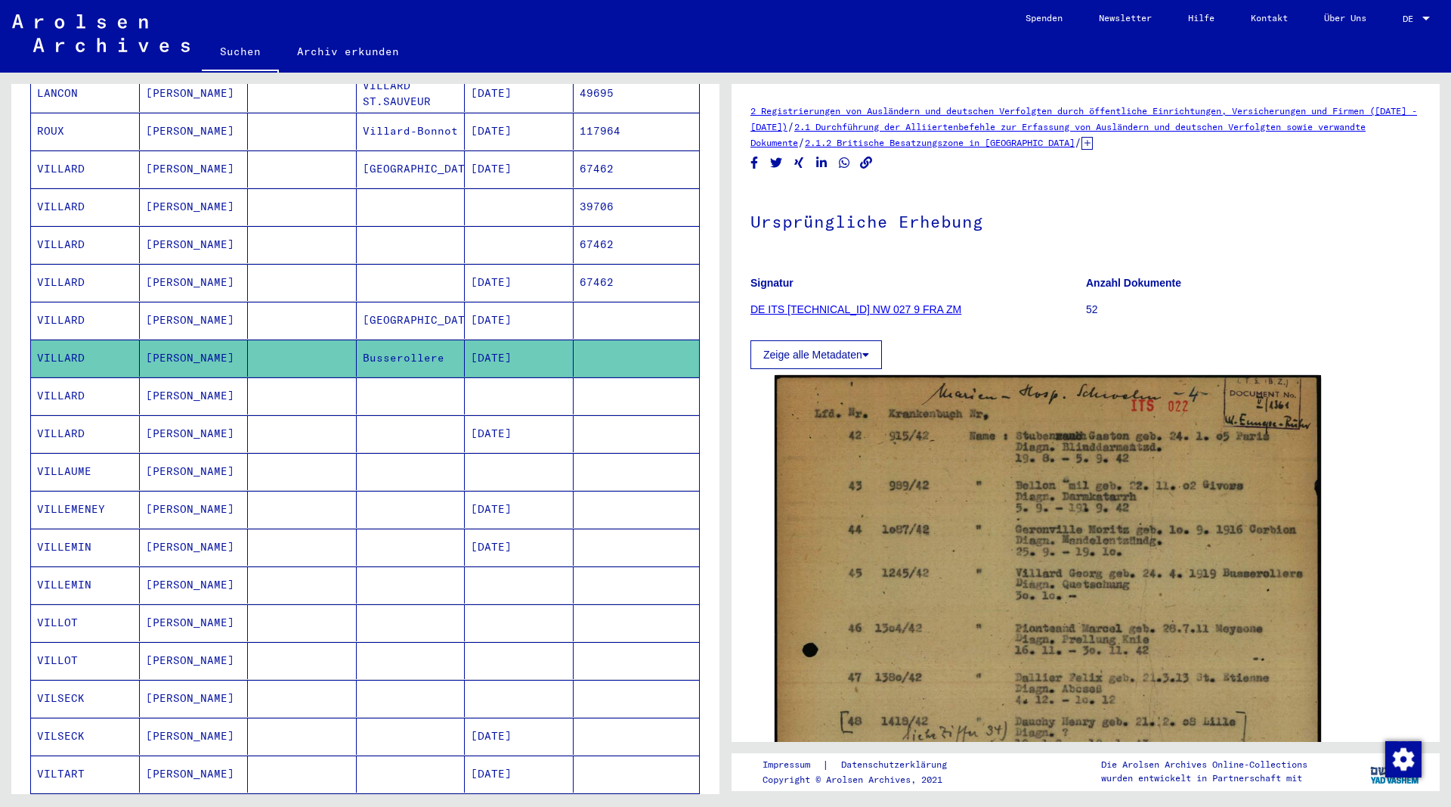
click at [172, 308] on mat-cell "[PERSON_NAME]" at bounding box center [194, 320] width 109 height 37
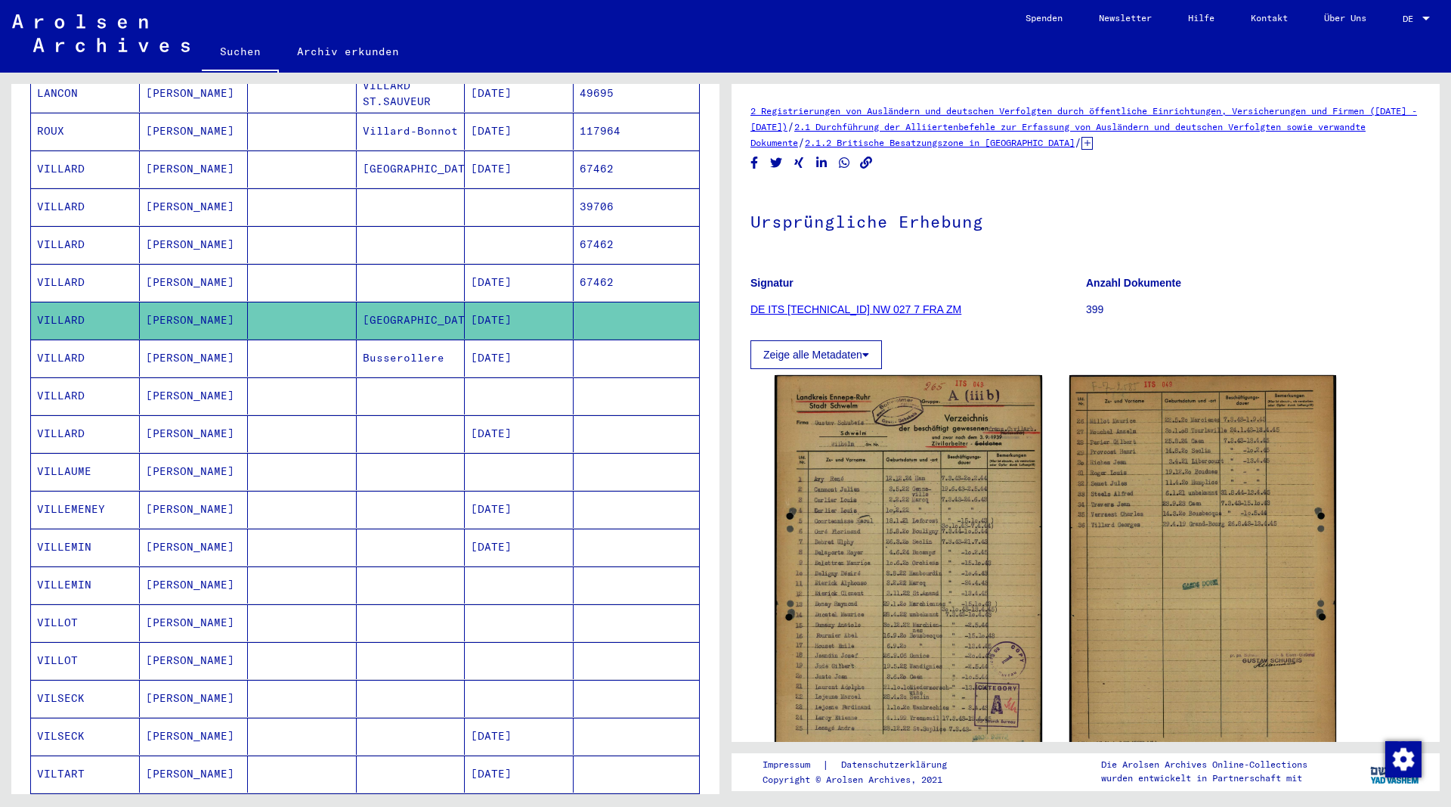
click at [178, 271] on mat-cell "[PERSON_NAME]" at bounding box center [194, 282] width 109 height 37
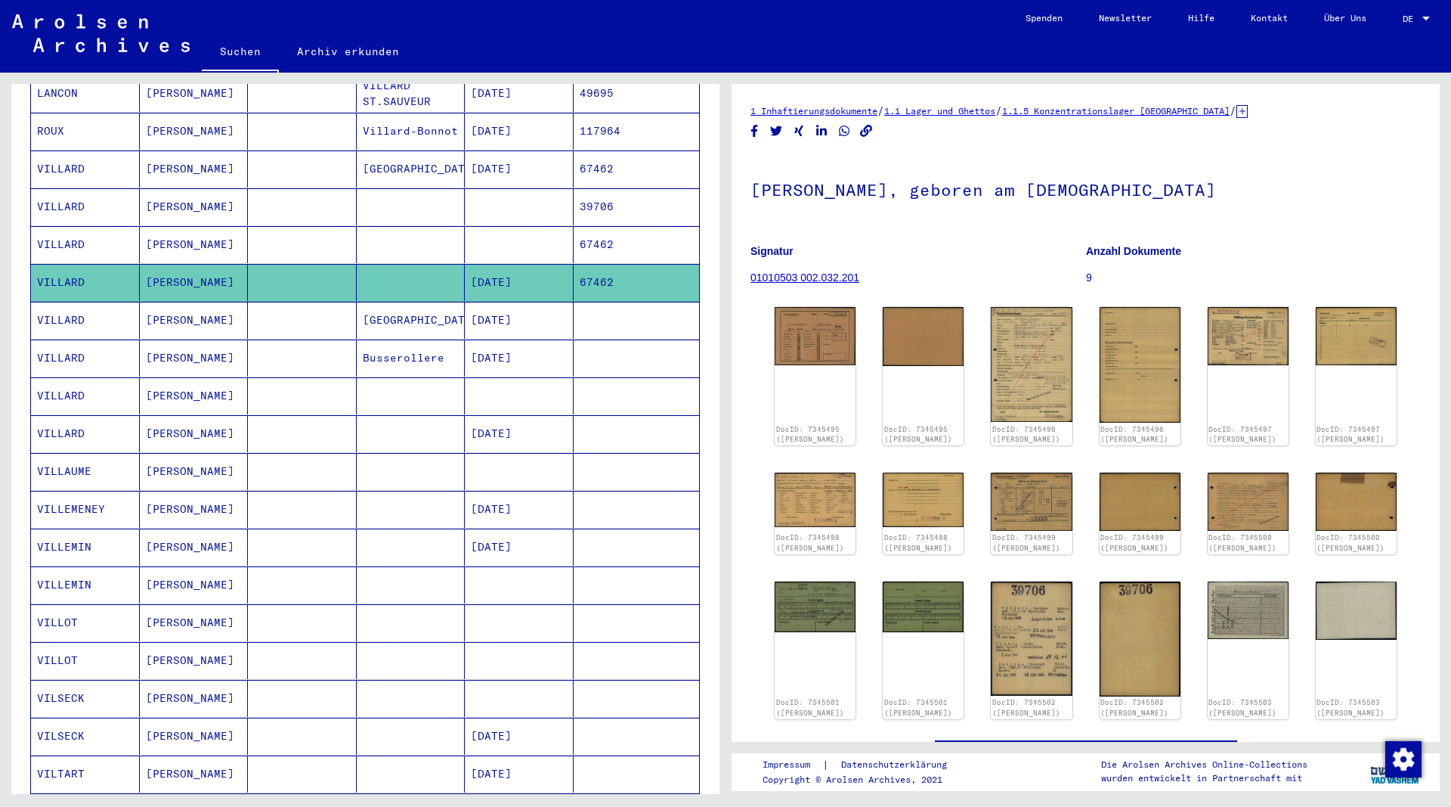
click at [168, 226] on mat-cell "[PERSON_NAME]" at bounding box center [194, 244] width 109 height 37
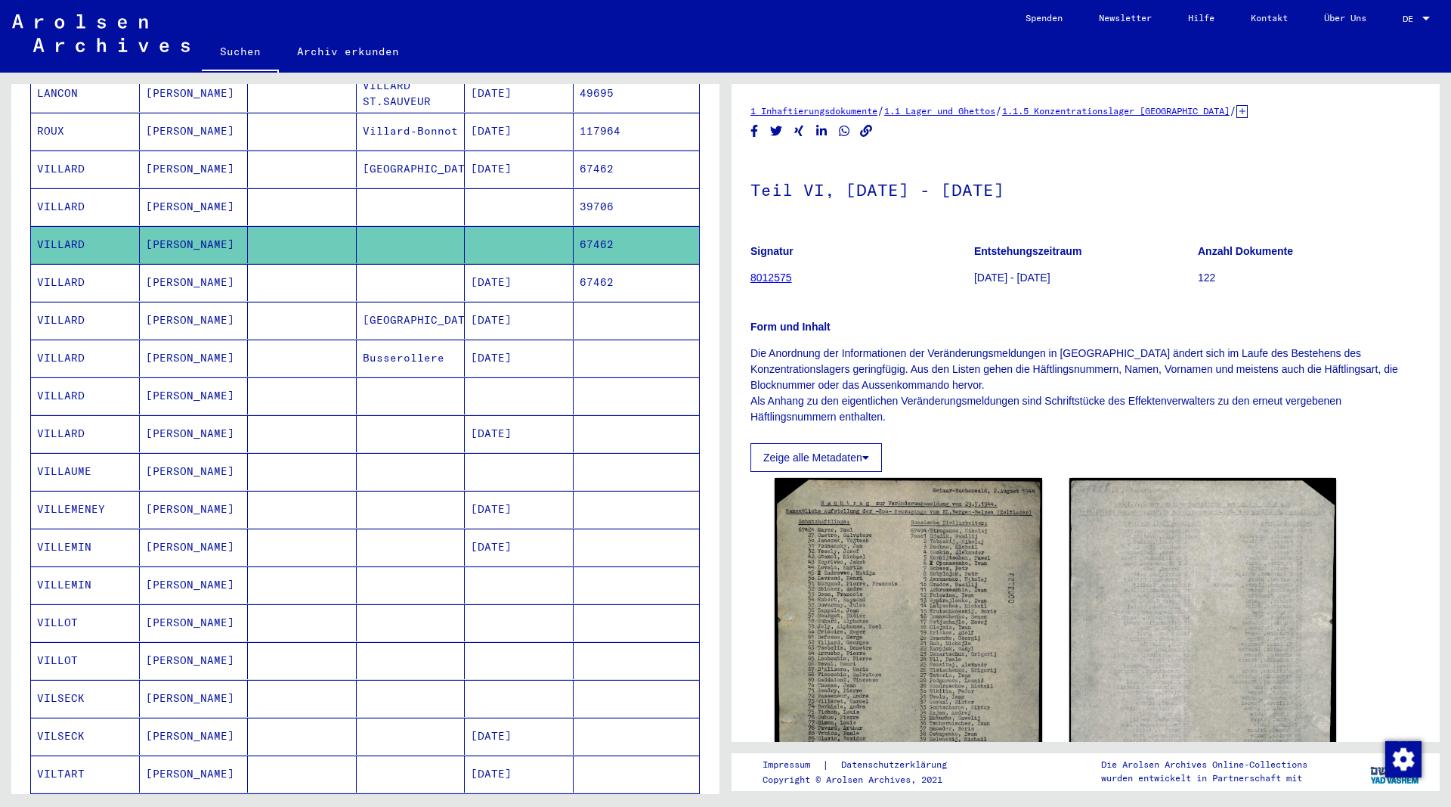
click at [174, 189] on mat-cell "[PERSON_NAME]" at bounding box center [194, 206] width 109 height 37
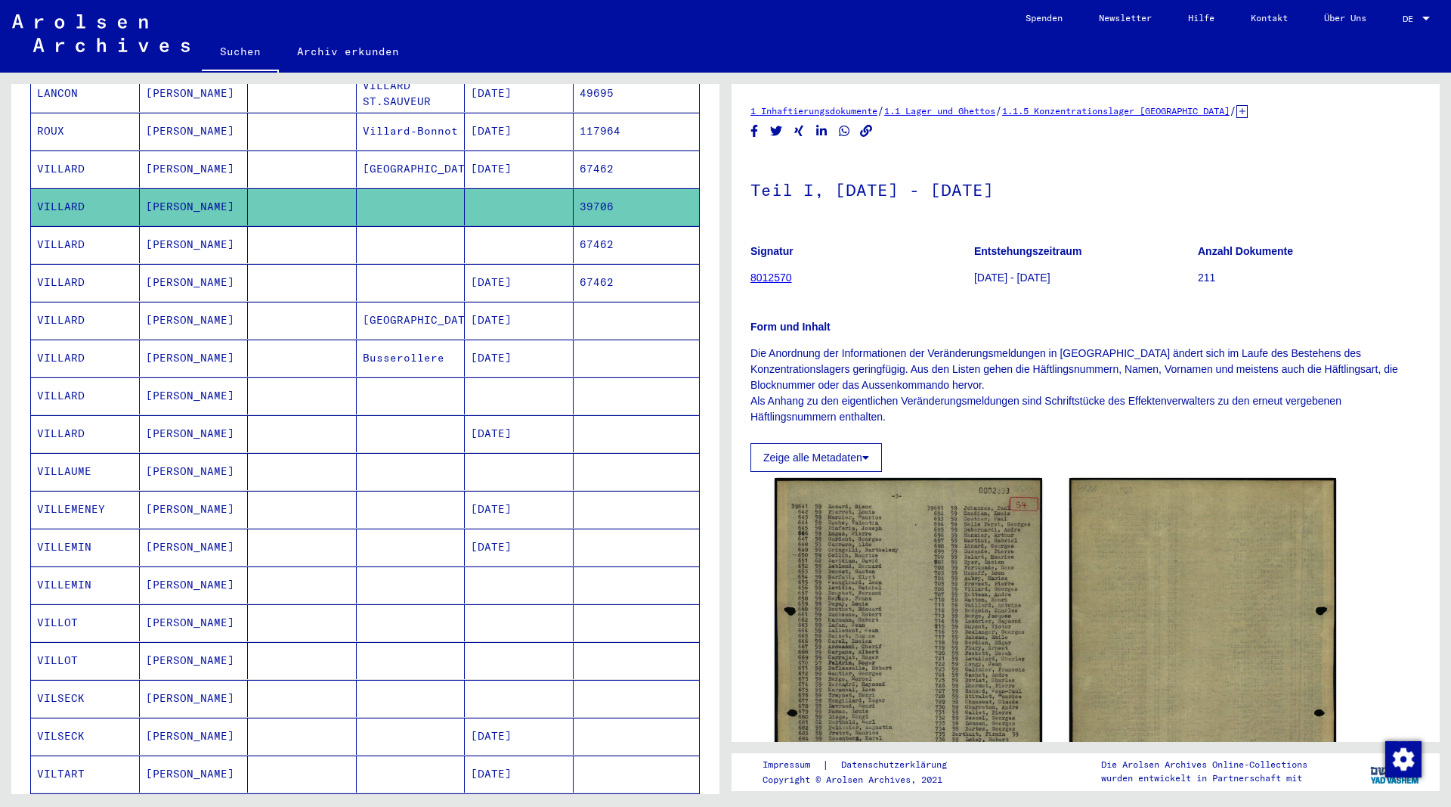
click at [175, 153] on mat-cell "[PERSON_NAME]" at bounding box center [194, 168] width 109 height 37
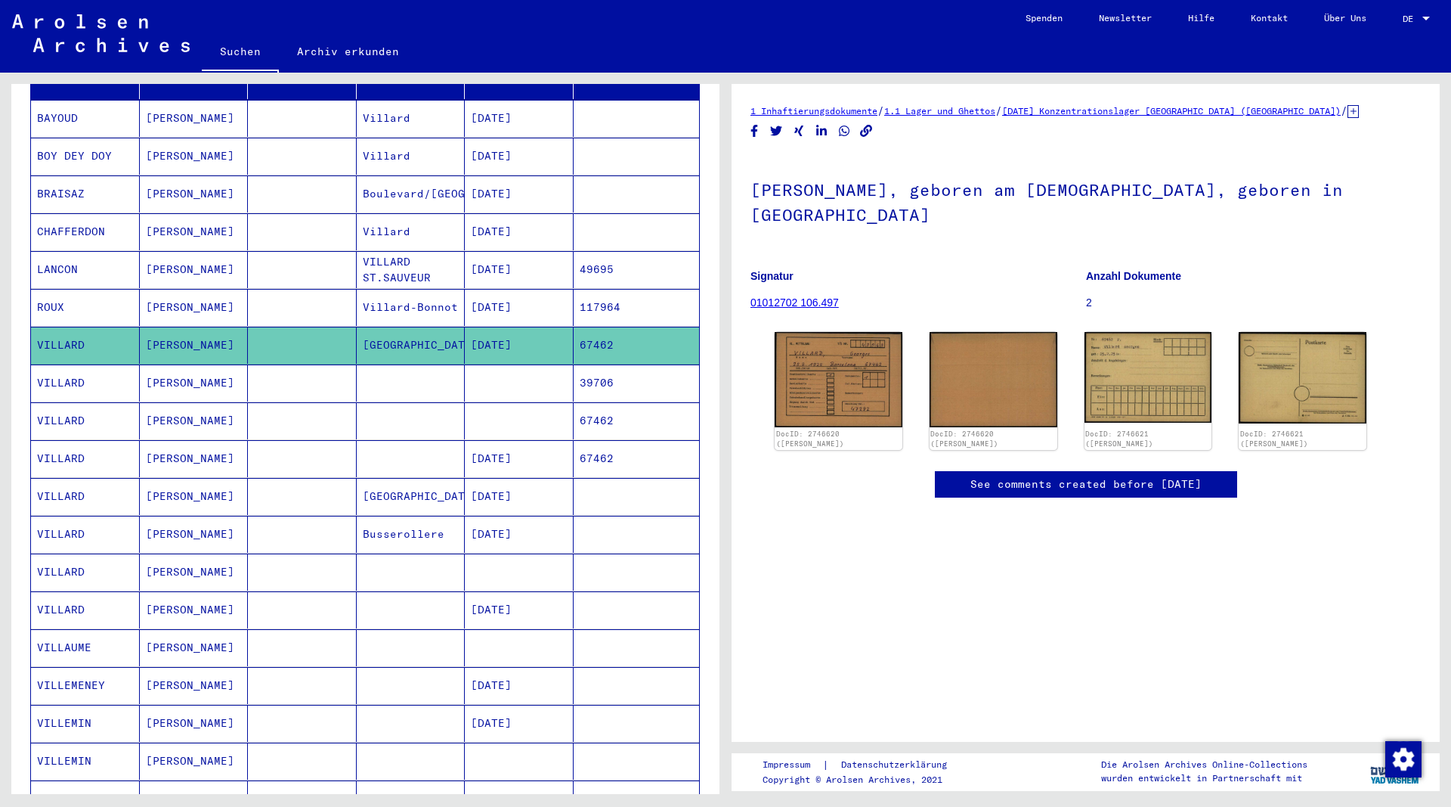
scroll to position [153, 0]
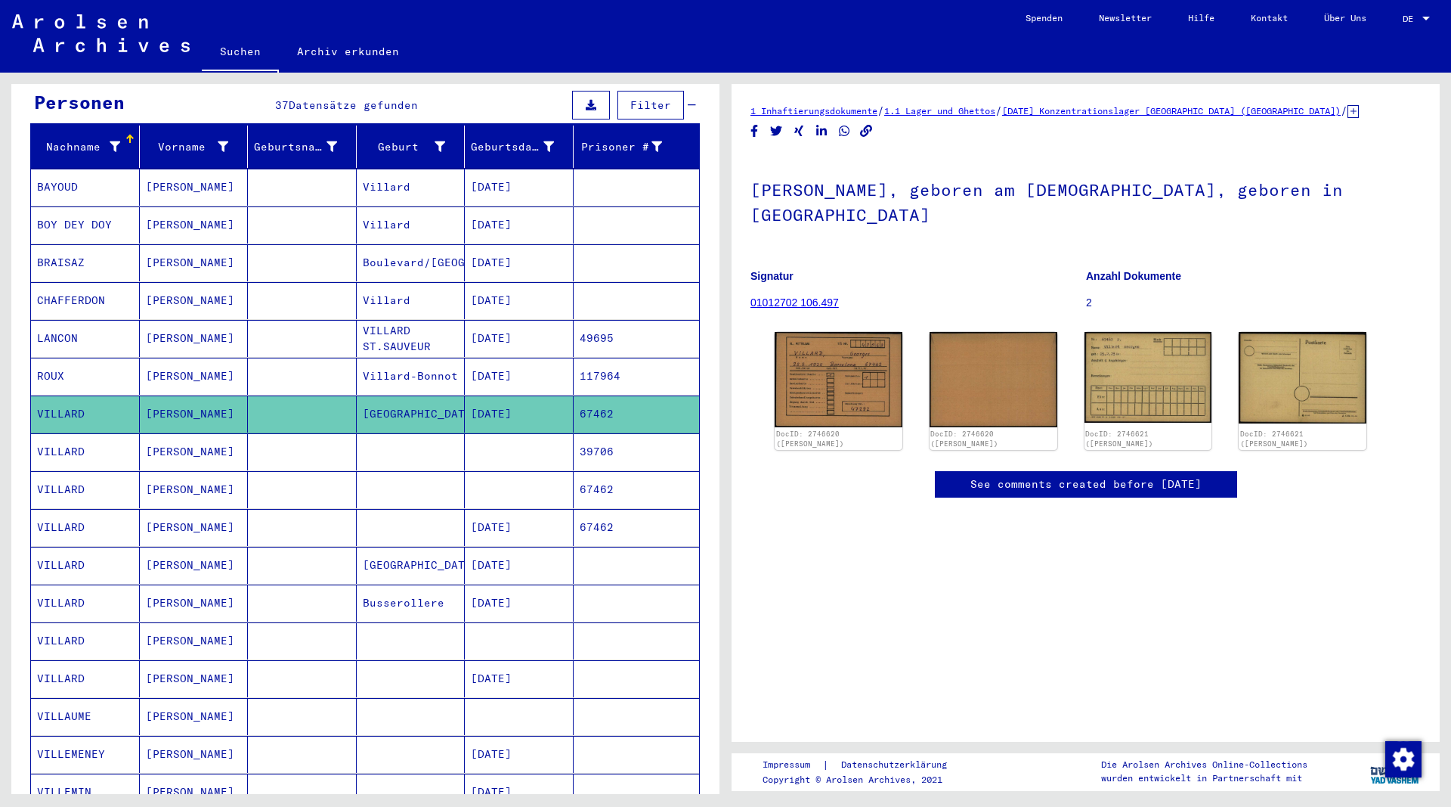
click at [178, 358] on mat-cell "[PERSON_NAME]" at bounding box center [194, 376] width 109 height 37
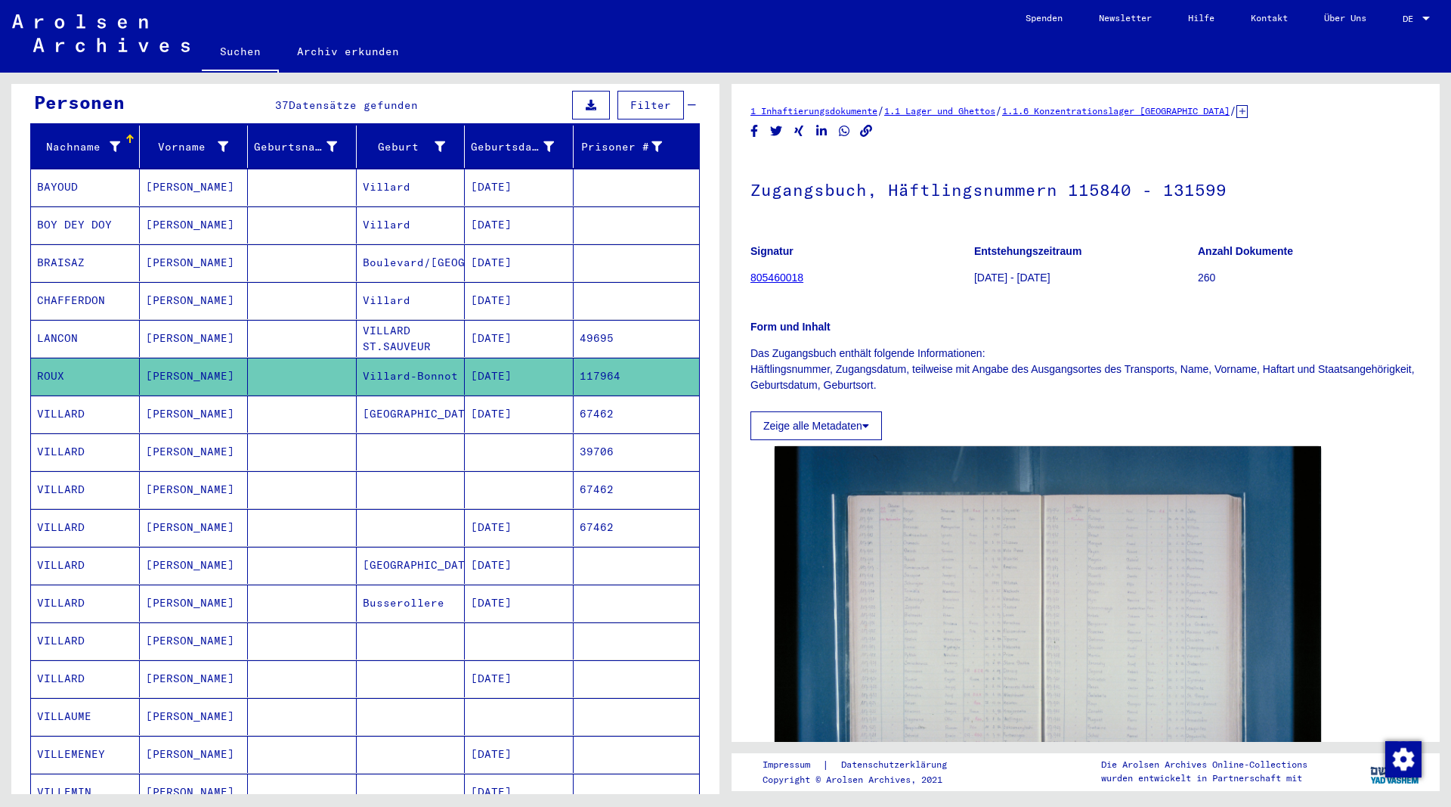
click at [175, 320] on mat-cell "[PERSON_NAME]" at bounding box center [194, 338] width 109 height 37
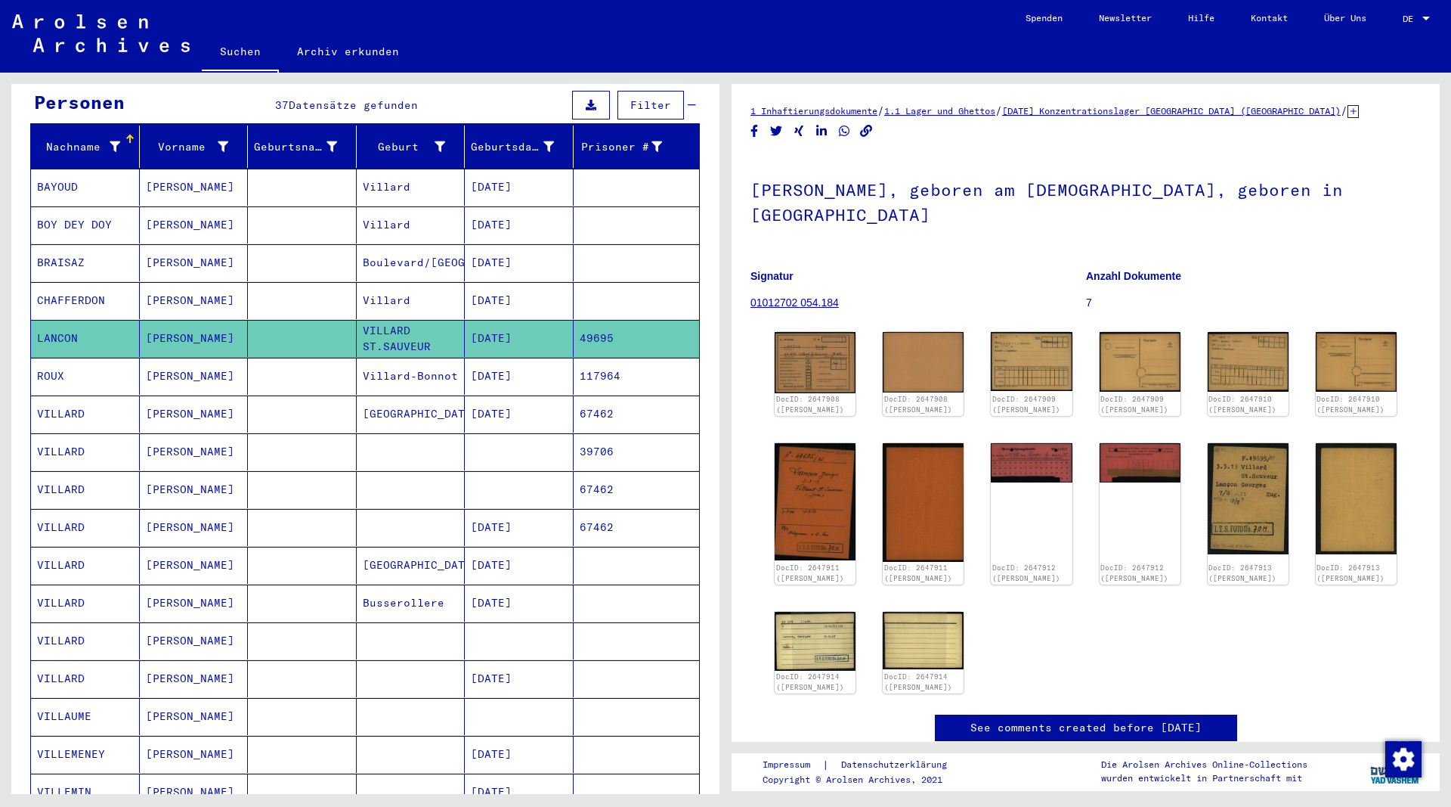
click at [167, 283] on mat-cell "[PERSON_NAME]" at bounding box center [194, 300] width 109 height 37
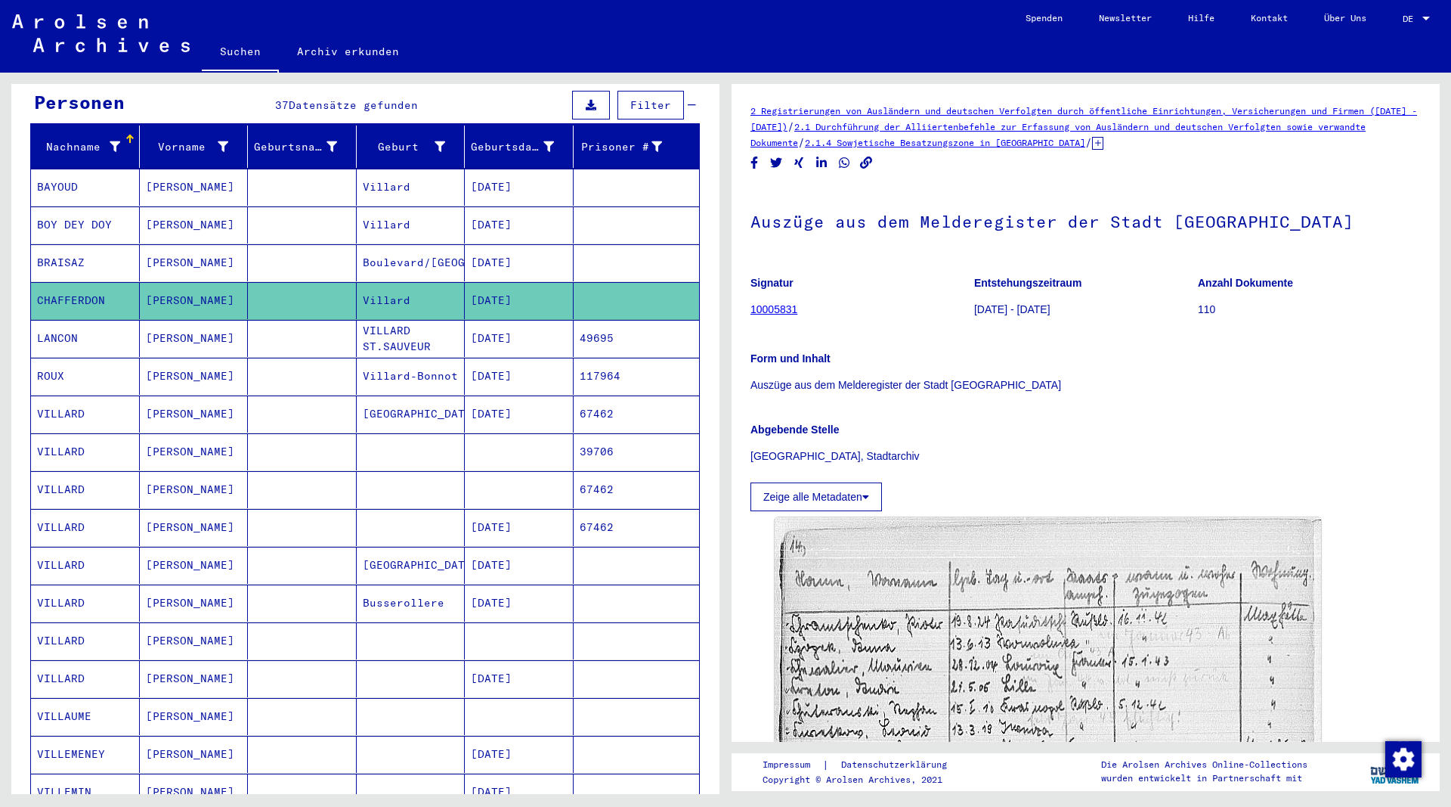
click at [168, 247] on mat-cell "[PERSON_NAME]" at bounding box center [194, 262] width 109 height 37
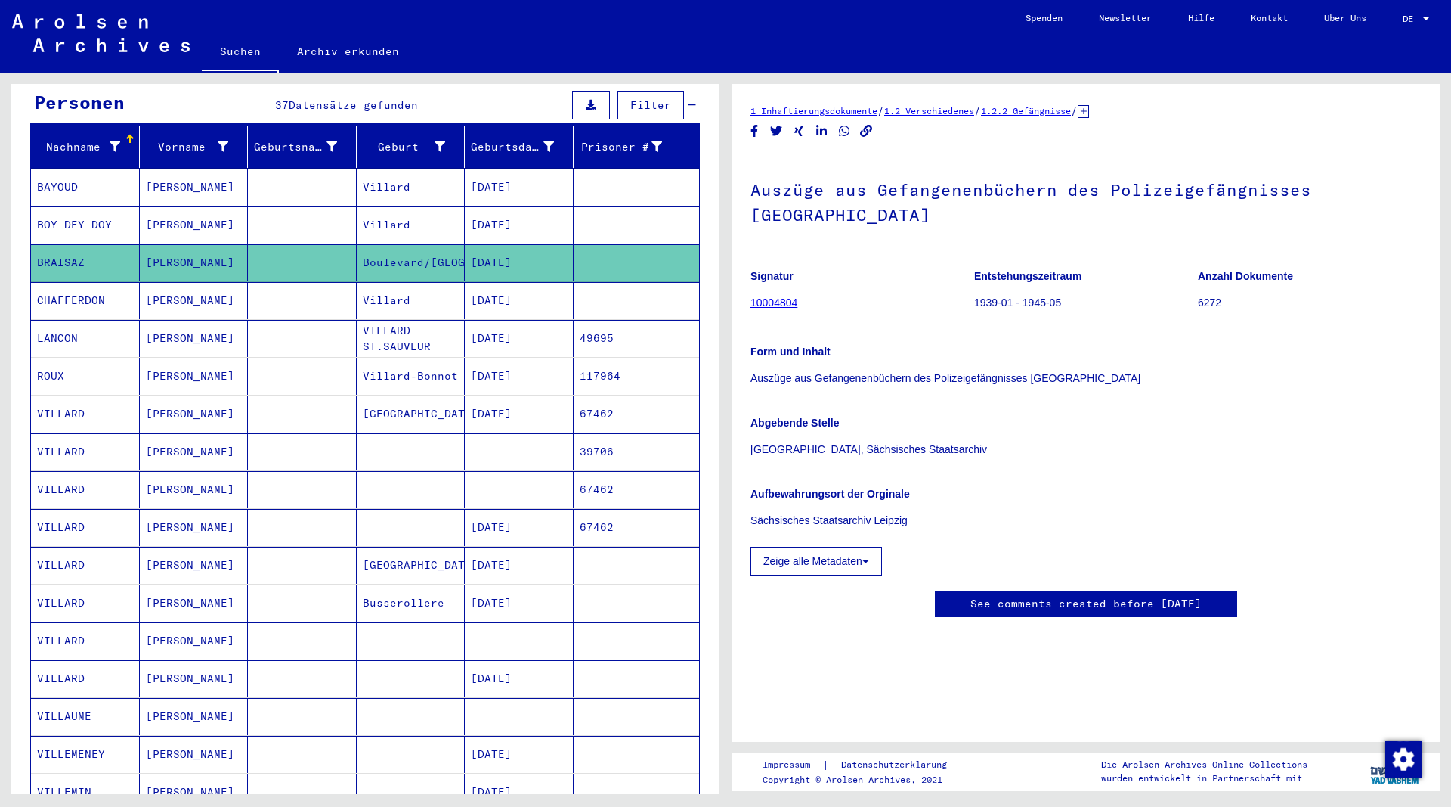
click at [168, 212] on mat-cell "[PERSON_NAME]" at bounding box center [194, 224] width 109 height 37
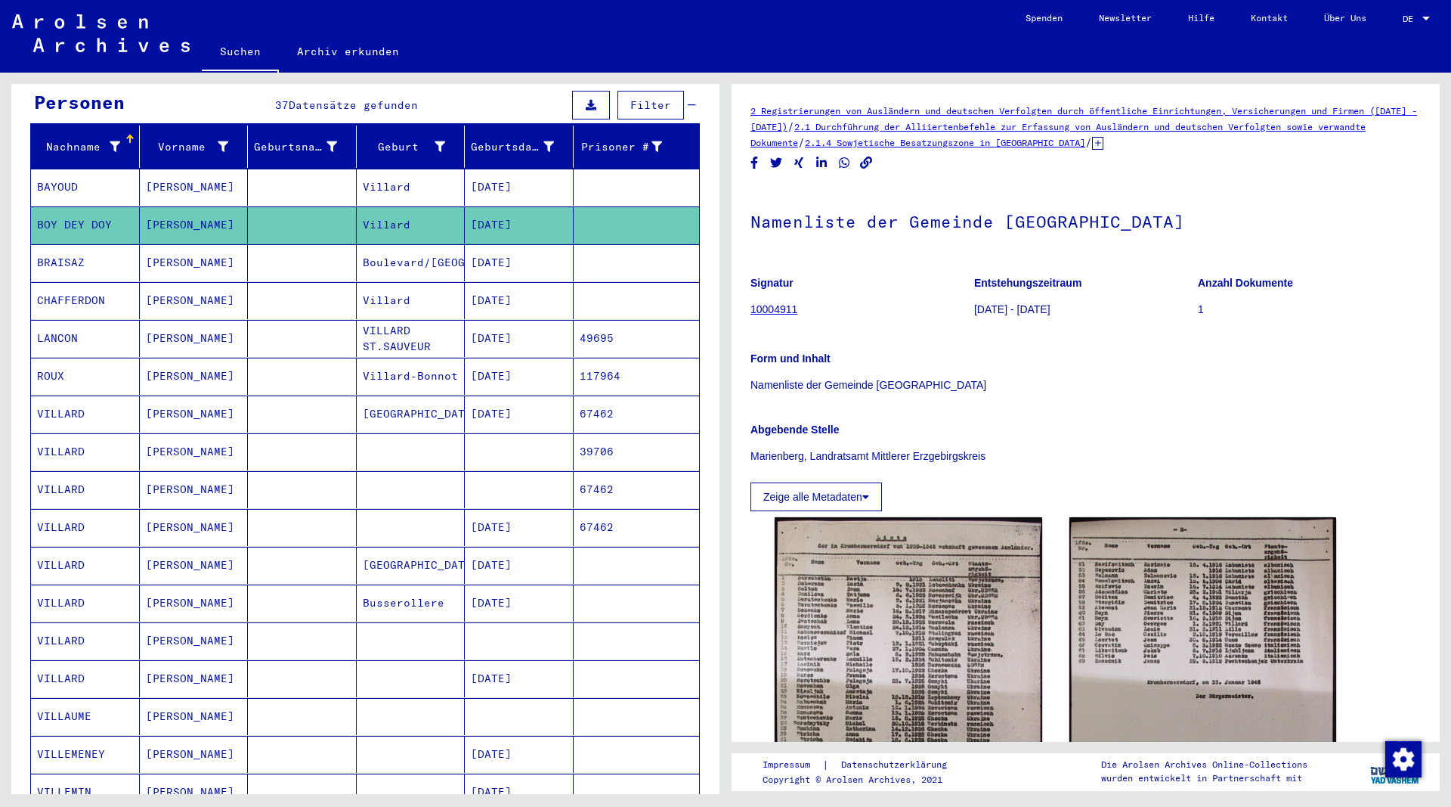
click at [180, 172] on mat-cell "[PERSON_NAME]" at bounding box center [194, 187] width 109 height 37
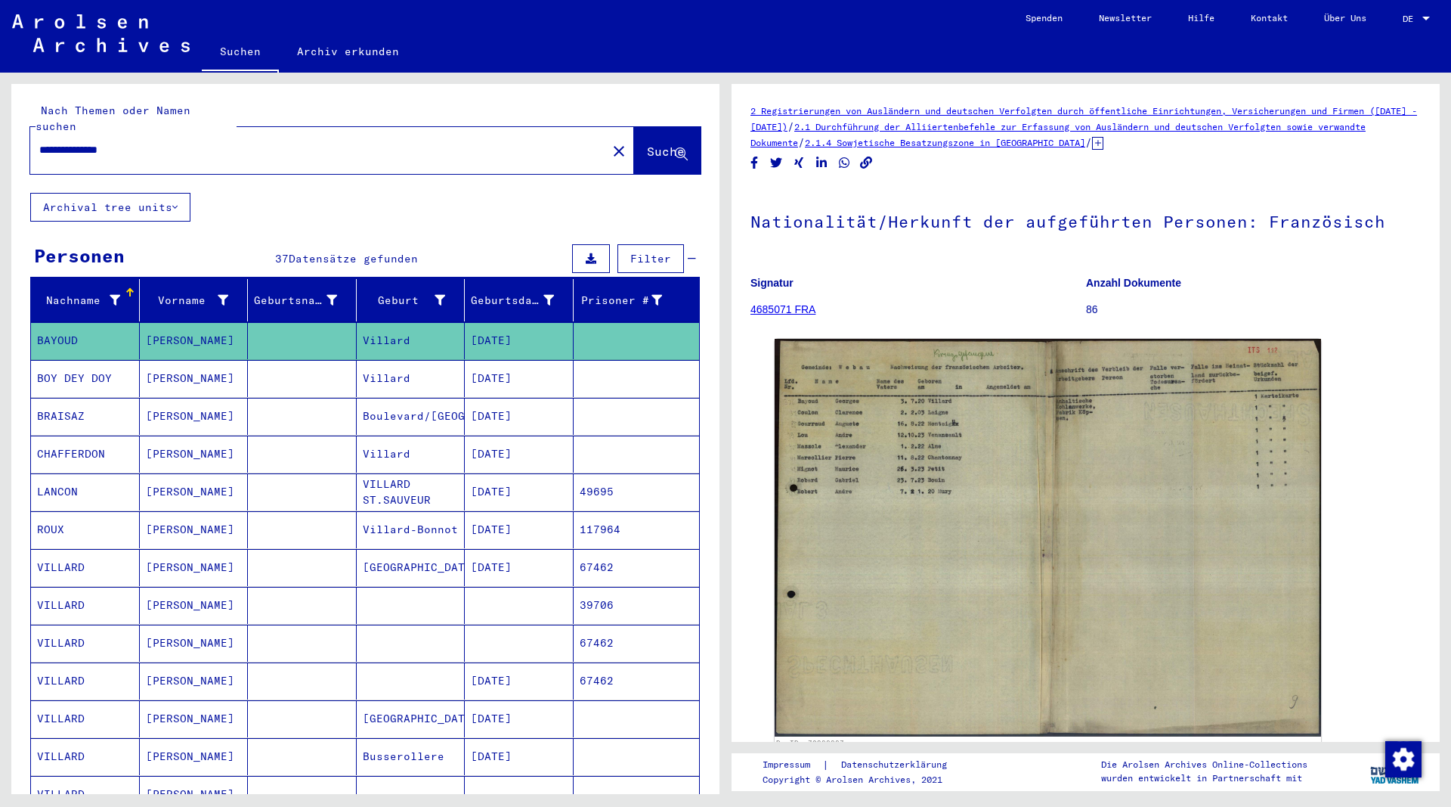
drag, startPoint x: 155, startPoint y: 144, endPoint x: 38, endPoint y: 124, distance: 118.8
click at [38, 133] on div "**********" at bounding box center [314, 150] width 568 height 34
drag, startPoint x: 163, startPoint y: 138, endPoint x: -12, endPoint y: 116, distance: 176.8
click at [39, 142] on input "**********" at bounding box center [318, 150] width 559 height 16
type input "**********"
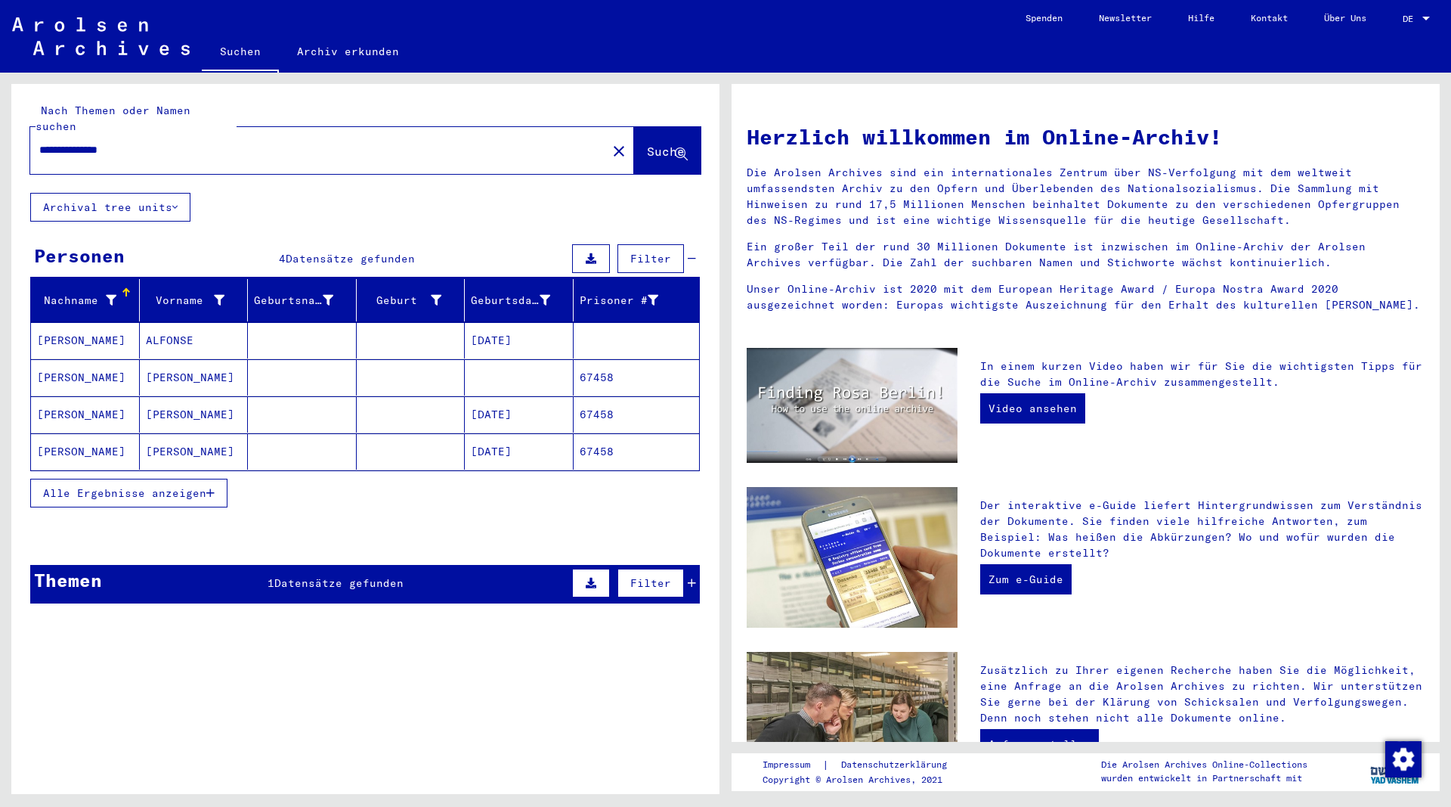
click at [206, 486] on span "Alle Ergebnisse anzeigen" at bounding box center [124, 493] width 163 height 14
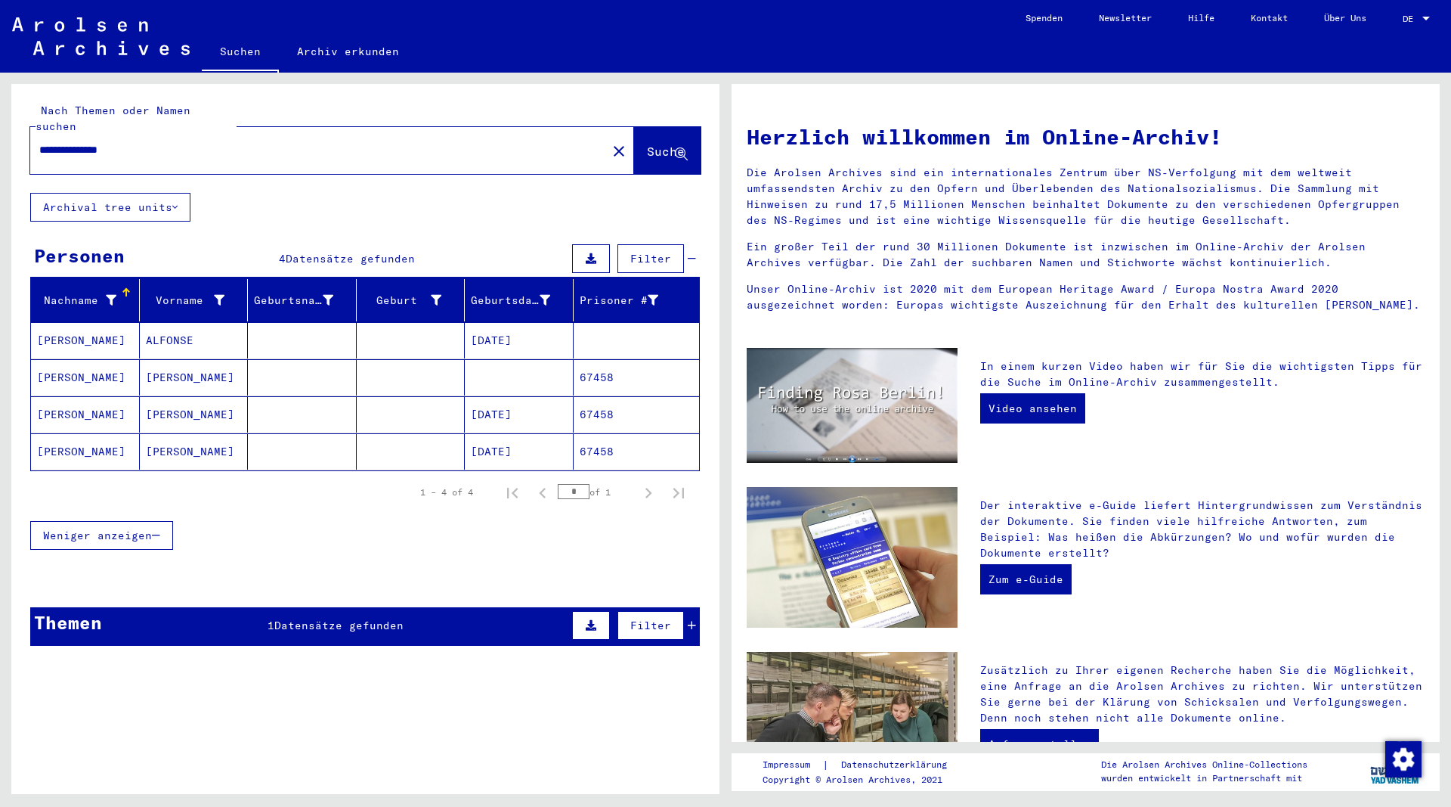
click at [185, 322] on mat-cell "ALFONSE" at bounding box center [194, 340] width 109 height 36
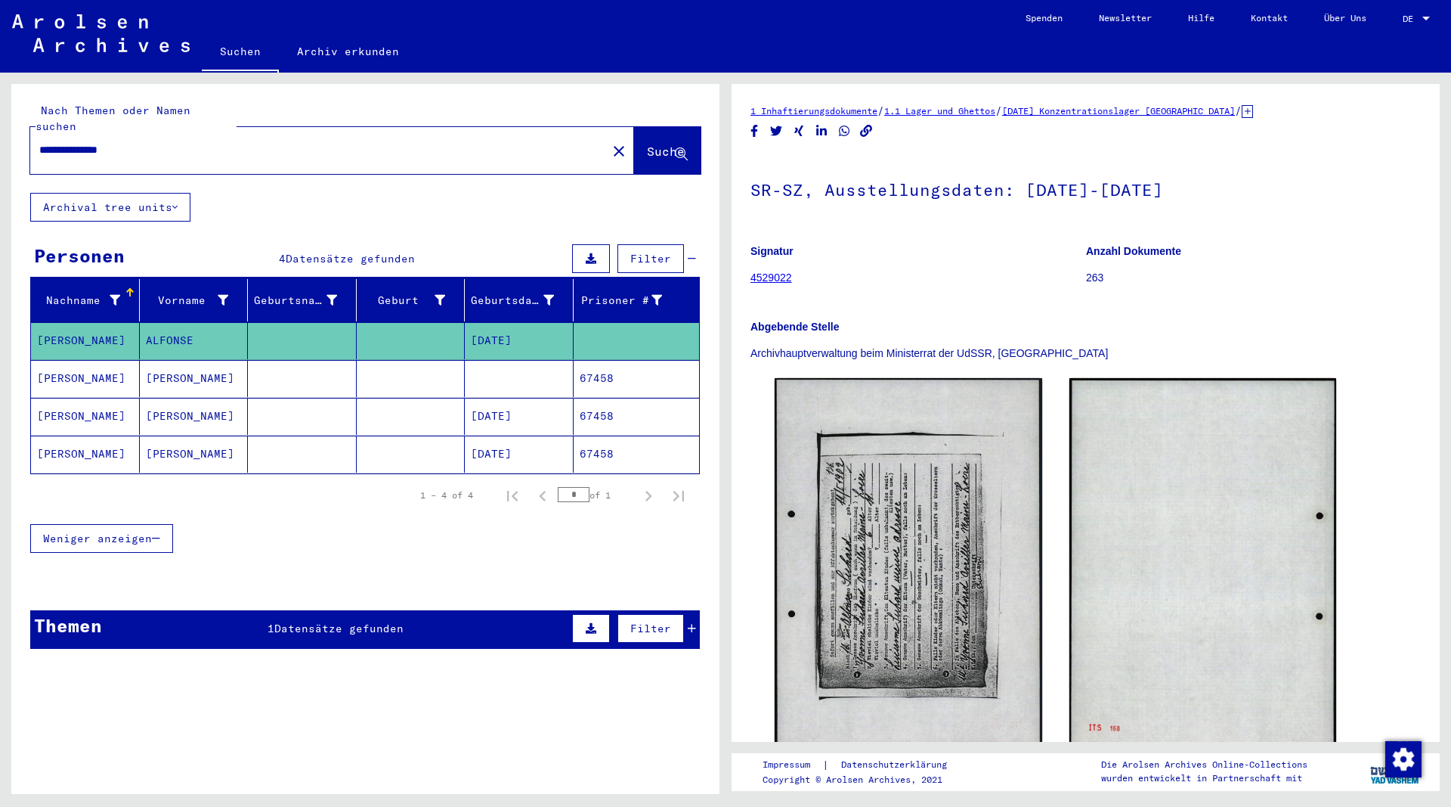
click at [178, 369] on mat-cell "[PERSON_NAME]" at bounding box center [194, 378] width 109 height 37
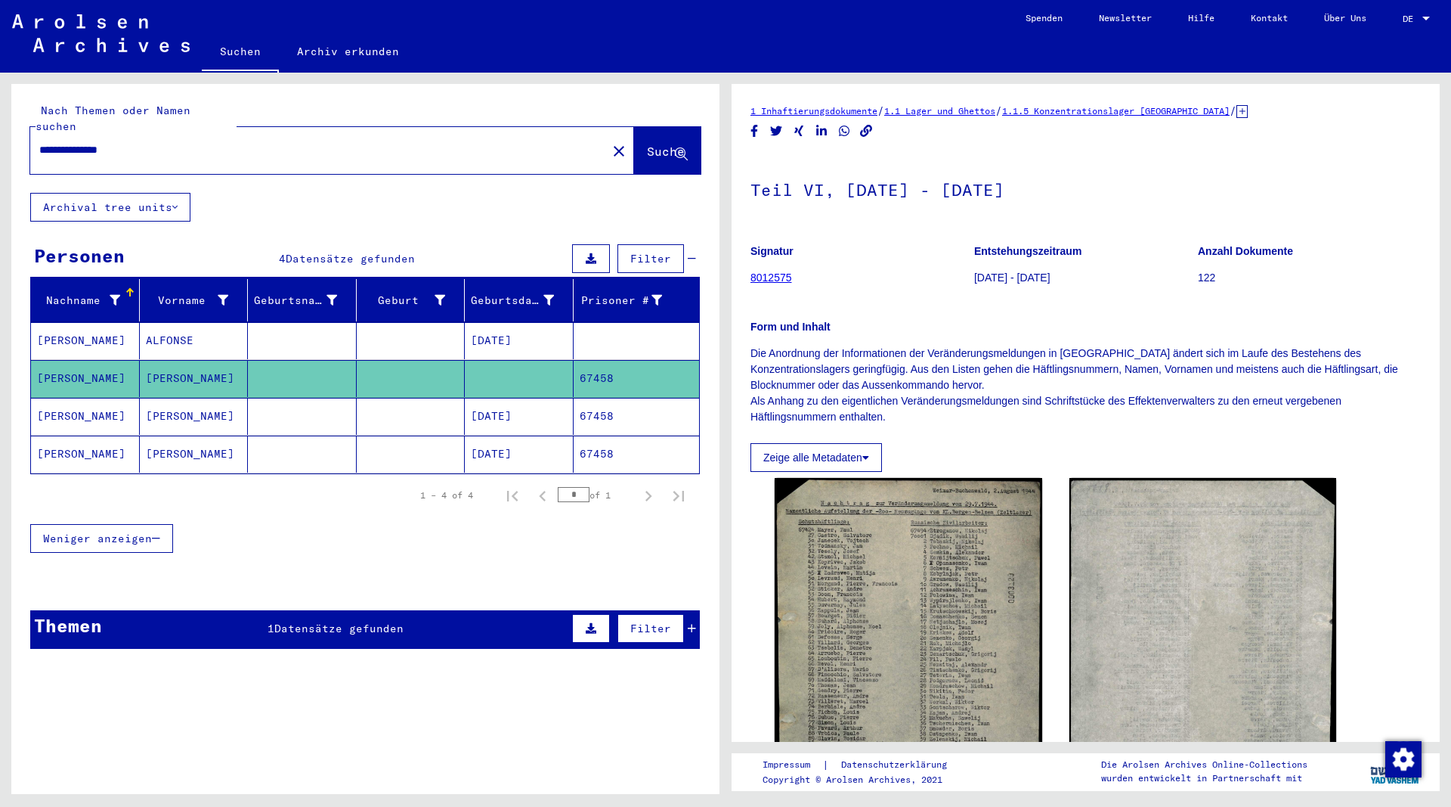
click at [183, 398] on mat-cell "[PERSON_NAME]" at bounding box center [194, 416] width 109 height 37
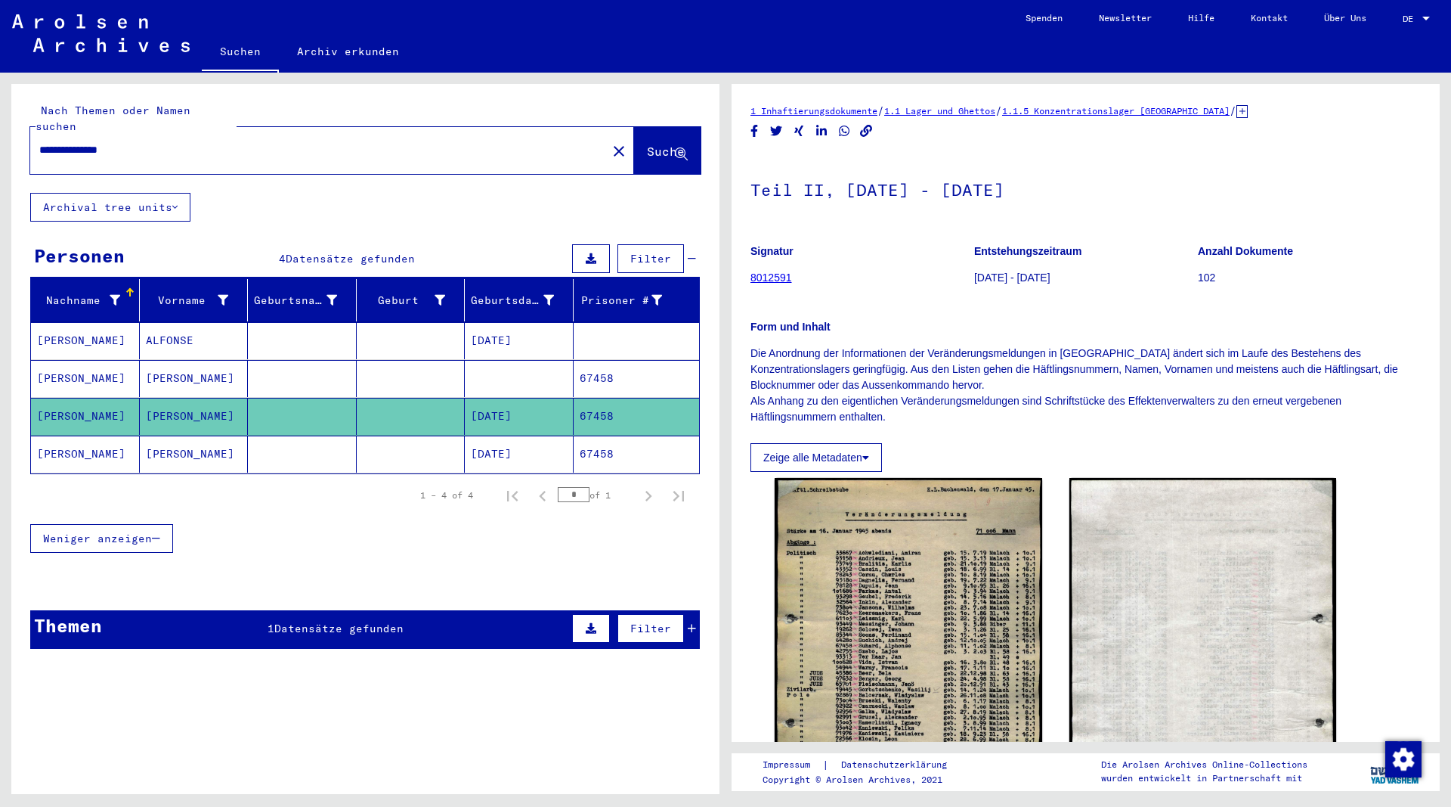
click at [189, 437] on mat-cell "[PERSON_NAME]" at bounding box center [194, 453] width 109 height 37
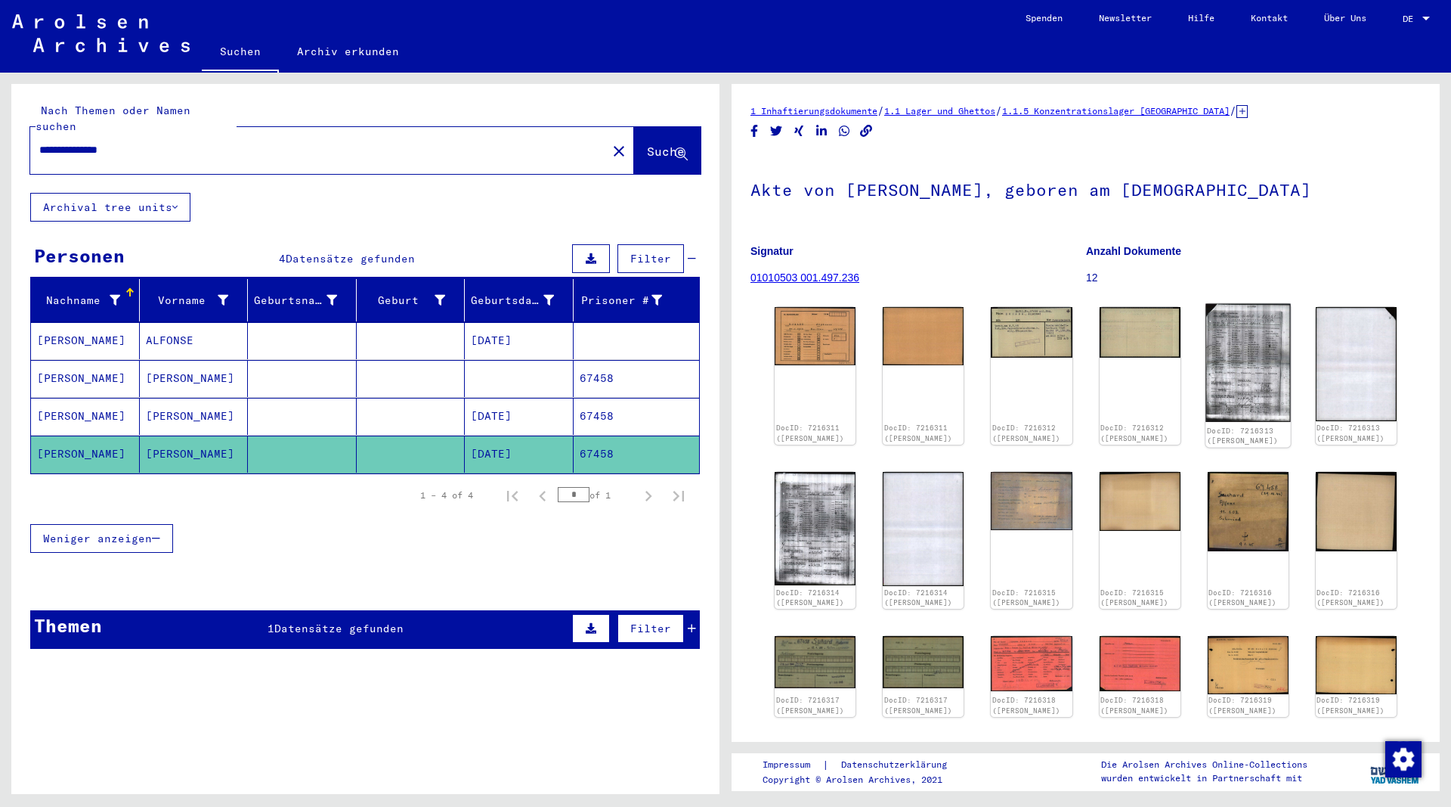
click at [1267, 373] on img at bounding box center [1248, 363] width 85 height 119
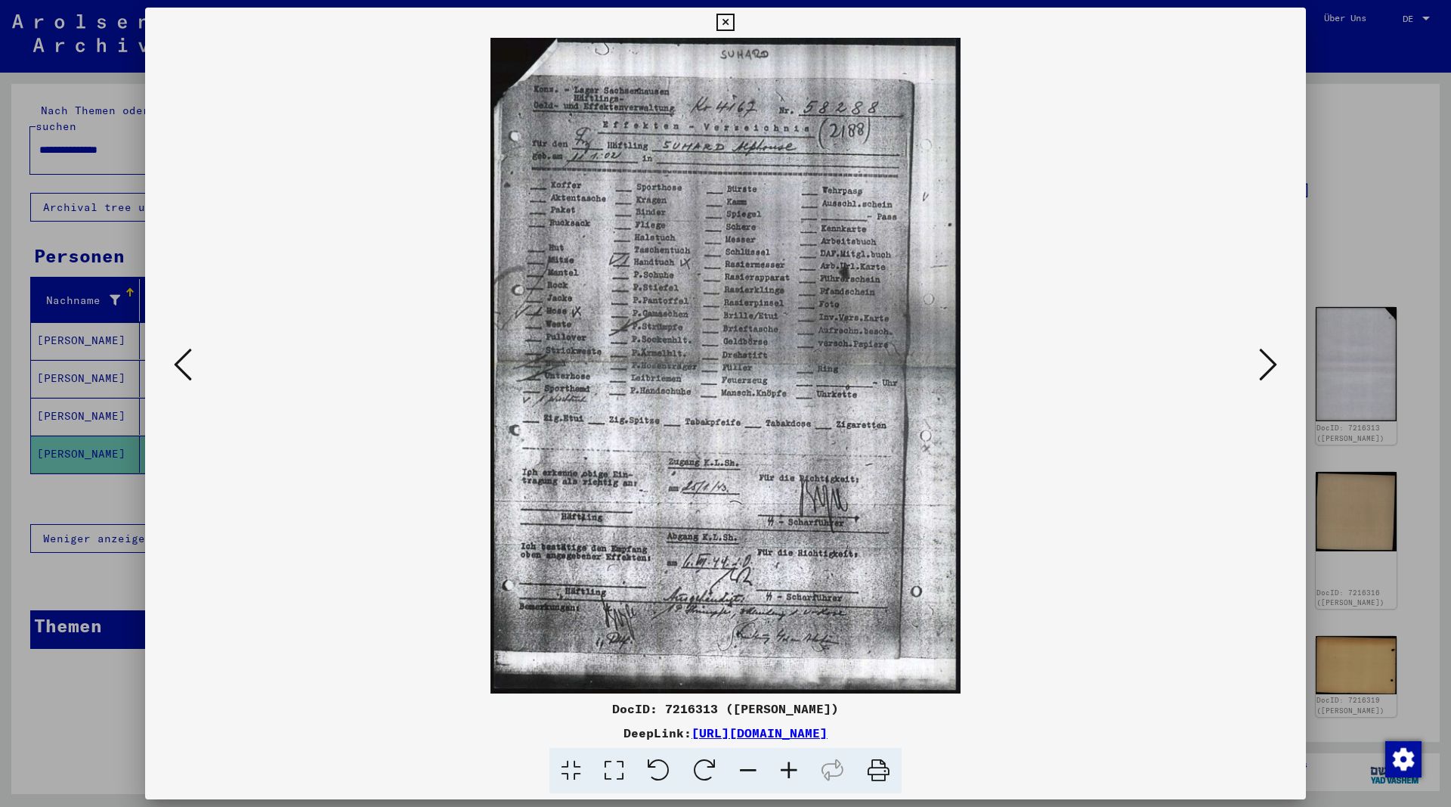
click at [734, 19] on icon at bounding box center [725, 23] width 17 height 18
